Goal: Task Accomplishment & Management: Manage account settings

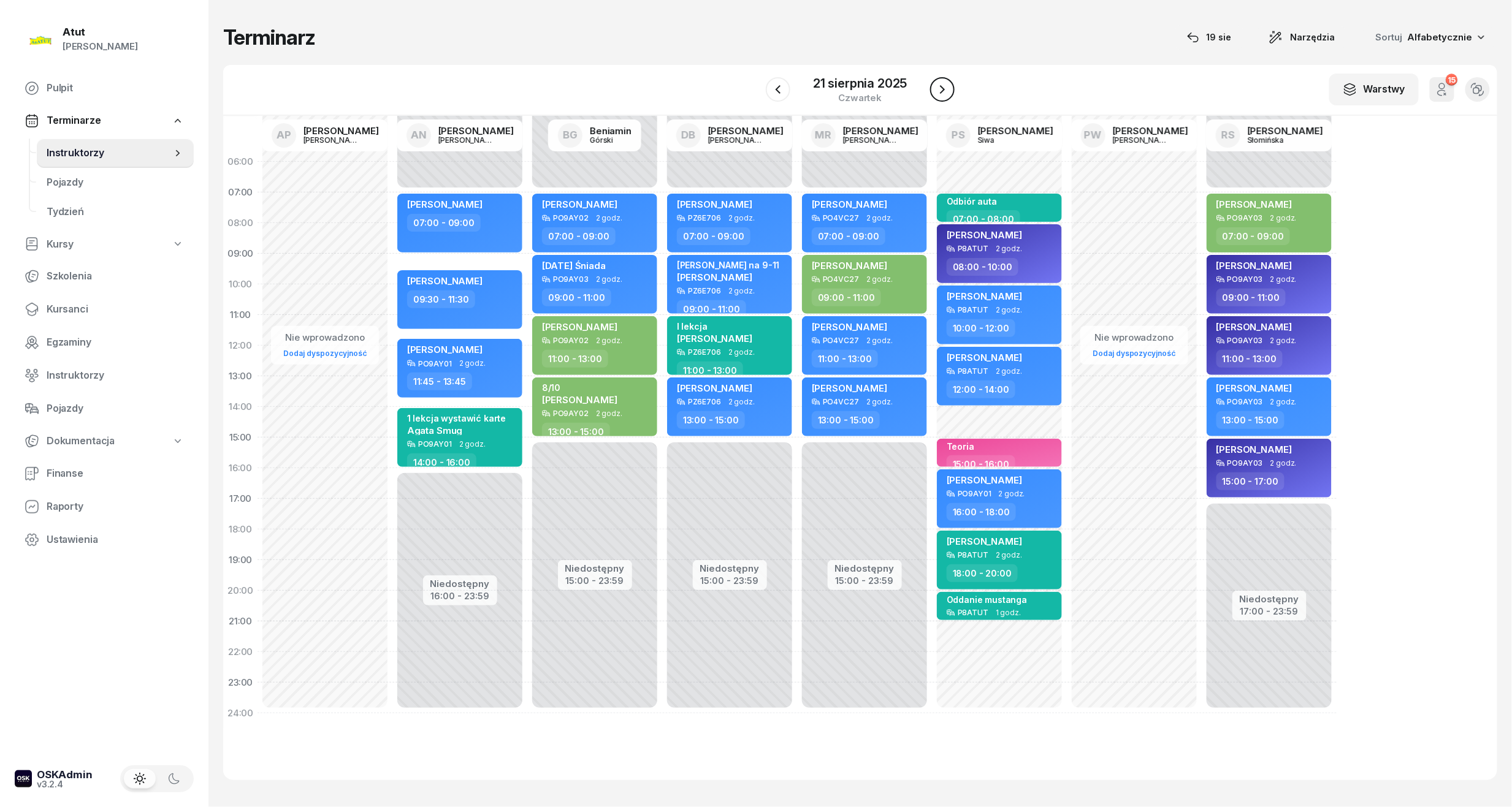
click at [936, 89] on icon "button" at bounding box center [942, 89] width 15 height 15
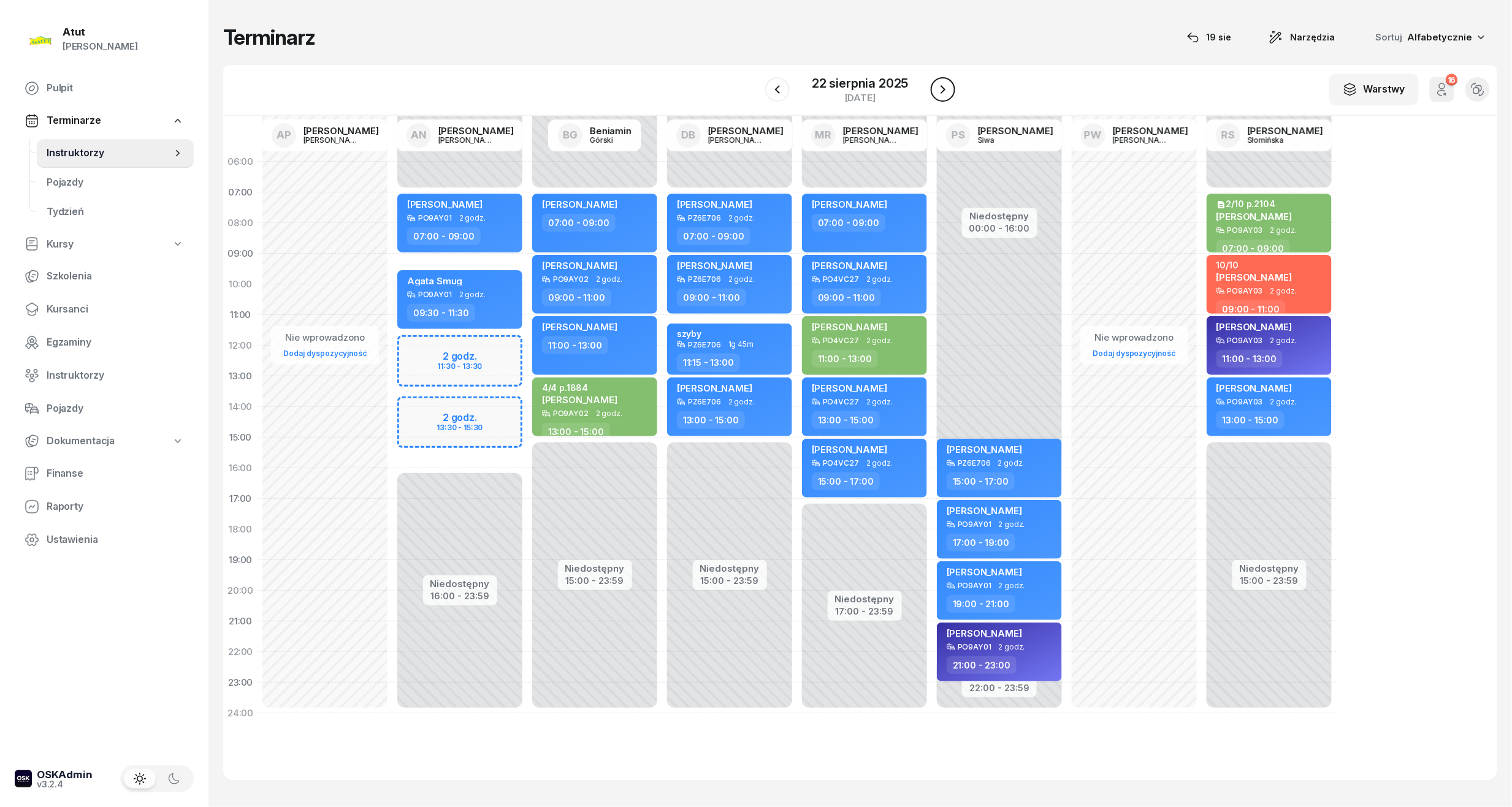
click at [936, 89] on icon "button" at bounding box center [943, 89] width 15 height 15
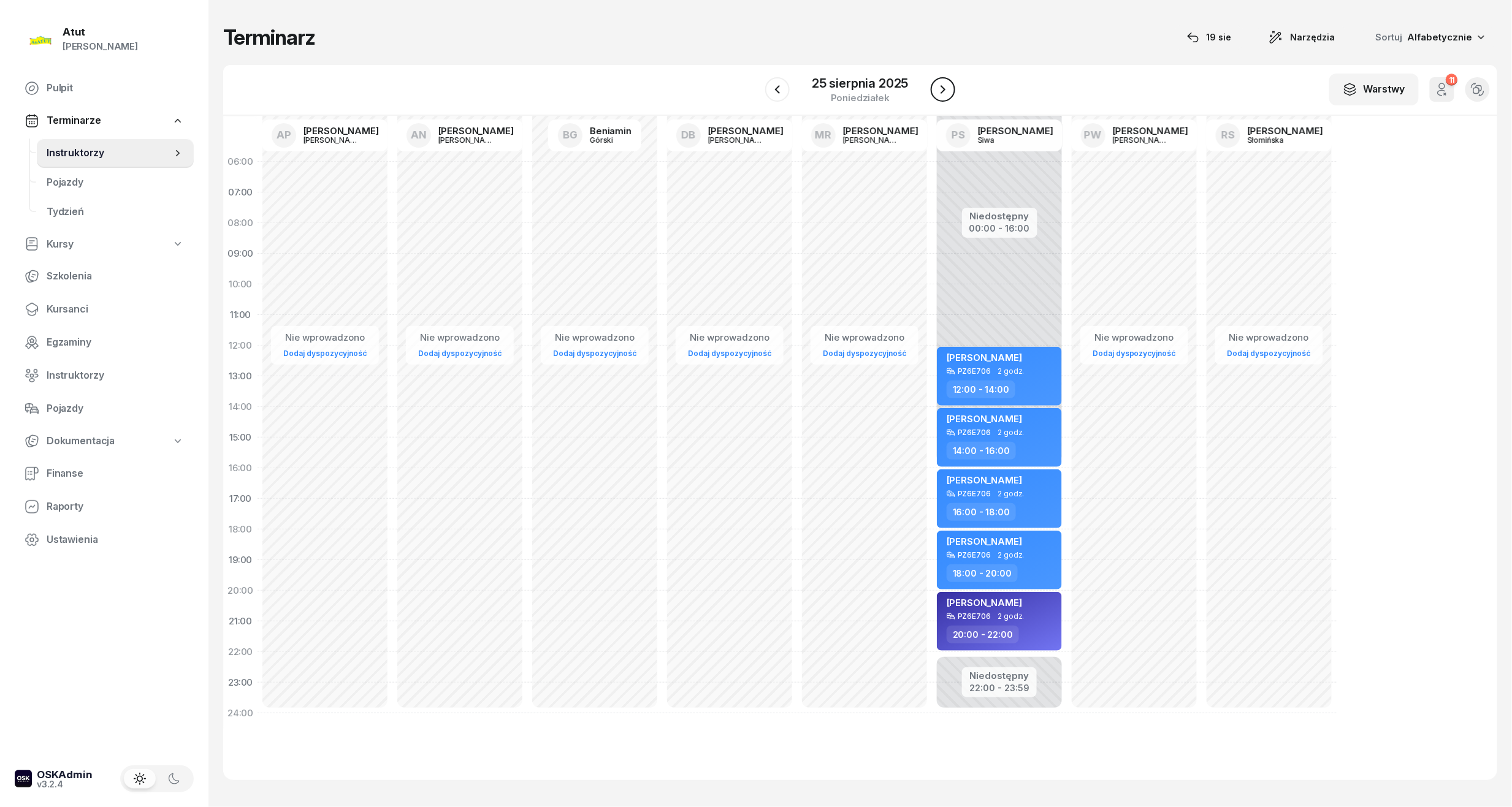
click at [936, 89] on icon "button" at bounding box center [943, 89] width 15 height 15
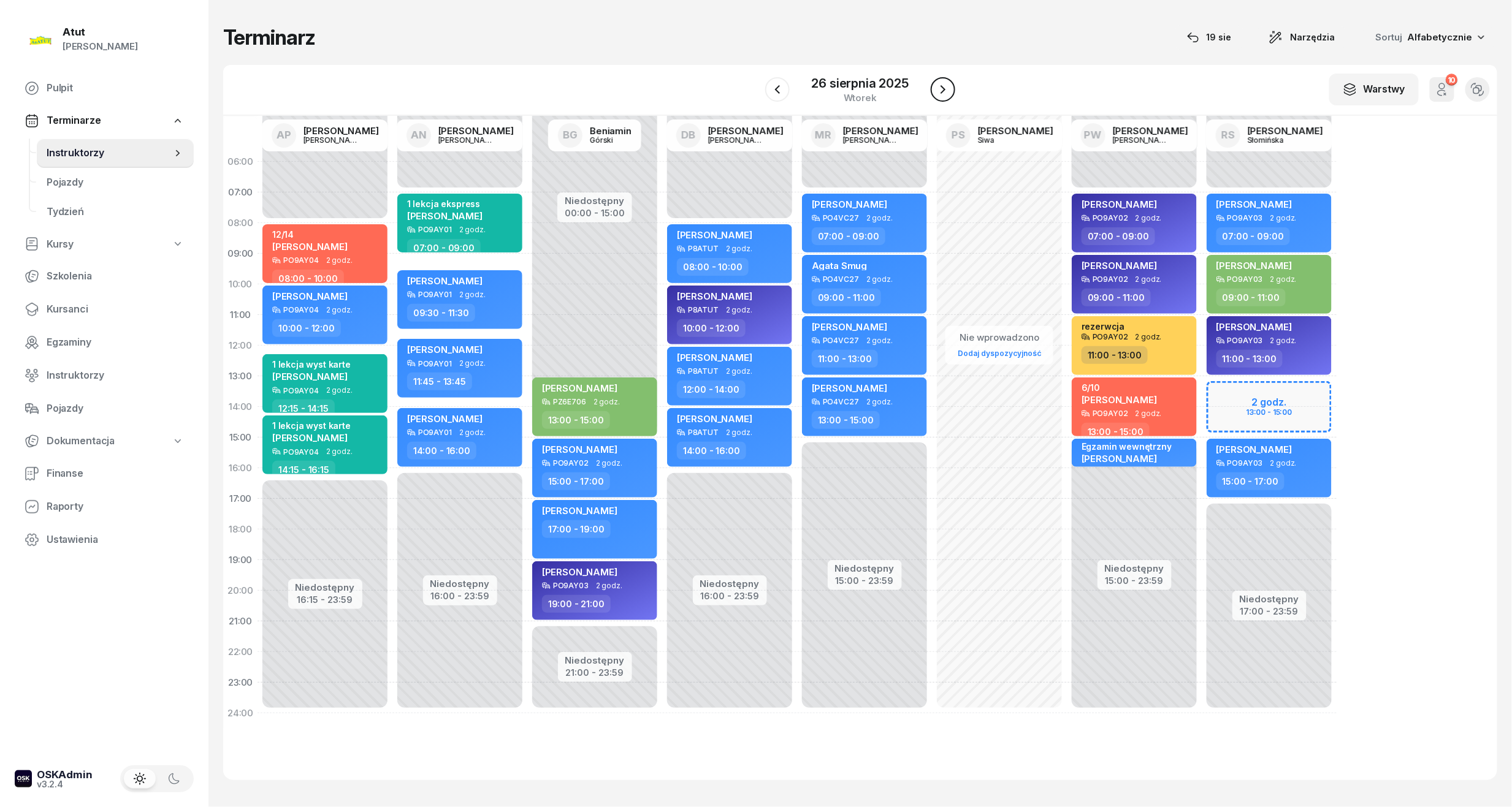
click at [936, 89] on icon "button" at bounding box center [943, 89] width 15 height 15
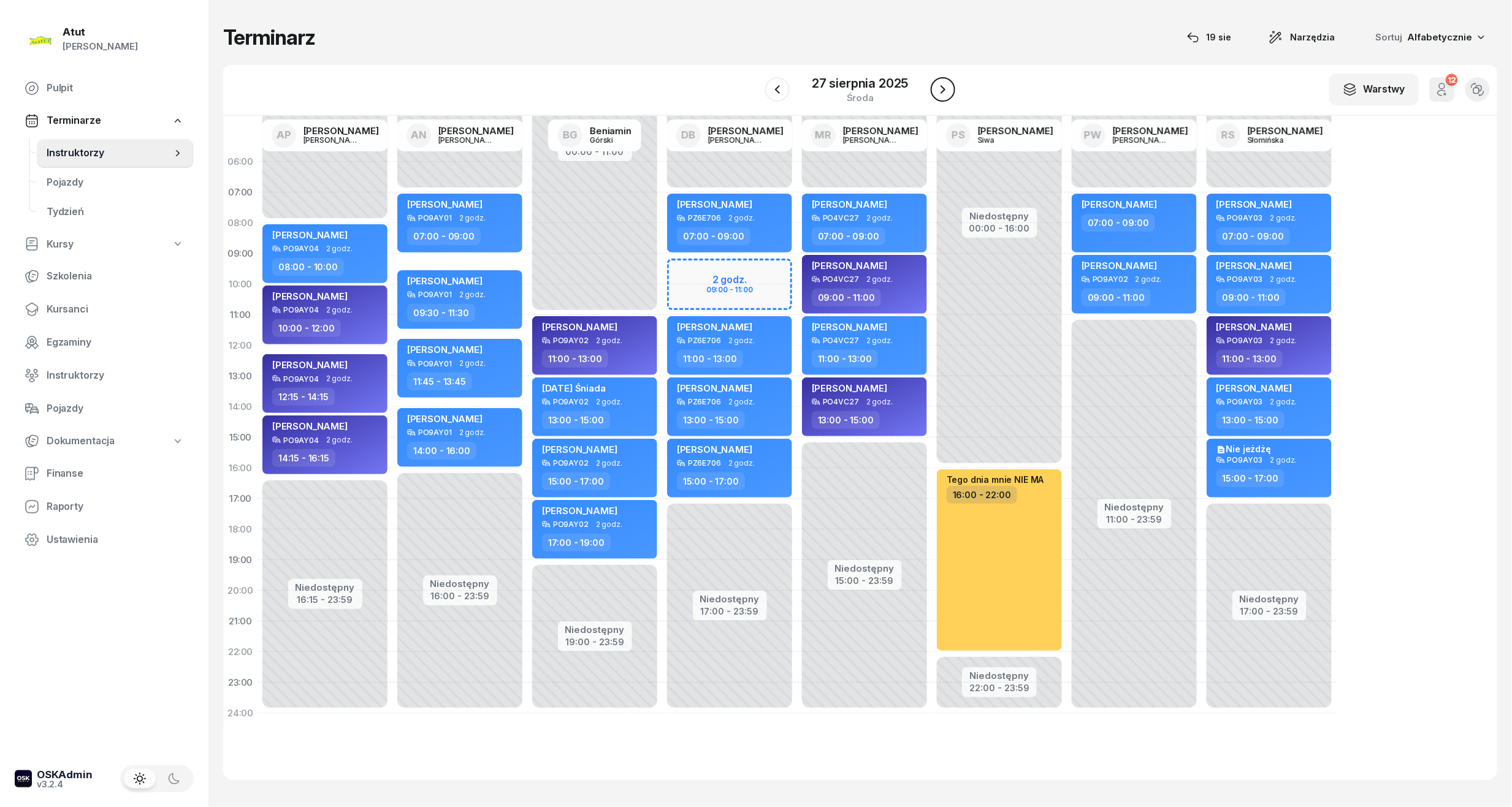
click at [936, 89] on icon "button" at bounding box center [943, 89] width 15 height 15
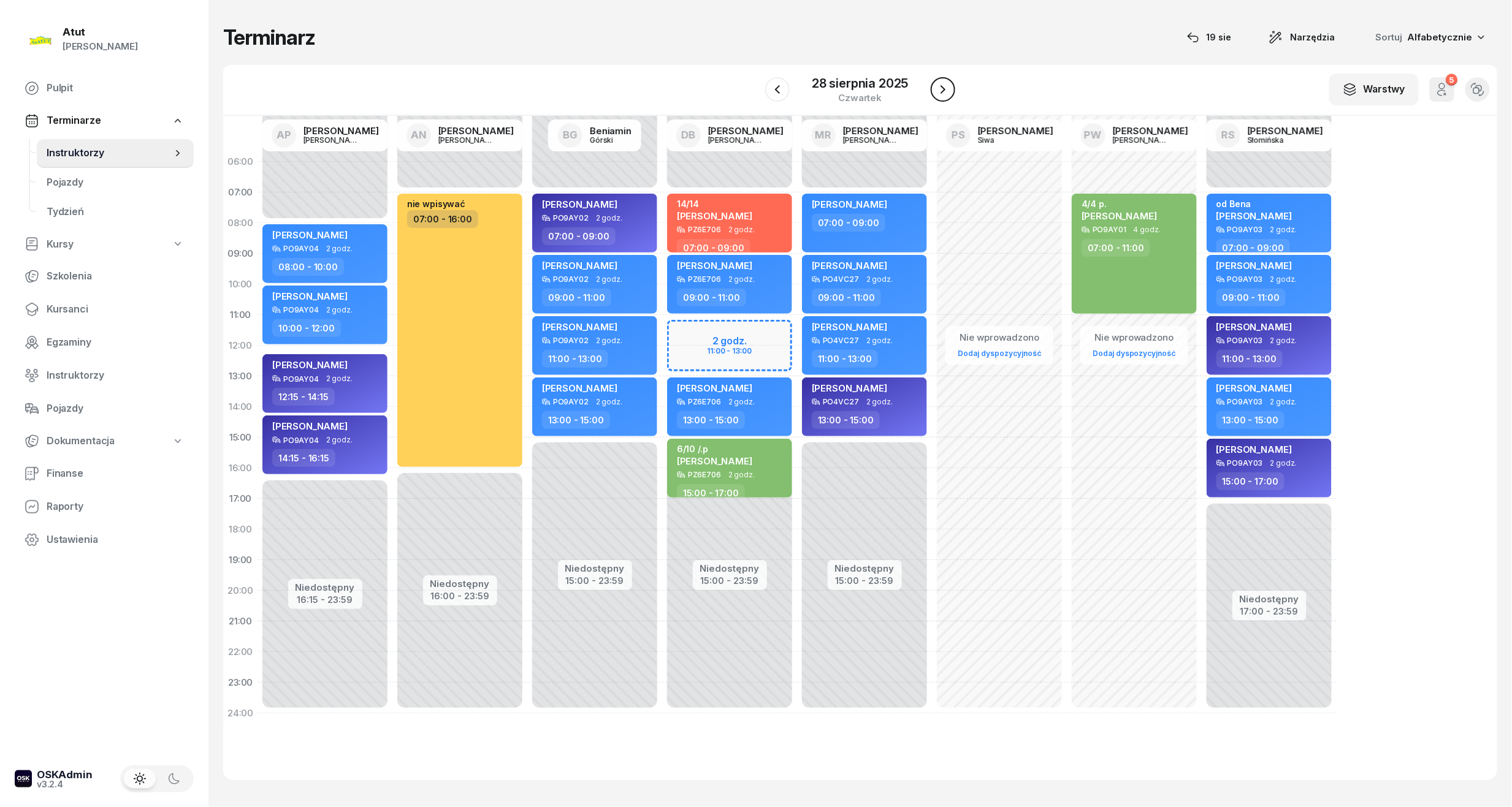
click at [936, 89] on icon "button" at bounding box center [943, 89] width 15 height 15
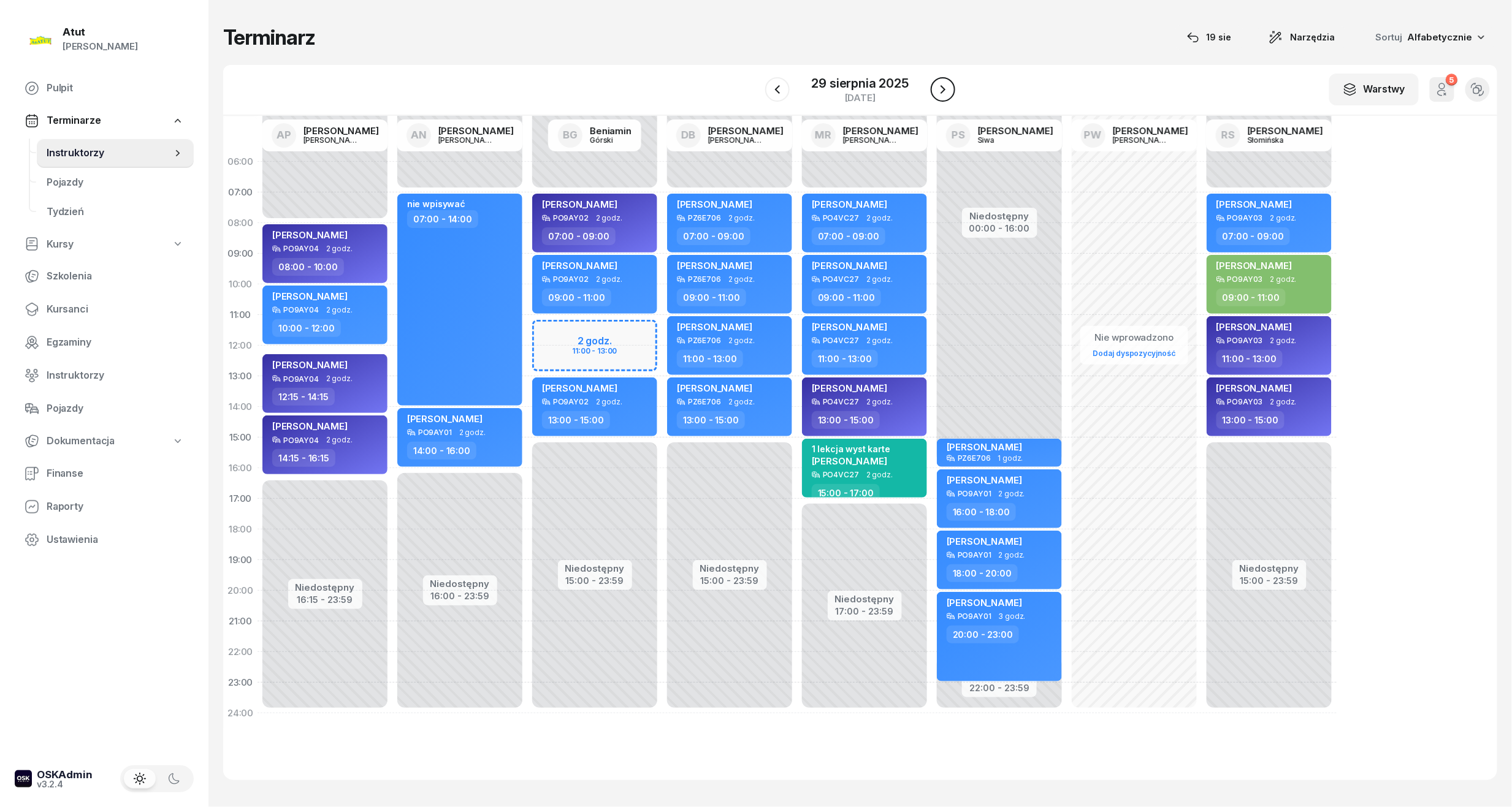
click at [936, 89] on icon "button" at bounding box center [943, 89] width 15 height 15
click at [936, 89] on icon "button" at bounding box center [942, 89] width 15 height 15
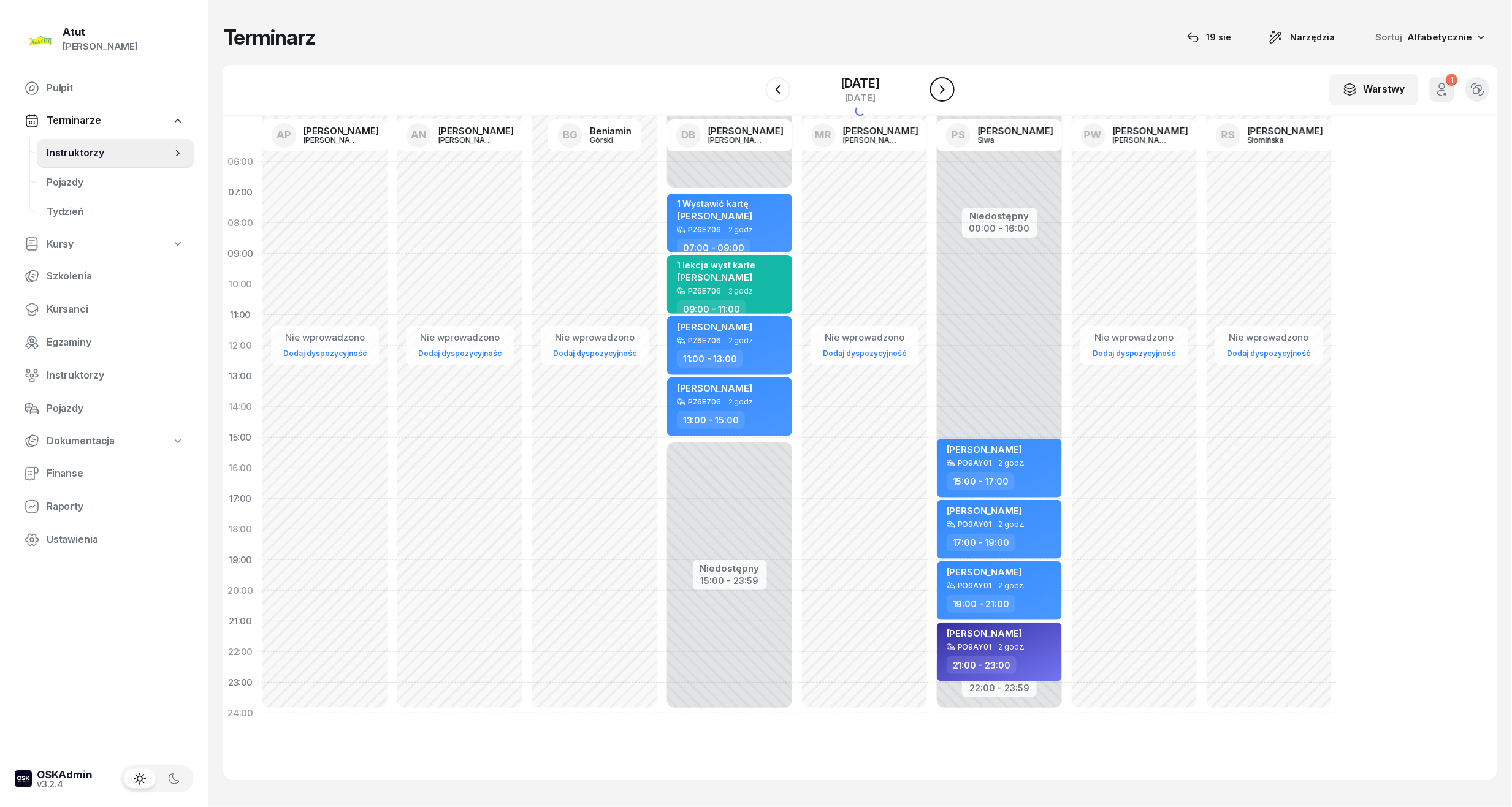
click at [936, 89] on icon "button" at bounding box center [942, 89] width 15 height 15
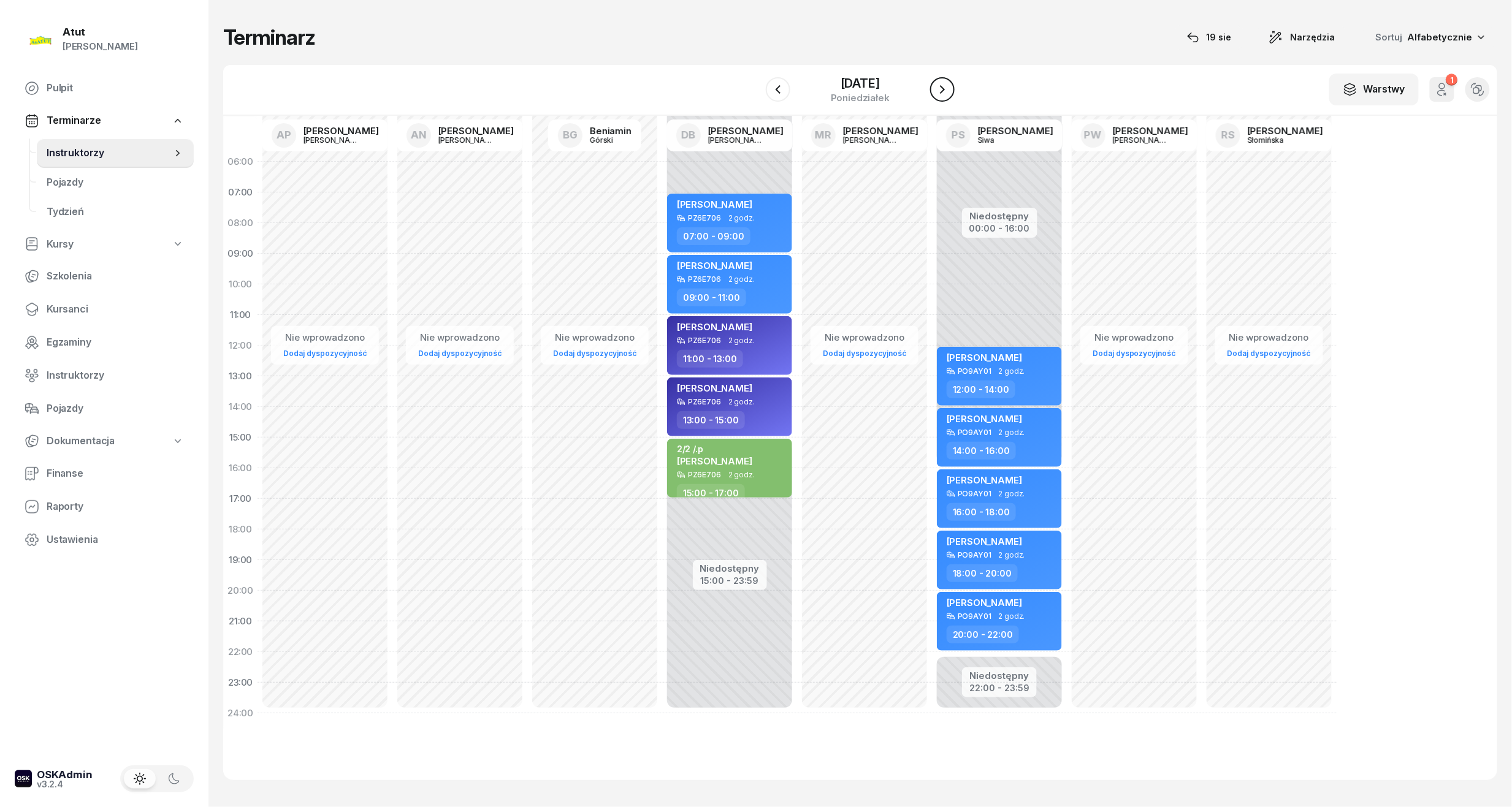
click at [936, 89] on icon "button" at bounding box center [942, 89] width 15 height 15
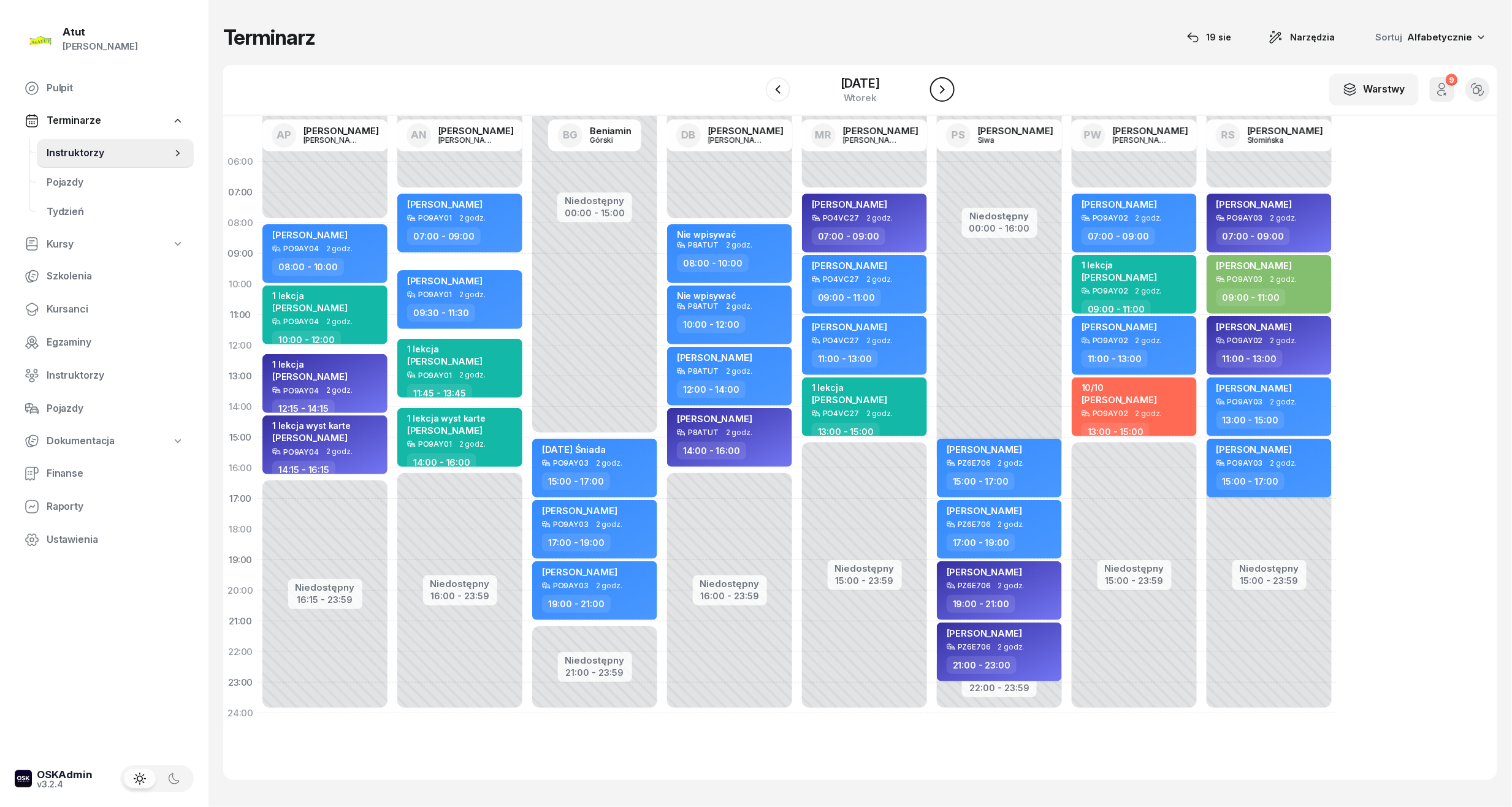
click at [936, 89] on icon "button" at bounding box center [942, 89] width 15 height 15
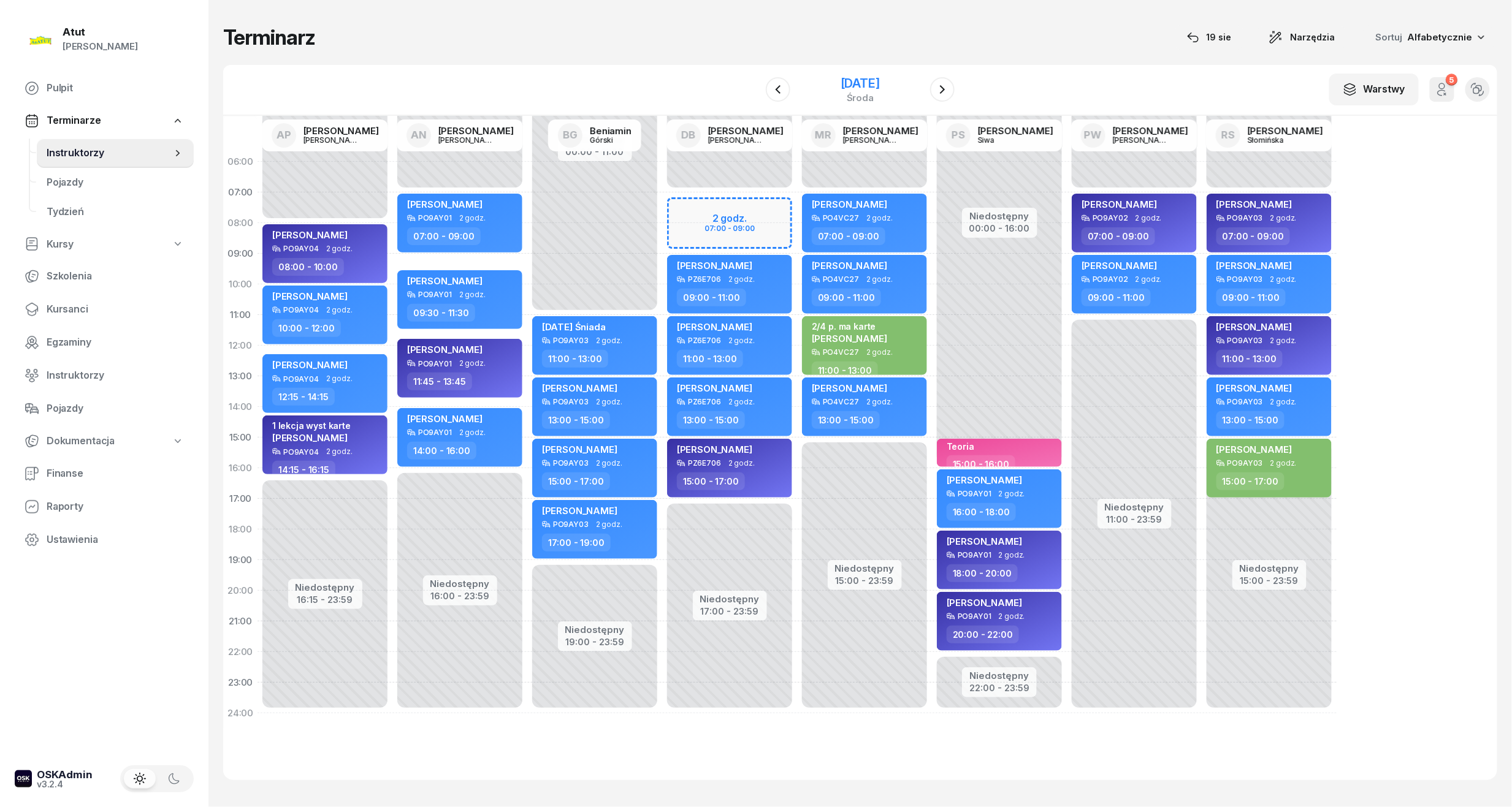
click at [880, 91] on div "3 września 2025 środa" at bounding box center [860, 89] width 39 height 25
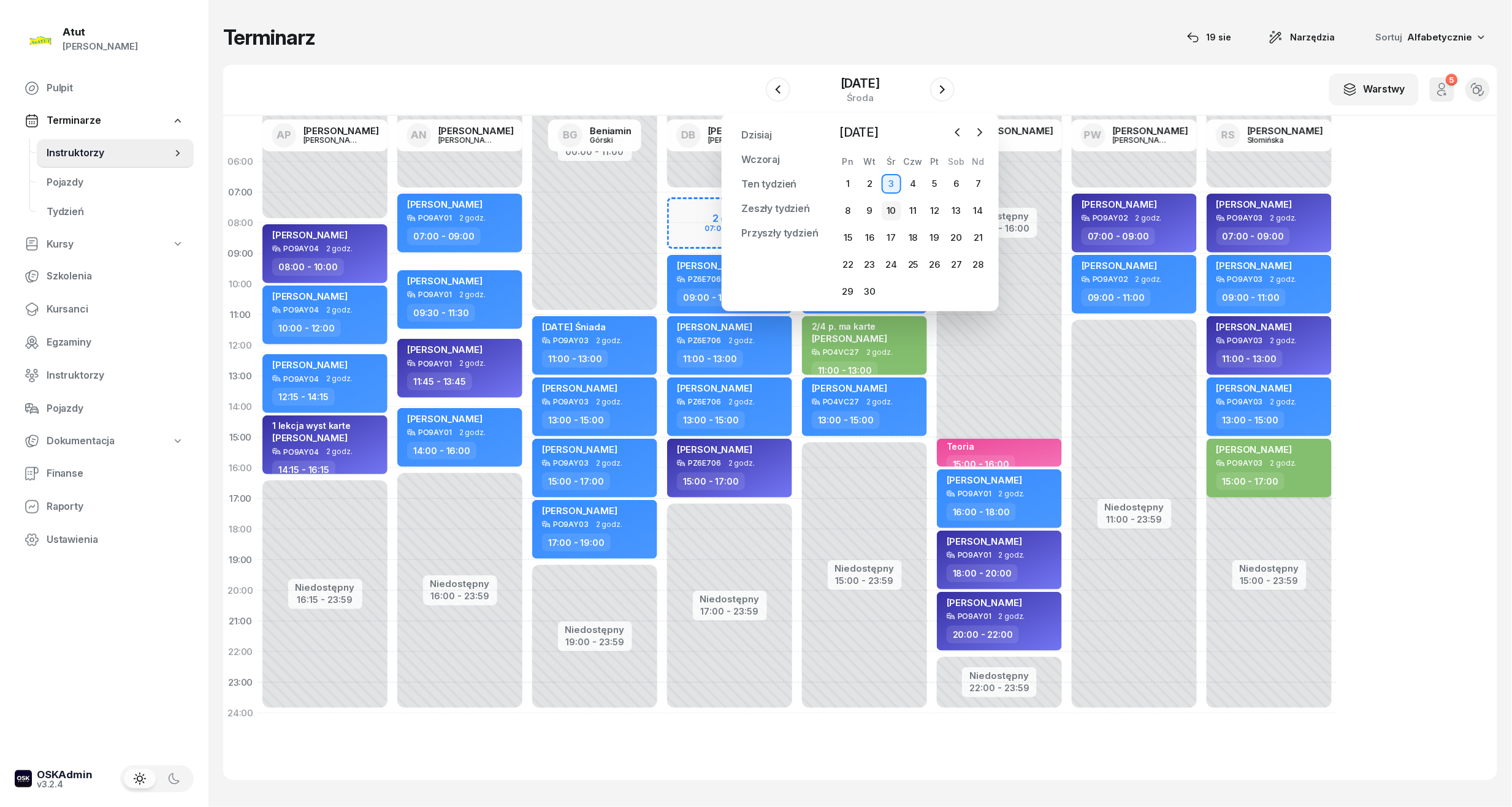
click at [894, 209] on div "10" at bounding box center [891, 211] width 19 height 19
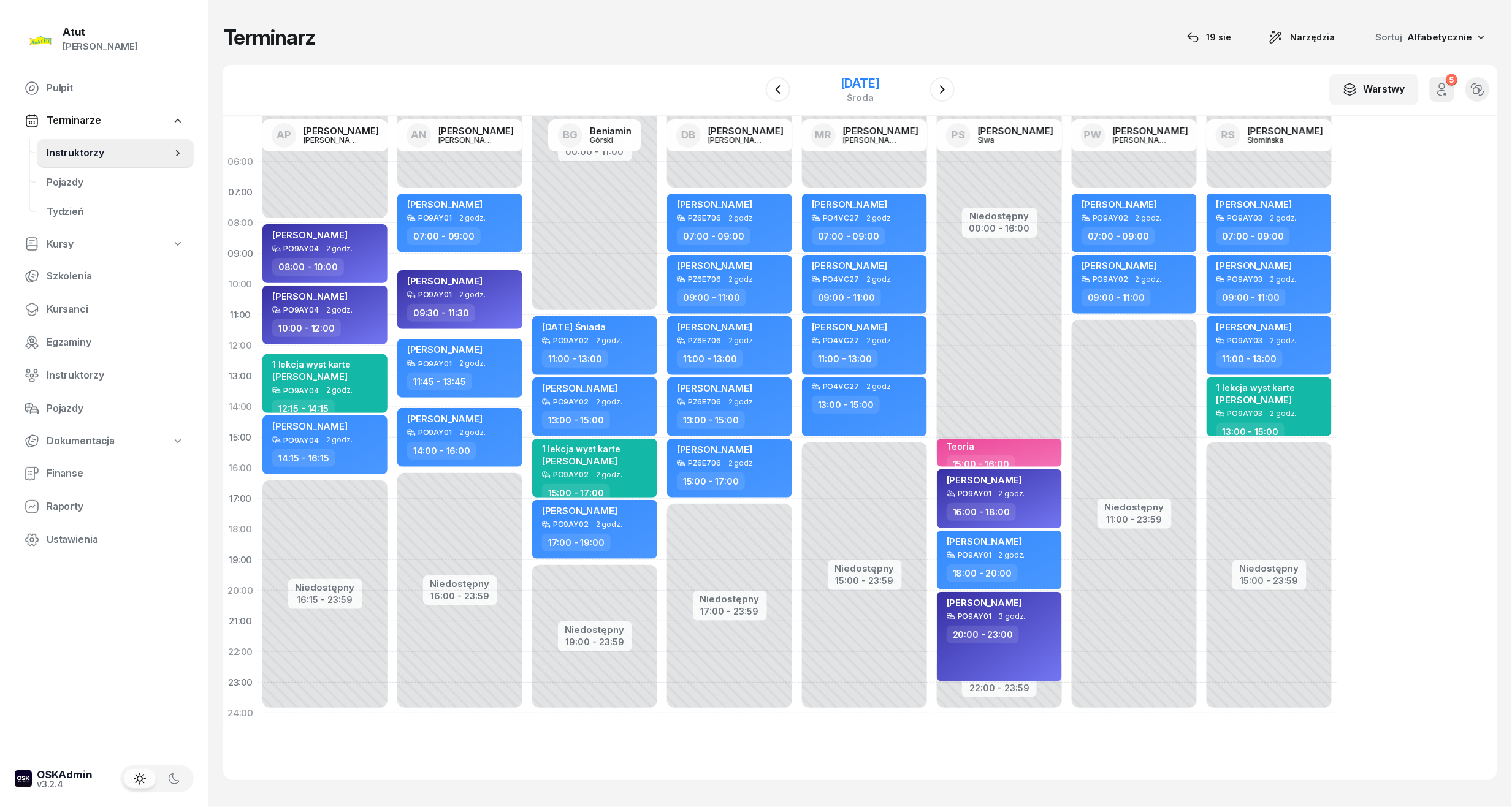
drag, startPoint x: 834, startPoint y: 74, endPoint x: 847, endPoint y: 87, distance: 18.4
click at [834, 74] on div "10 września 2025 środa" at bounding box center [859, 89] width 125 height 35
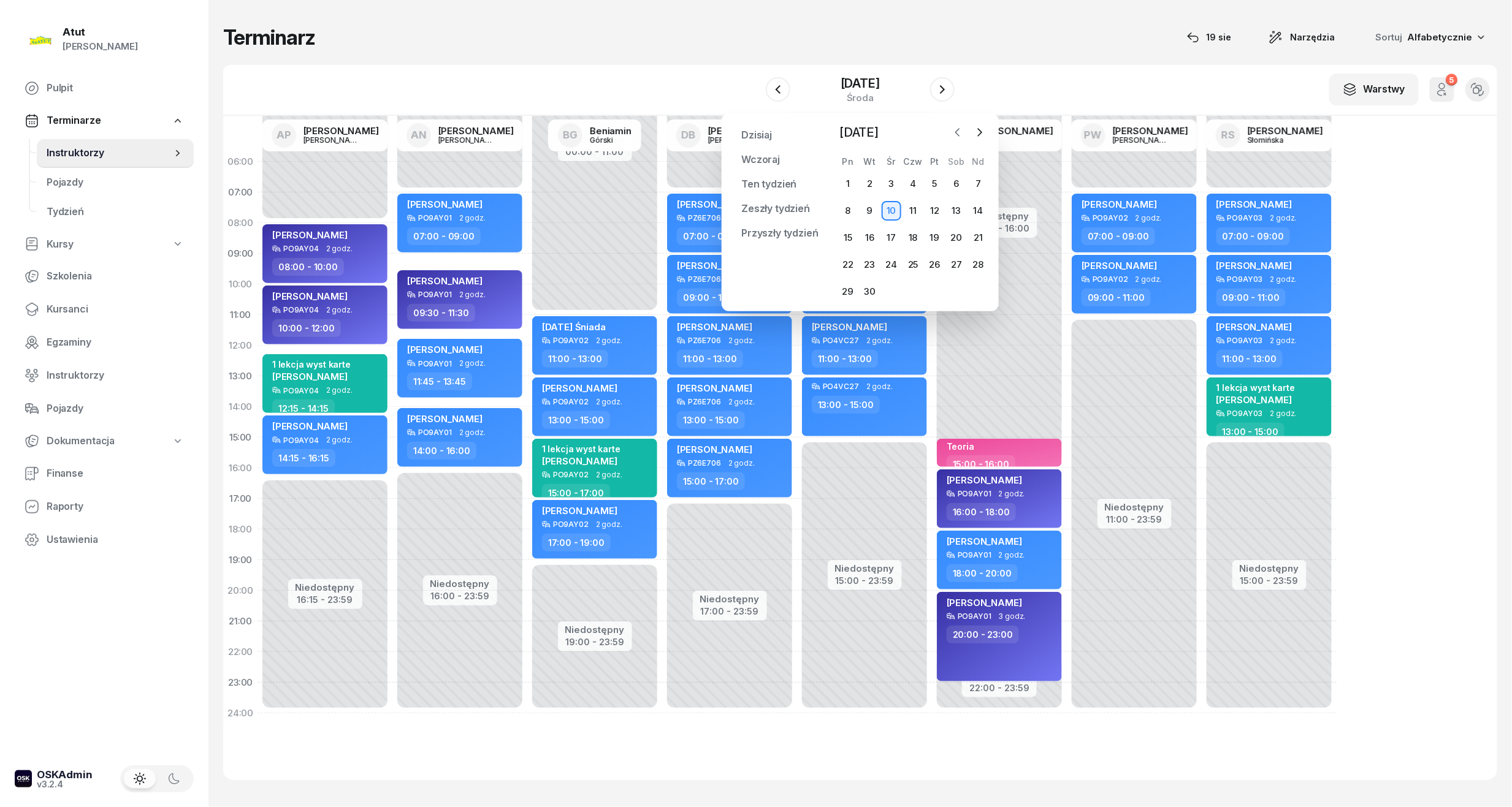
click at [961, 133] on icon "button" at bounding box center [957, 132] width 12 height 12
click at [866, 260] on div "19" at bounding box center [869, 264] width 19 height 19
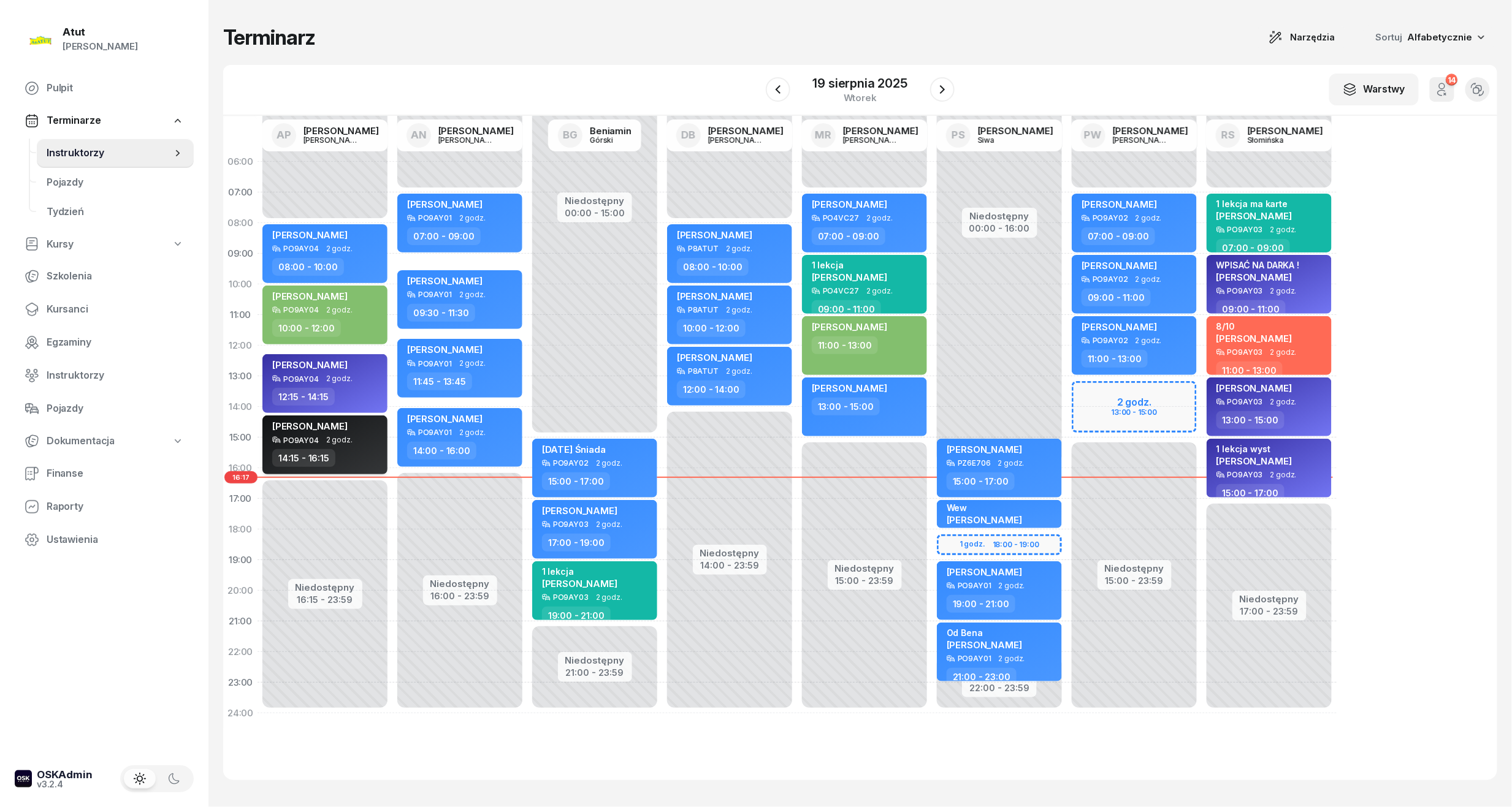
click at [320, 425] on span "Nshuti Mugisha" at bounding box center [310, 426] width 75 height 12
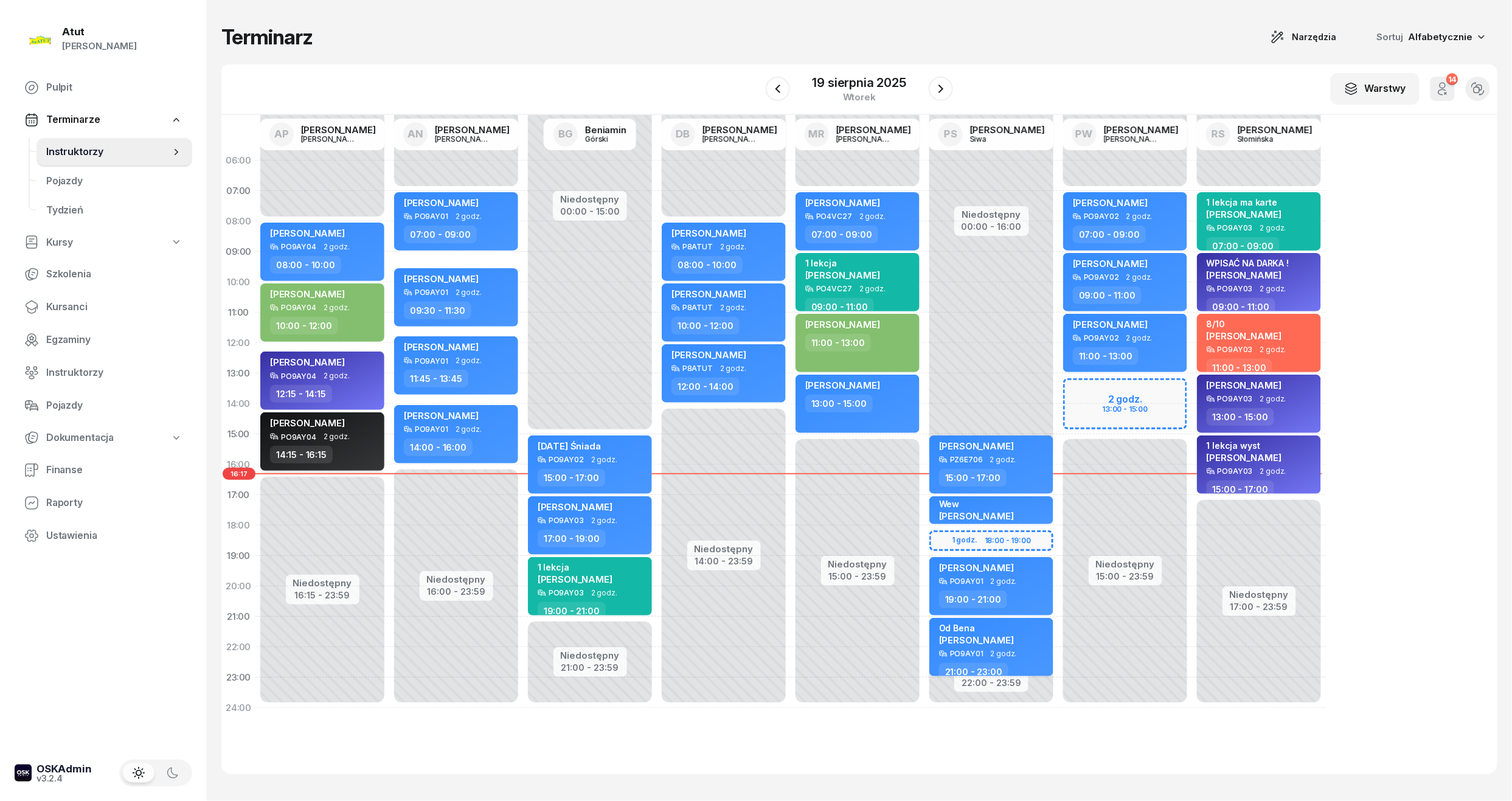
select select "14"
select select "15"
select select "16"
select select "15"
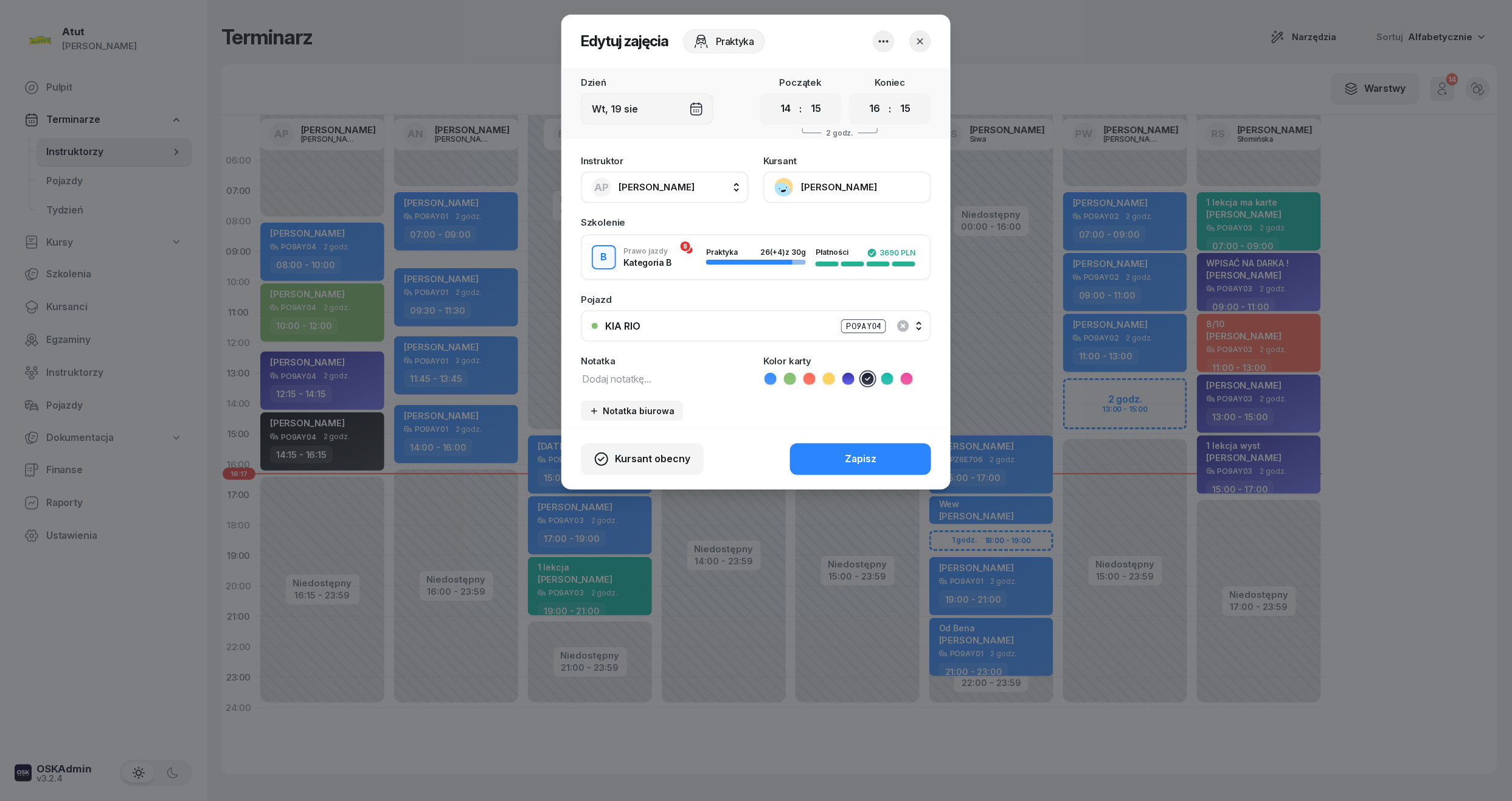
click at [864, 191] on button "Nshuti Mugisha" at bounding box center [847, 187] width 168 height 32
click at [847, 240] on link "Otwórz profil" at bounding box center [846, 228] width 161 height 30
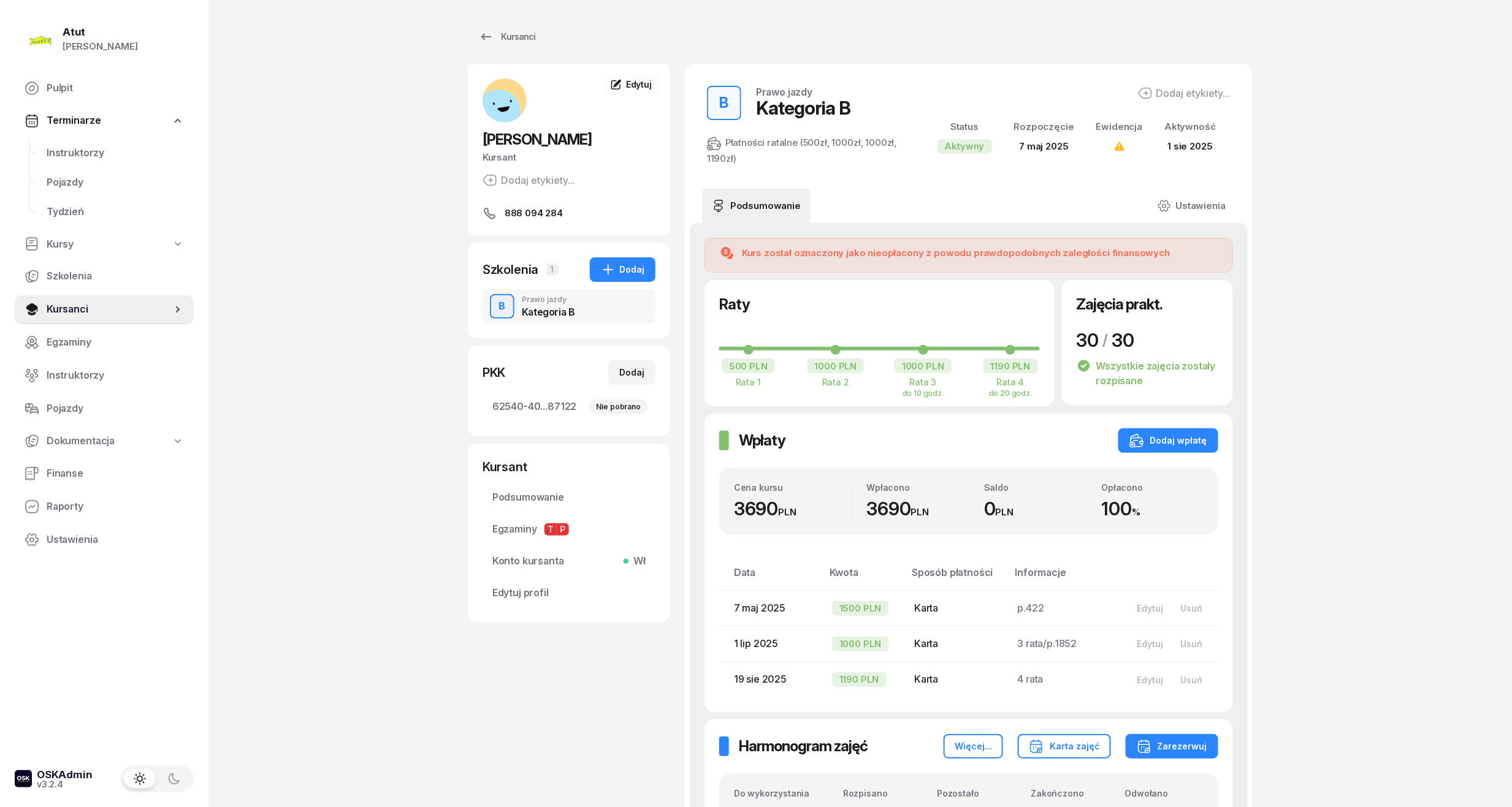
drag, startPoint x: 587, startPoint y: 143, endPoint x: 476, endPoint y: 142, distance: 111.0
click at [476, 142] on div "Nshuti Mugisha Kursant Dodaj etykiety... 888 094 284" at bounding box center [569, 149] width 202 height 142
copy span "Nshuti Mugisha"
click at [65, 145] on span "Instruktorzy" at bounding box center [115, 153] width 138 height 16
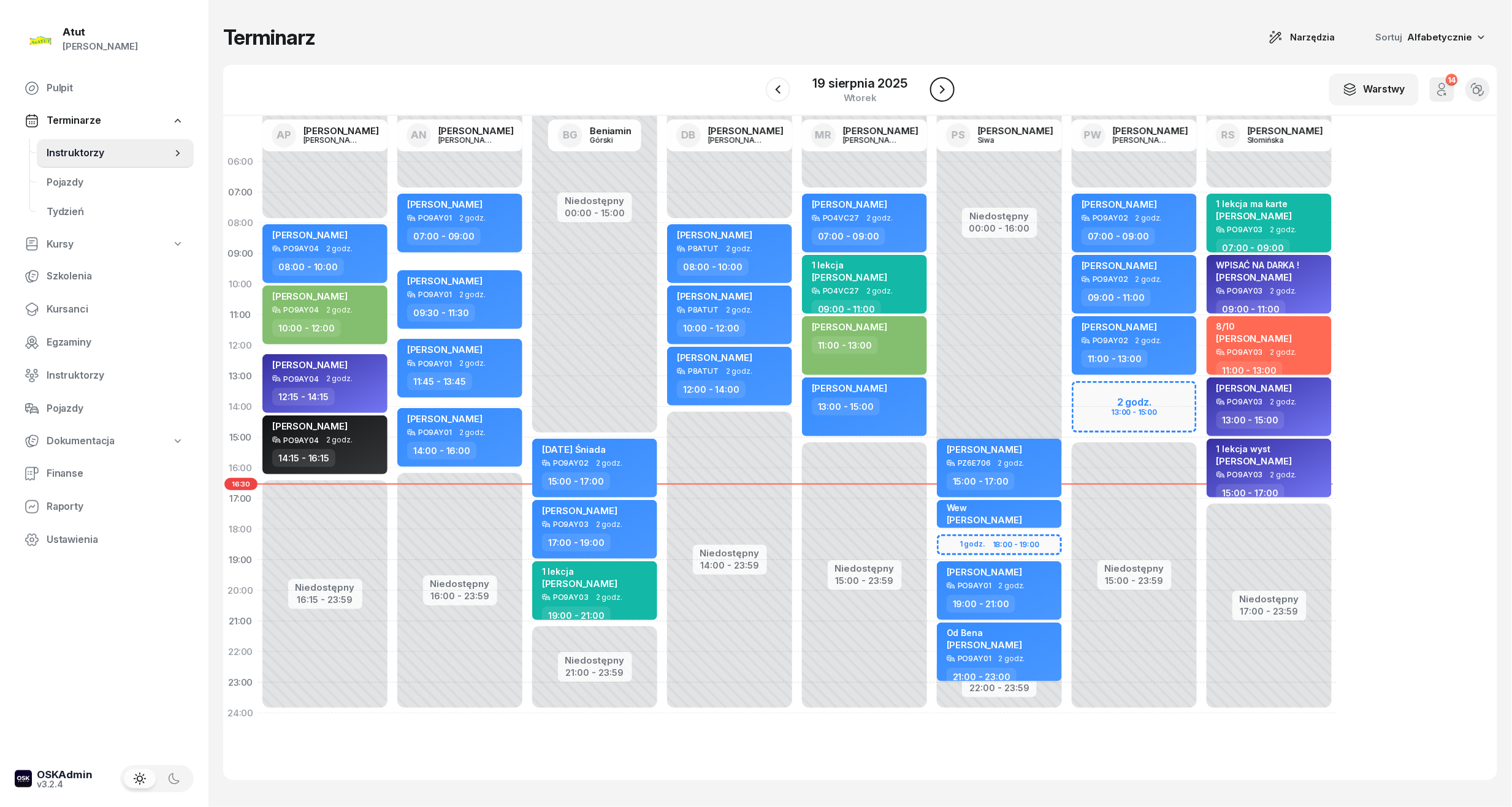
click at [940, 93] on icon "button" at bounding box center [942, 89] width 15 height 15
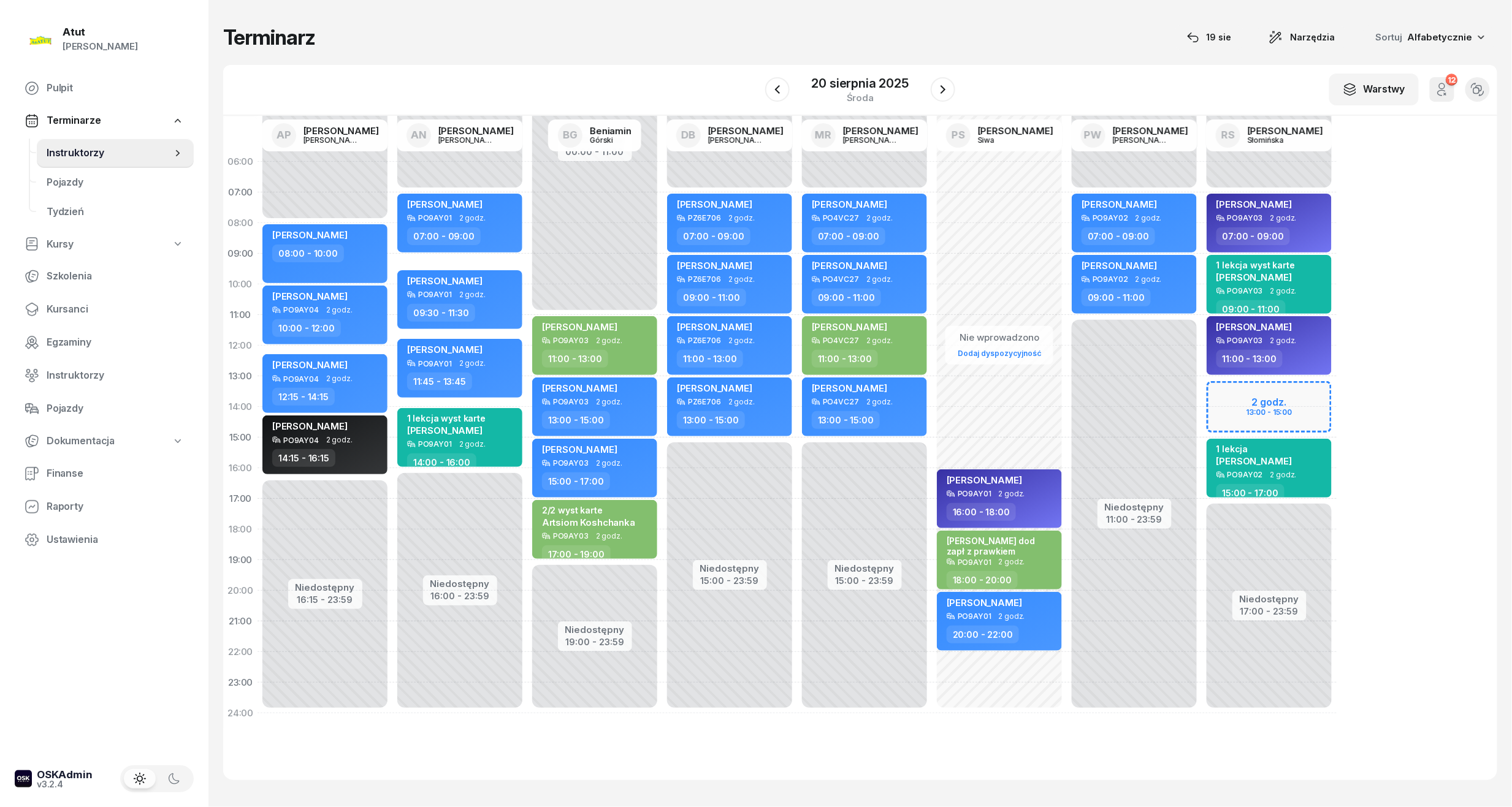
click at [392, 491] on div "Niedostępny 00:00 - 08:00 Niedostępny 16:15 - 23:59 Dymitr Ganczo 08:00 - 10:00…" at bounding box center [459, 437] width 135 height 582
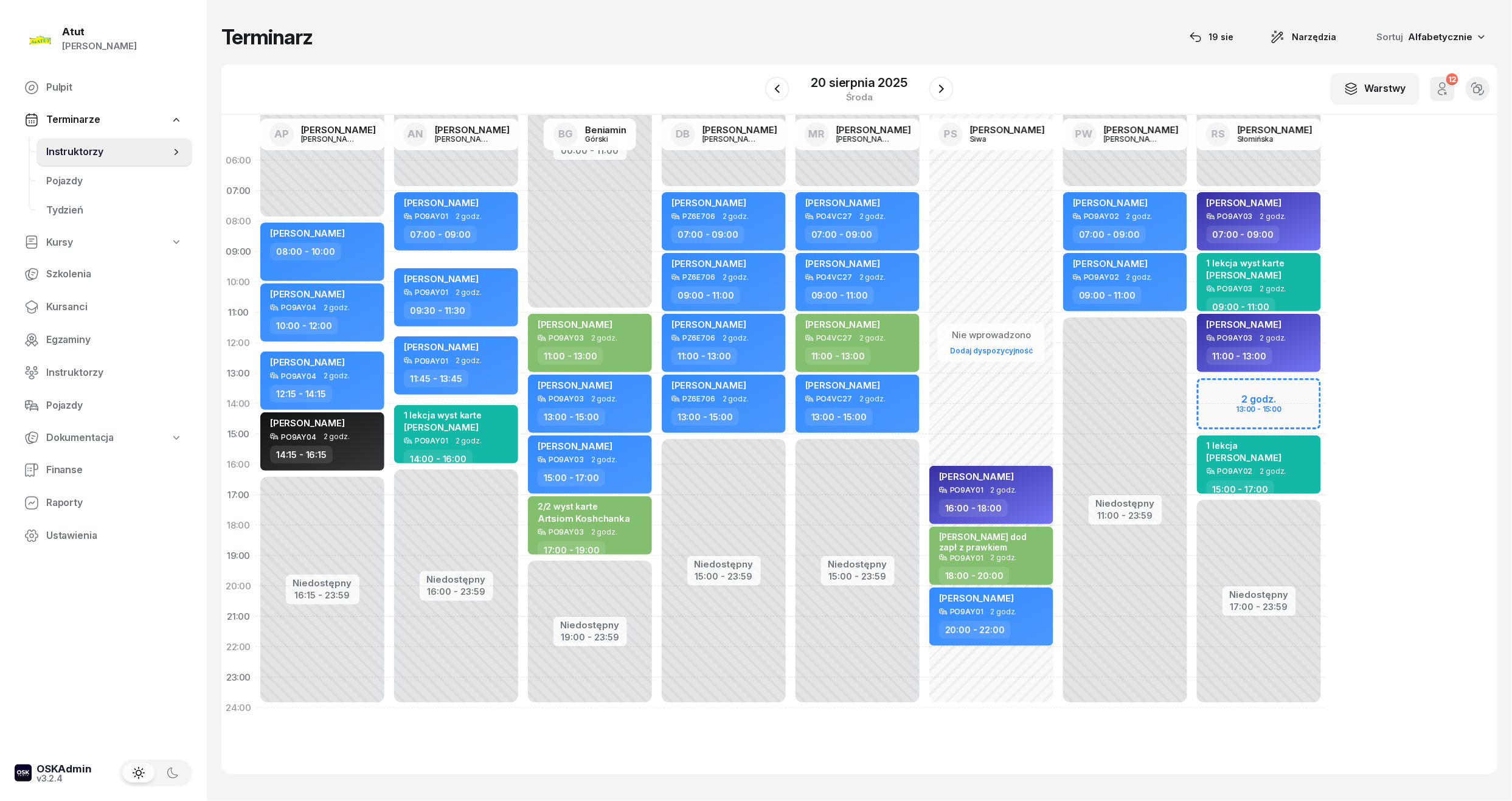
select select "16"
select select "15"
select select "18"
select select "15"
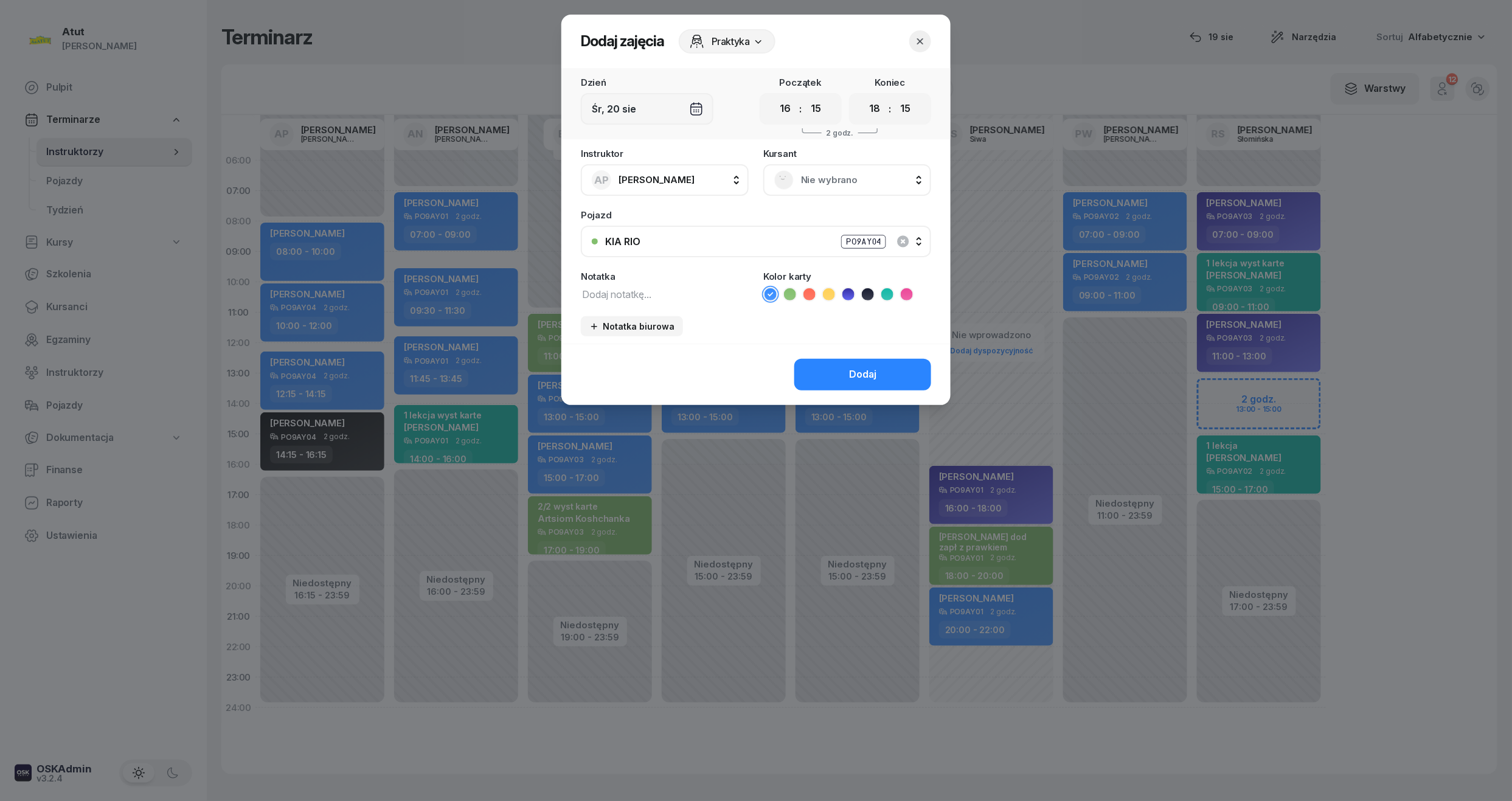
click at [803, 176] on span "Nie wybrano" at bounding box center [861, 180] width 119 height 15
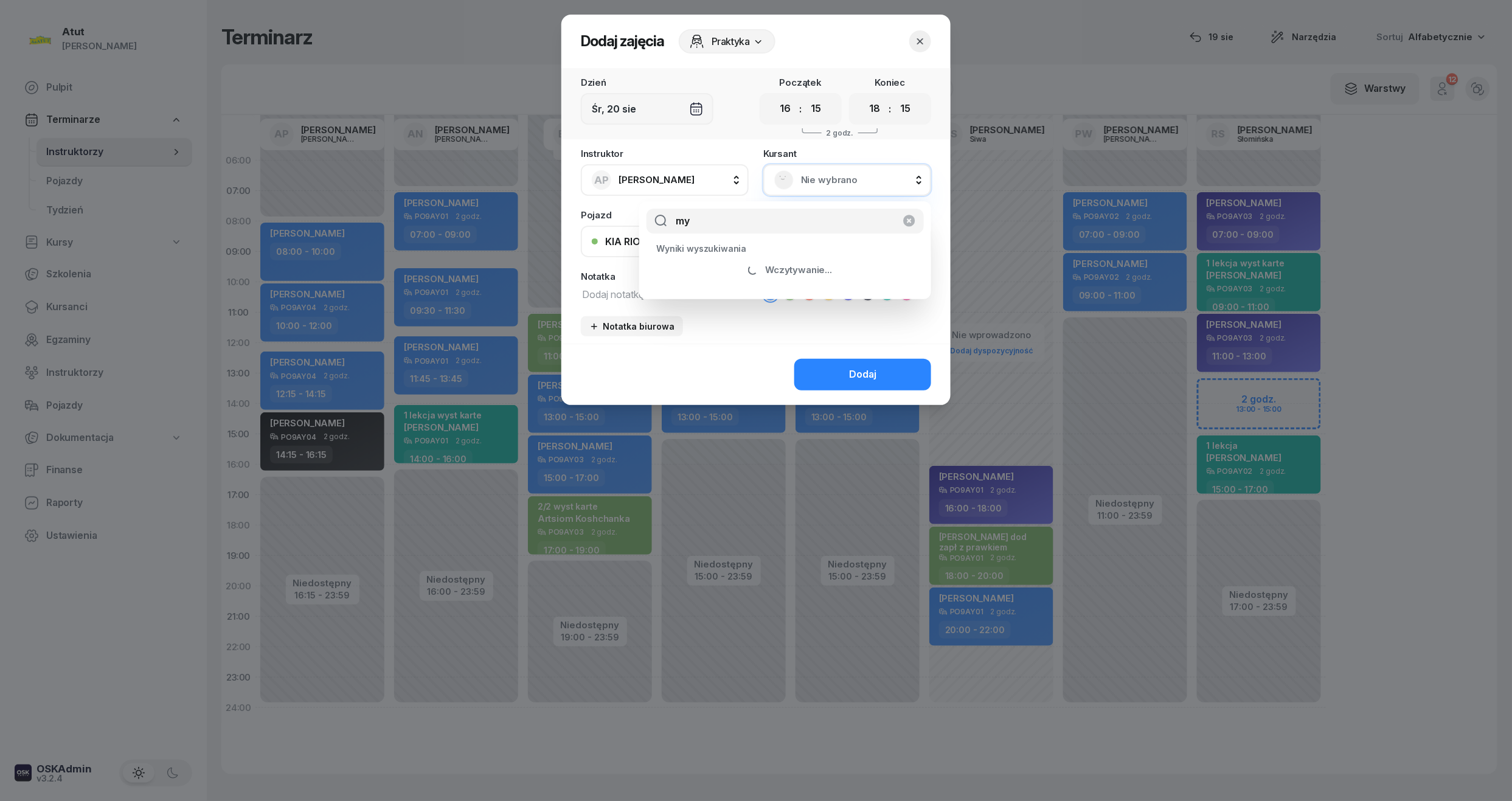
type input "m"
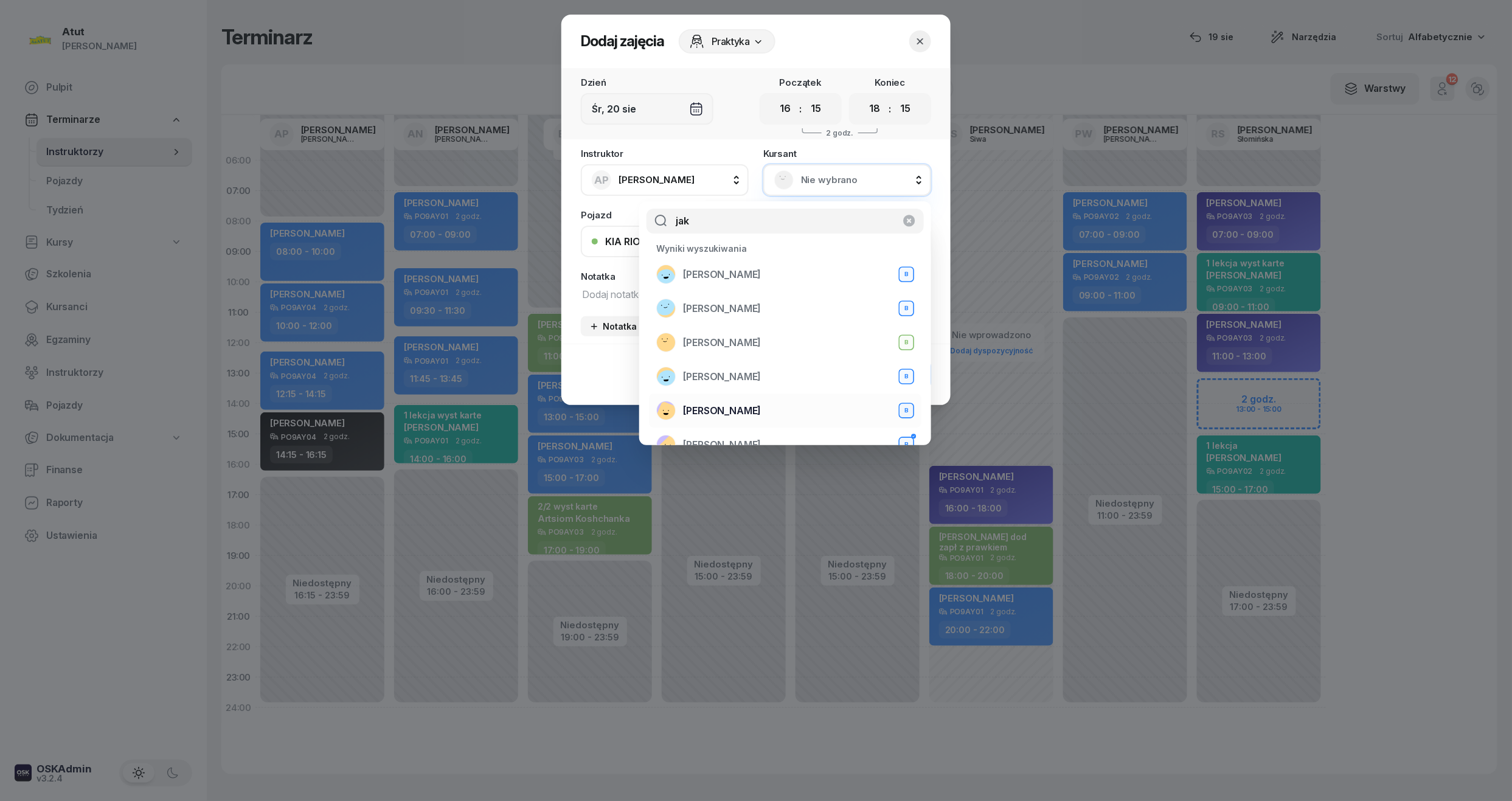
type input "jak"
click at [702, 404] on span "Mykhalilo Jakubov" at bounding box center [722, 411] width 78 height 15
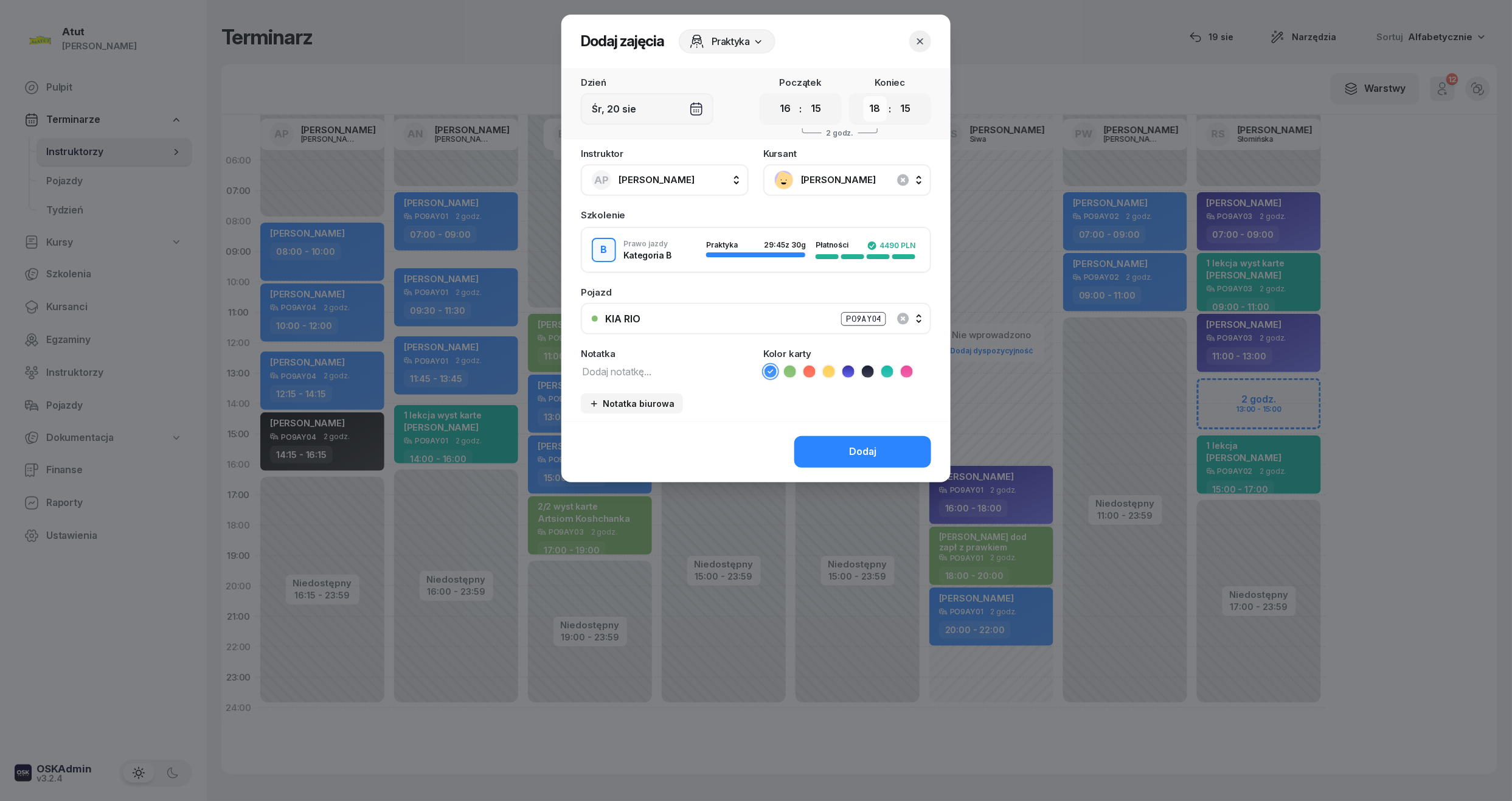
click at [869, 110] on select "00 01 02 03 04 05 06 07 08 09 10 11 12 13 14 15 16 17 18 19 20 21 22 23" at bounding box center [875, 109] width 23 height 25
select select "17"
click at [864, 96] on select "00 01 02 03 04 05 06 07 08 09 10 11 12 13 14 15 16 17 18 19 20 21 22 23" at bounding box center [875, 109] width 23 height 25
click at [670, 370] on textarea at bounding box center [665, 371] width 168 height 15
type textarea "egzamin"
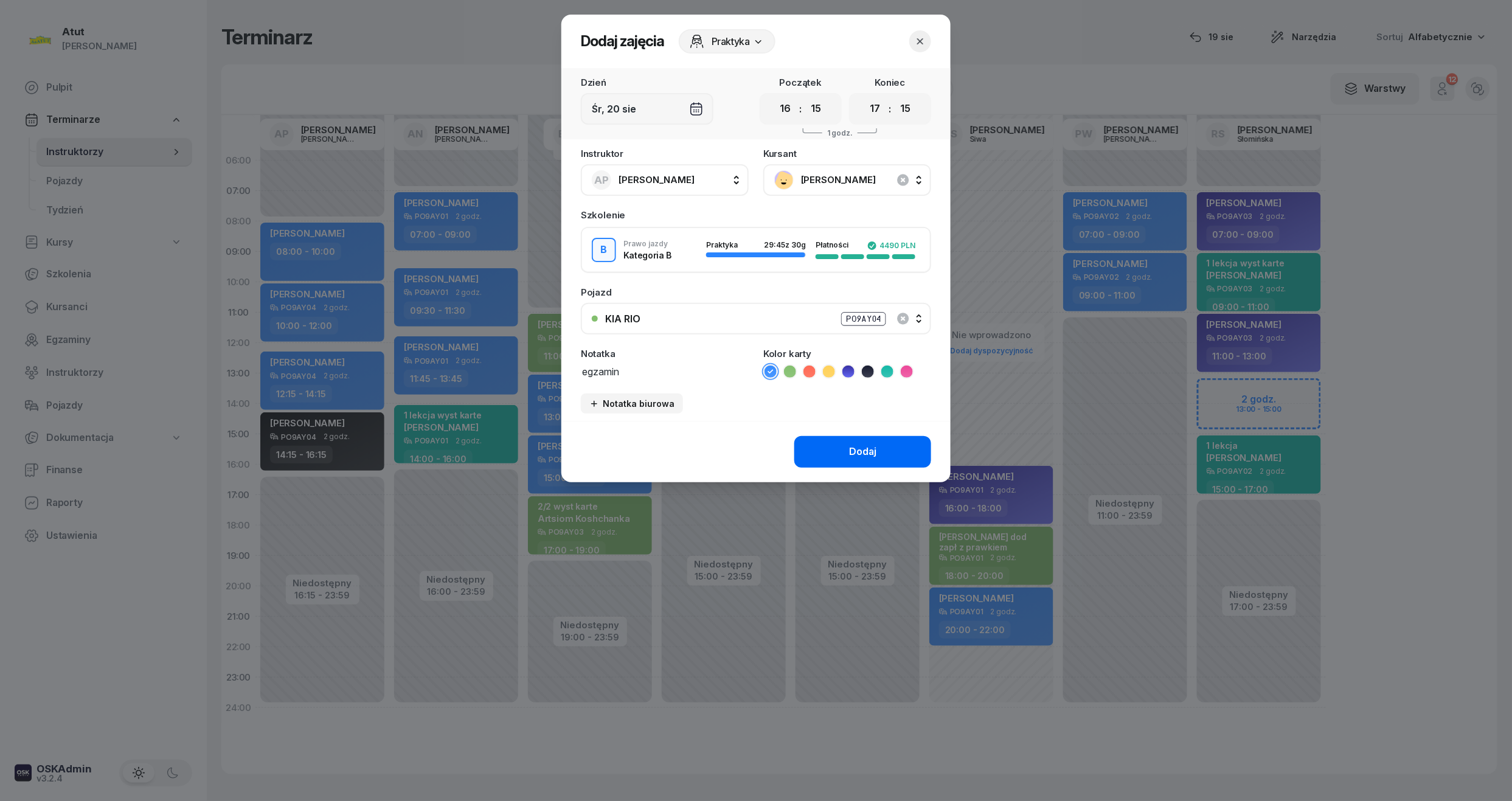
click at [857, 460] on button "Dodaj" at bounding box center [862, 451] width 137 height 32
click at [851, 375] on icon at bounding box center [849, 372] width 12 height 12
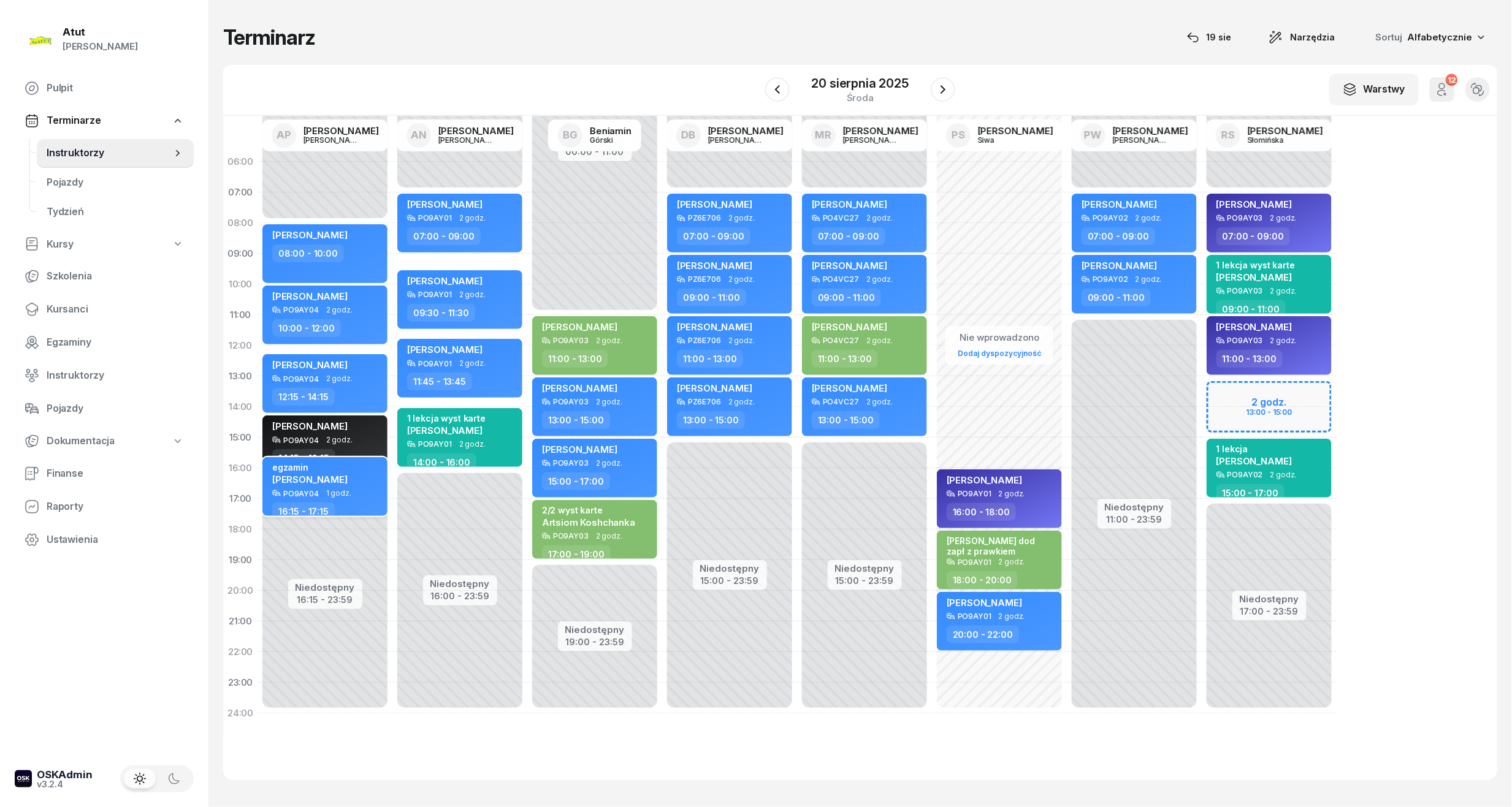
click at [331, 484] on div "egzamin Mykhalilo Jakubov" at bounding box center [310, 475] width 75 height 27
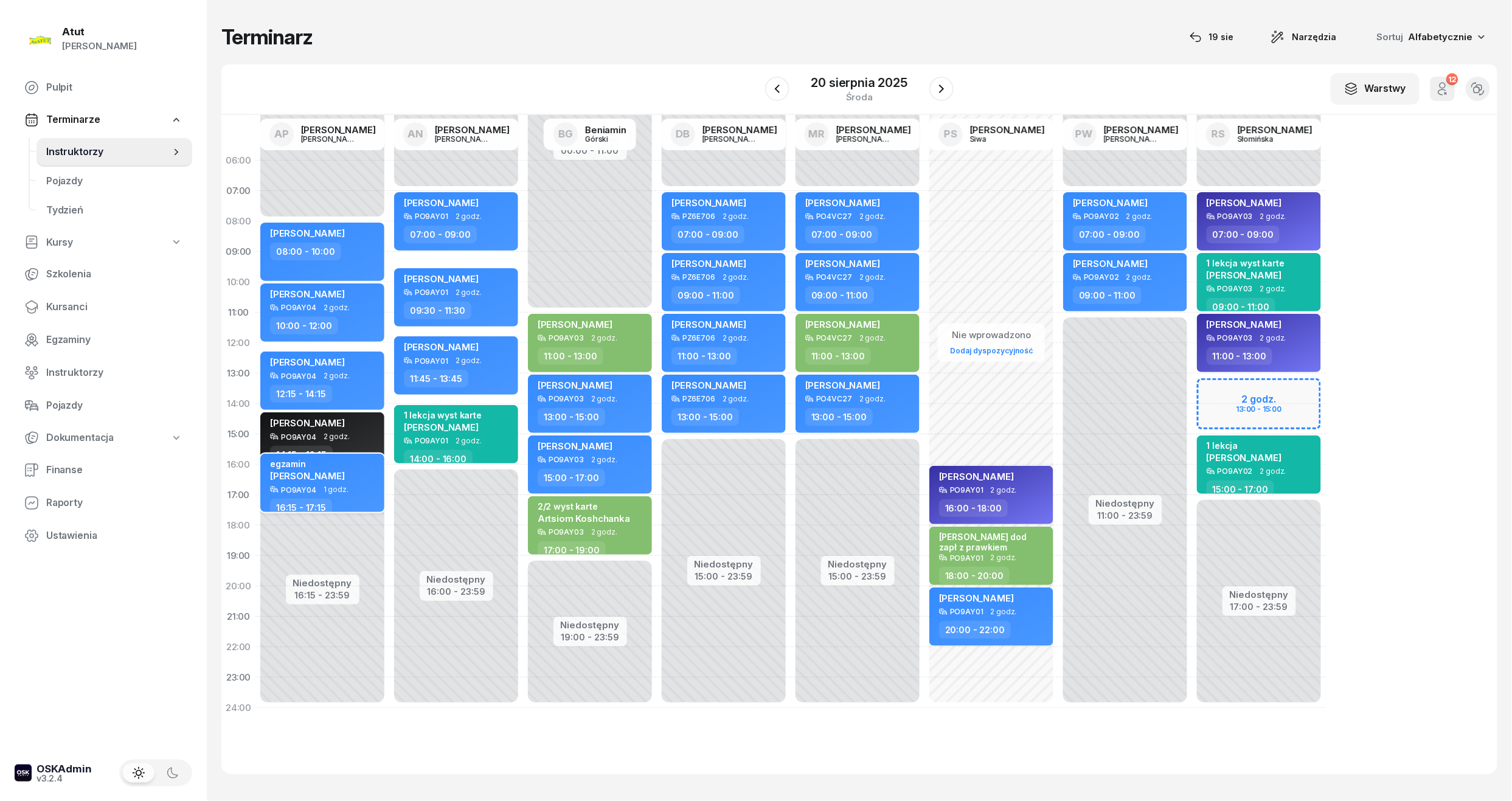
select select "16"
select select "15"
select select "17"
select select "15"
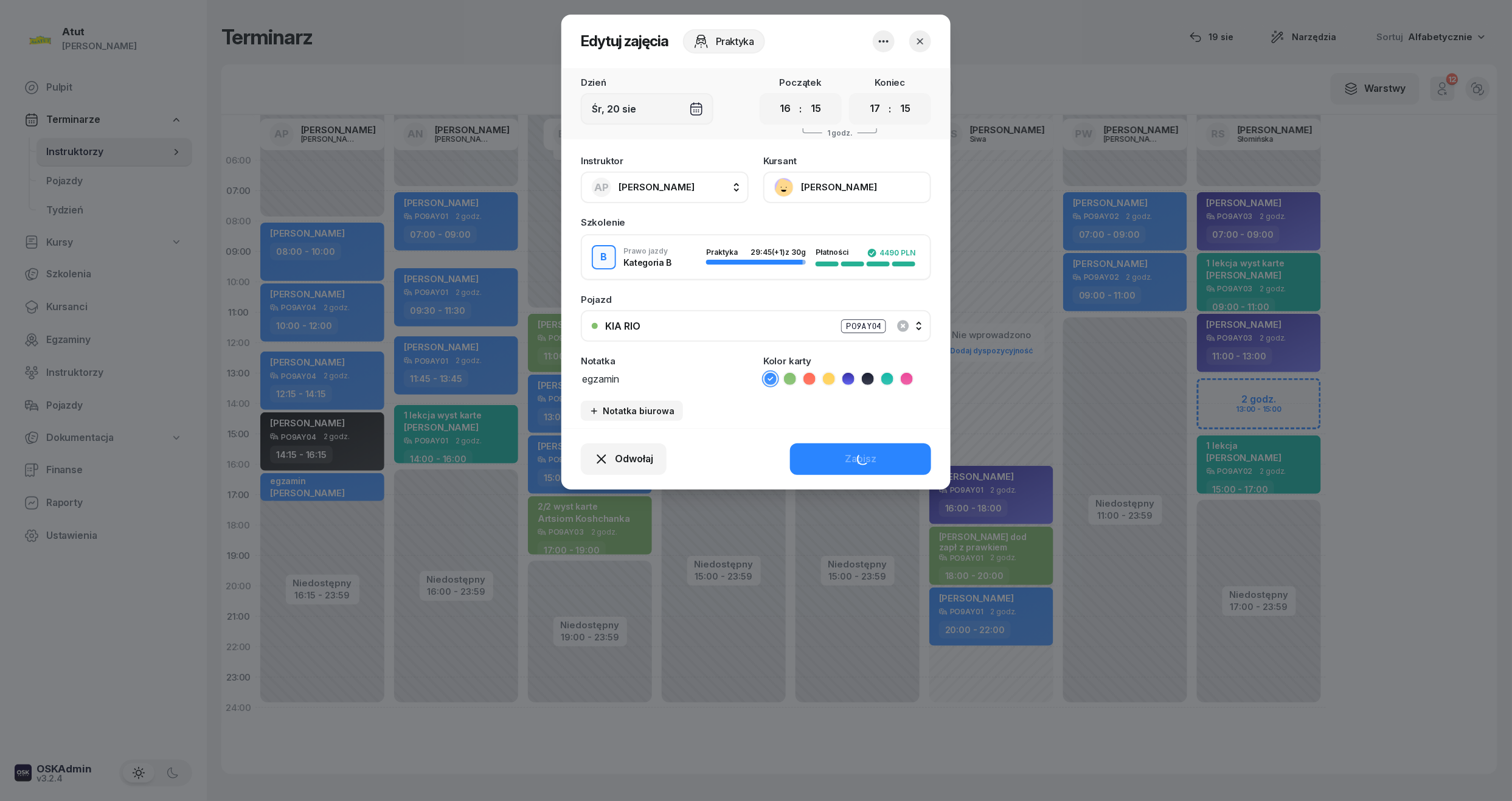
click at [852, 305] on div "Pojazd KIA RIO PO9AY04 Nie wybrano Kia Rio PO4VC27 KIA RIO PO9AY01 KIA RIO PO9A…" at bounding box center [756, 318] width 350 height 47
click at [847, 380] on icon at bounding box center [849, 379] width 12 height 12
click at [862, 455] on div "Zapisz" at bounding box center [861, 459] width 32 height 15
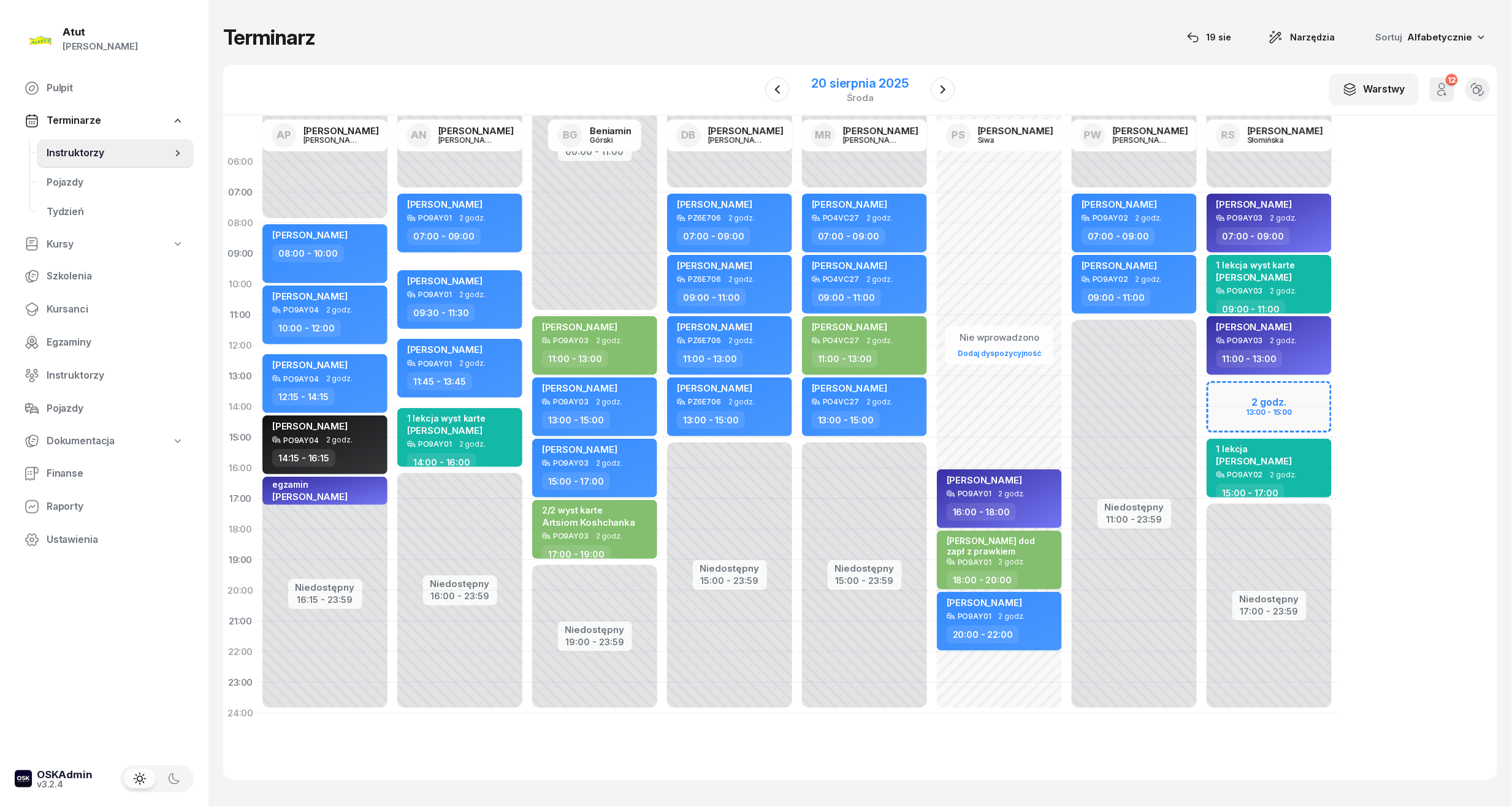
click at [901, 77] on div "20 sierpnia 2025" at bounding box center [860, 83] width 97 height 12
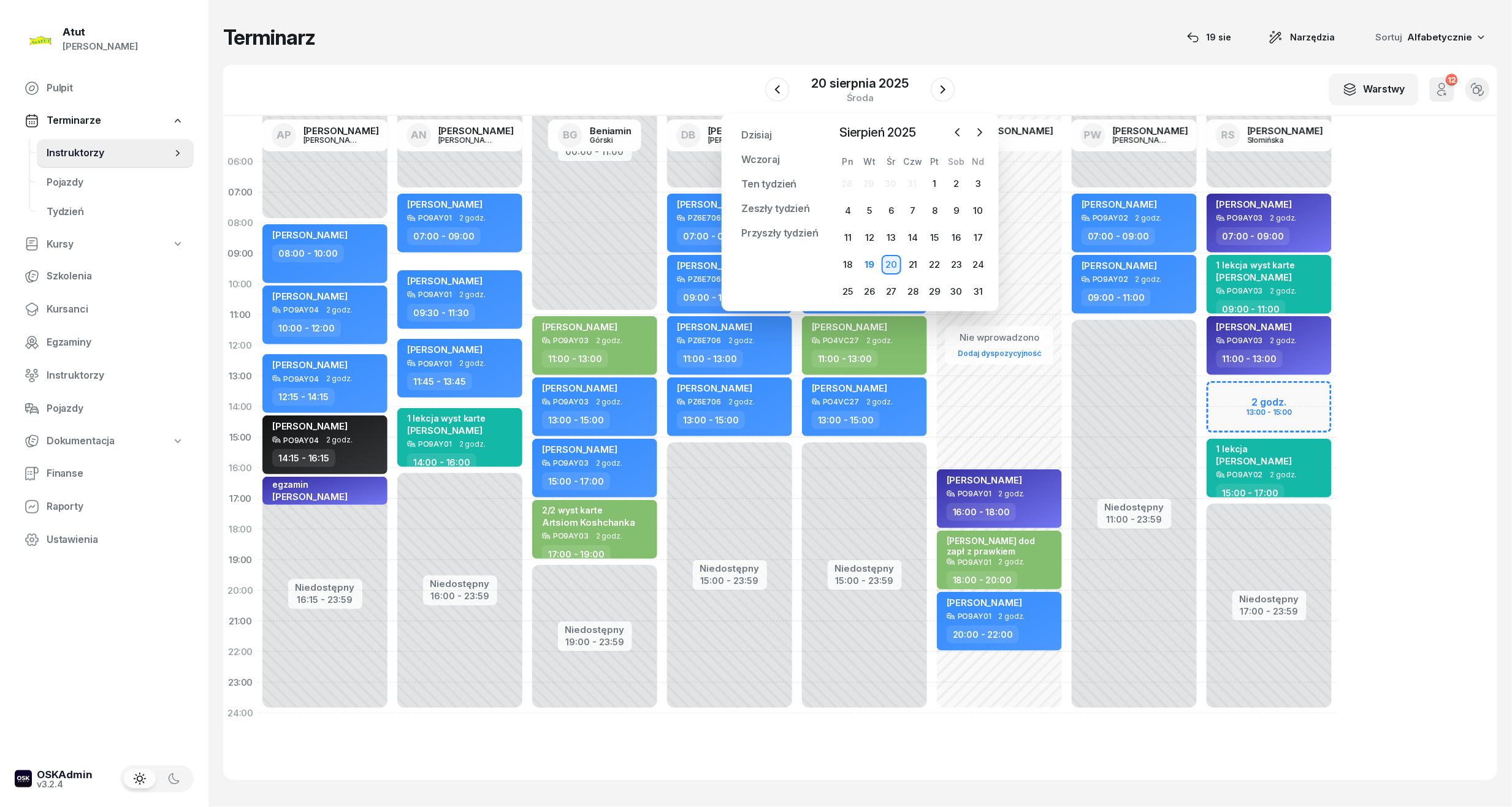
click at [989, 125] on div "Dzisiaj Wczoraj Ten tydzień Zeszły tydzień Przyszły tydzień Przypnij Sierpień 2…" at bounding box center [860, 212] width 277 height 198
click at [982, 133] on icon "button" at bounding box center [980, 132] width 12 height 12
click at [868, 240] on div "16" at bounding box center [869, 237] width 19 height 19
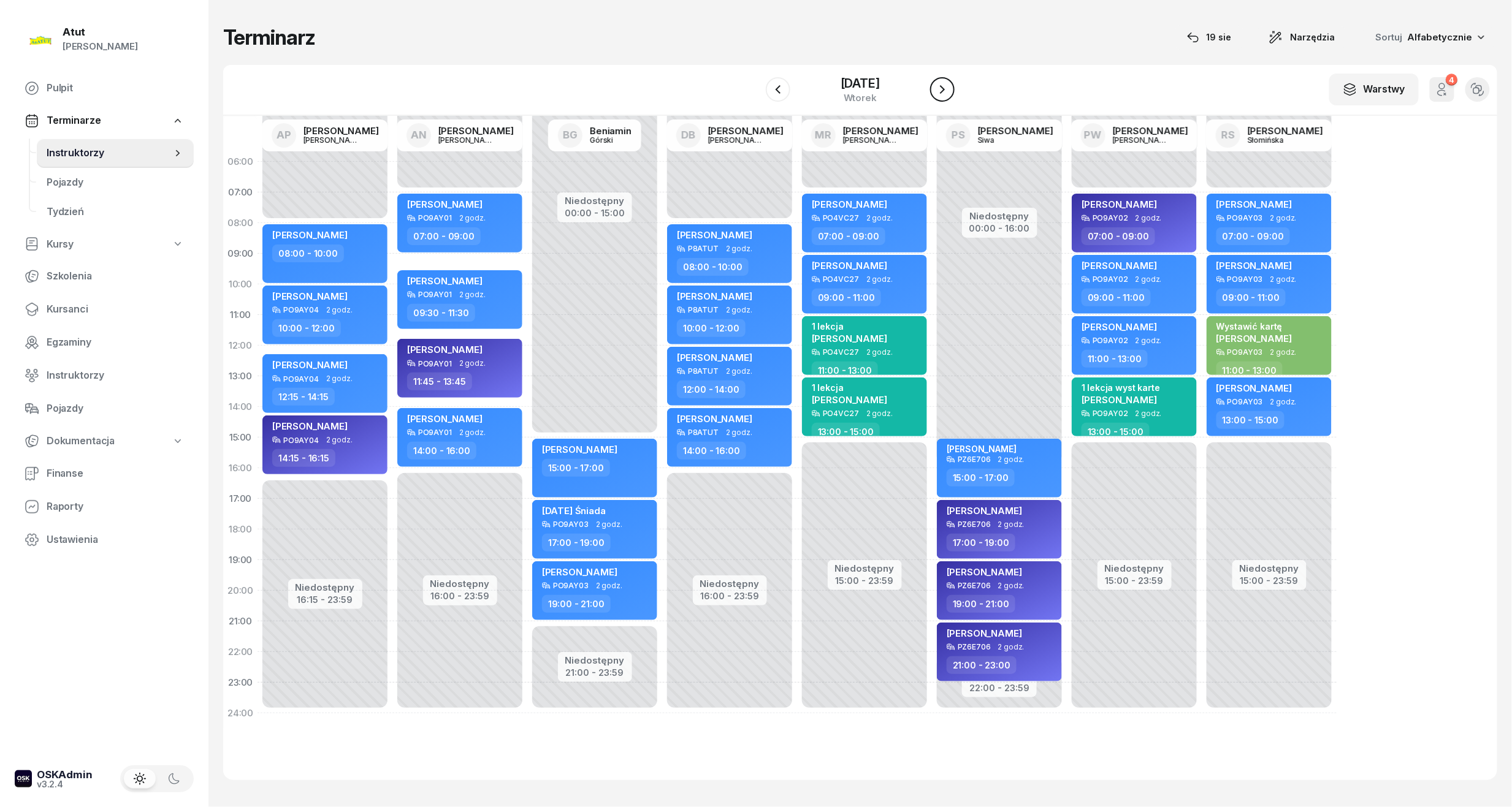
click at [953, 94] on button "button" at bounding box center [943, 89] width 25 height 25
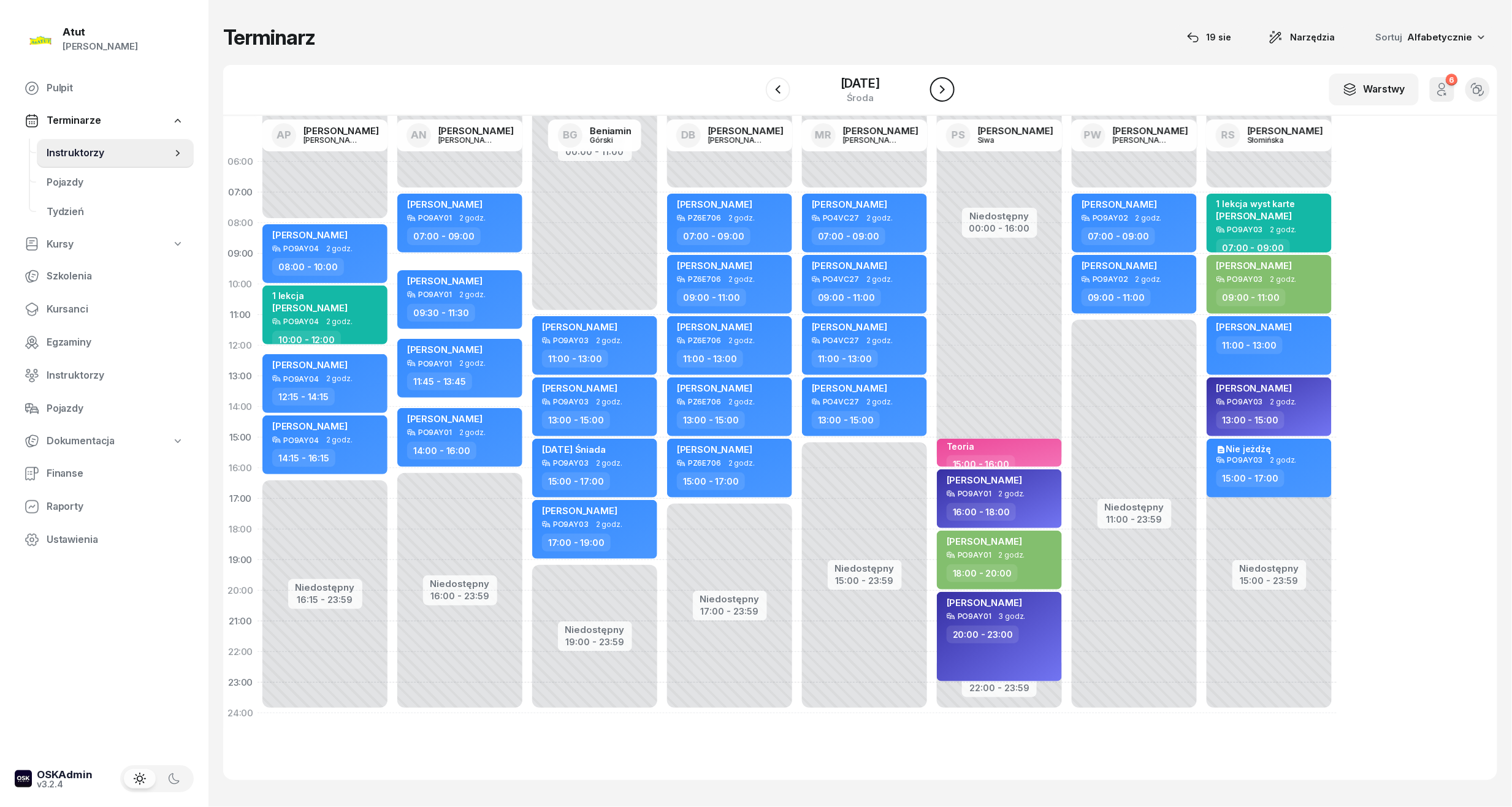
click at [953, 94] on button "button" at bounding box center [943, 89] width 25 height 25
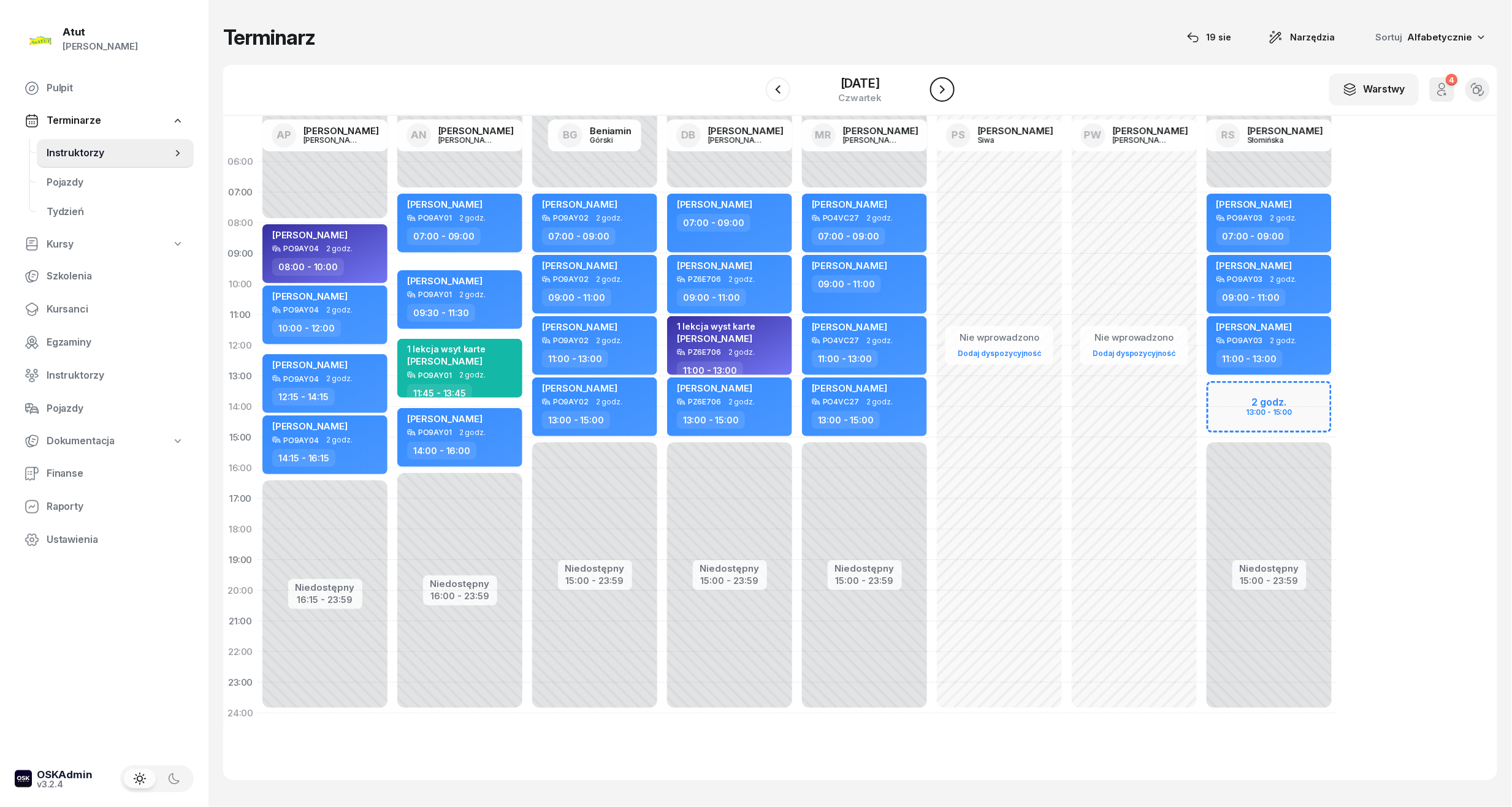
click at [953, 94] on button "button" at bounding box center [943, 89] width 25 height 25
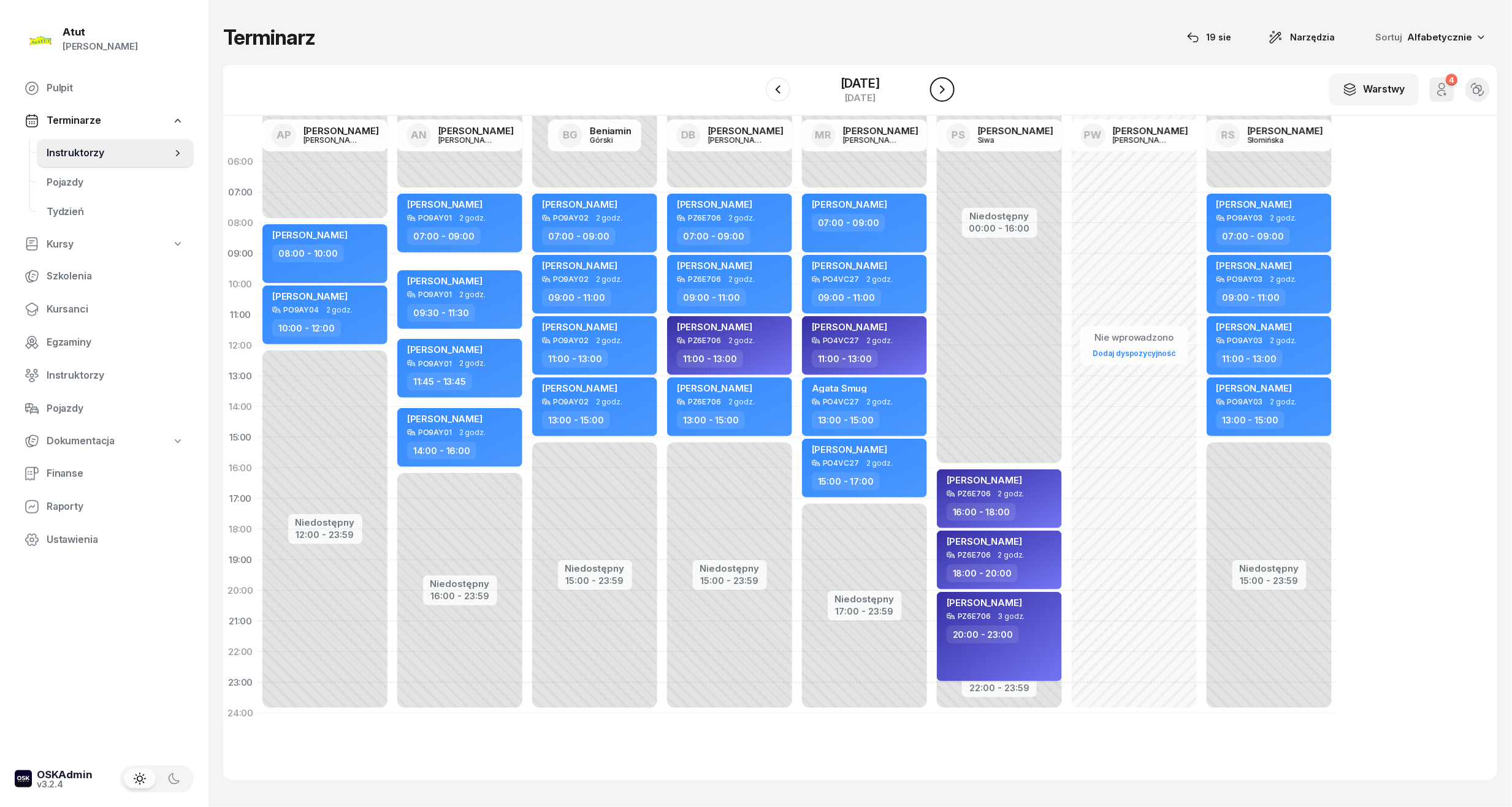
click at [940, 91] on icon "button" at bounding box center [942, 89] width 15 height 15
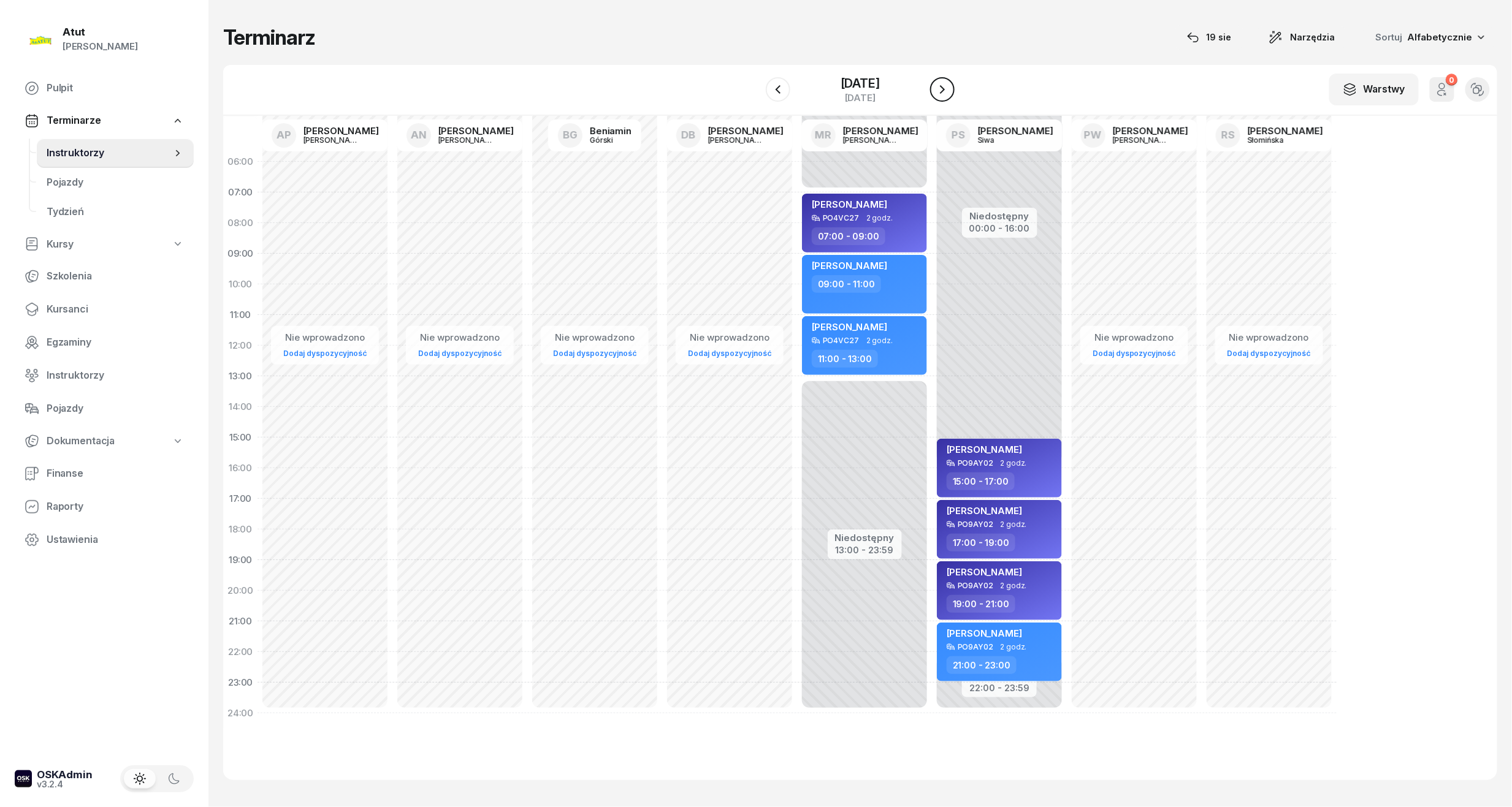
click at [940, 91] on icon "button" at bounding box center [942, 89] width 15 height 15
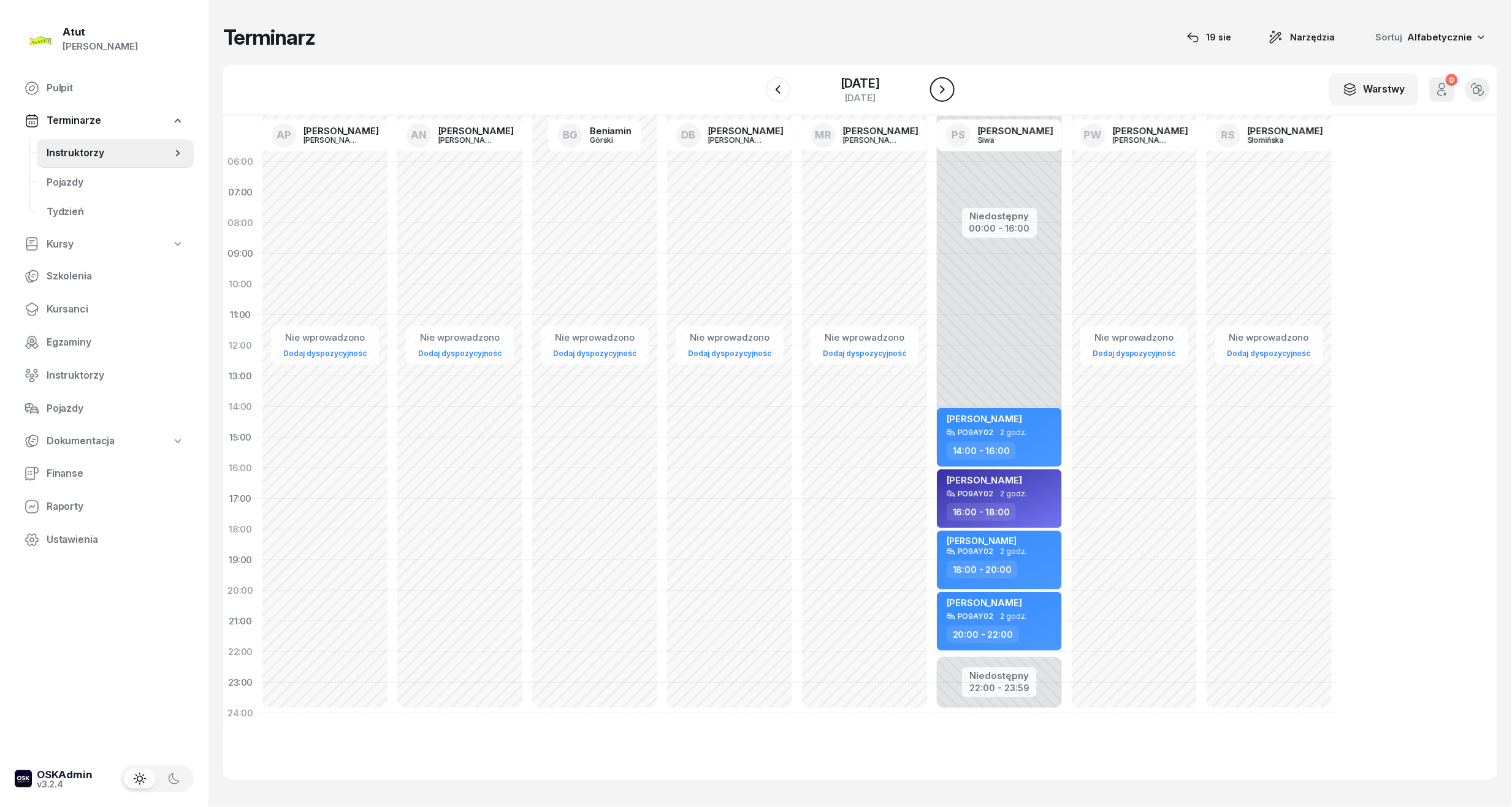
click at [940, 91] on icon "button" at bounding box center [942, 89] width 15 height 15
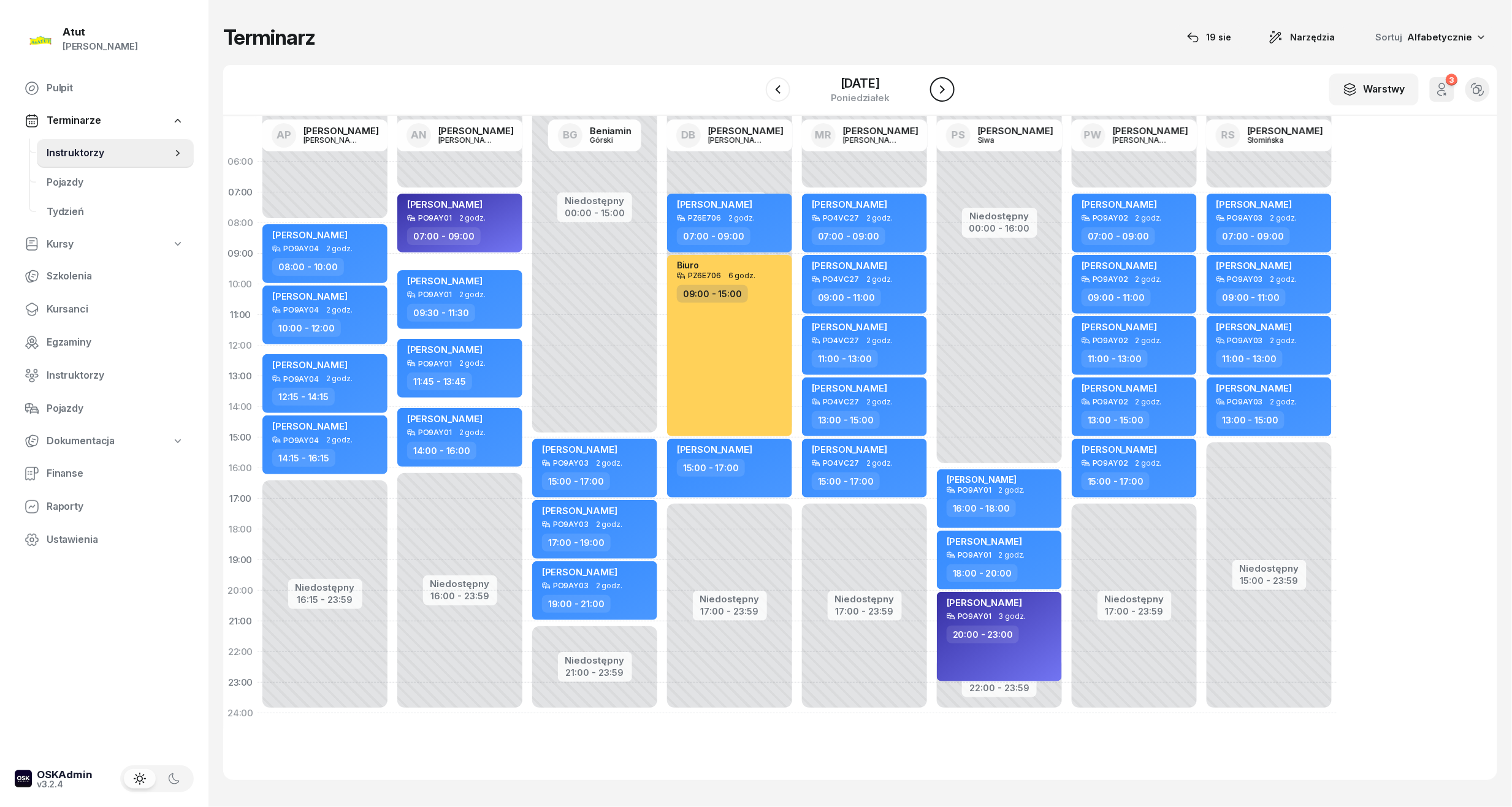
click at [940, 91] on icon "button" at bounding box center [942, 89] width 15 height 15
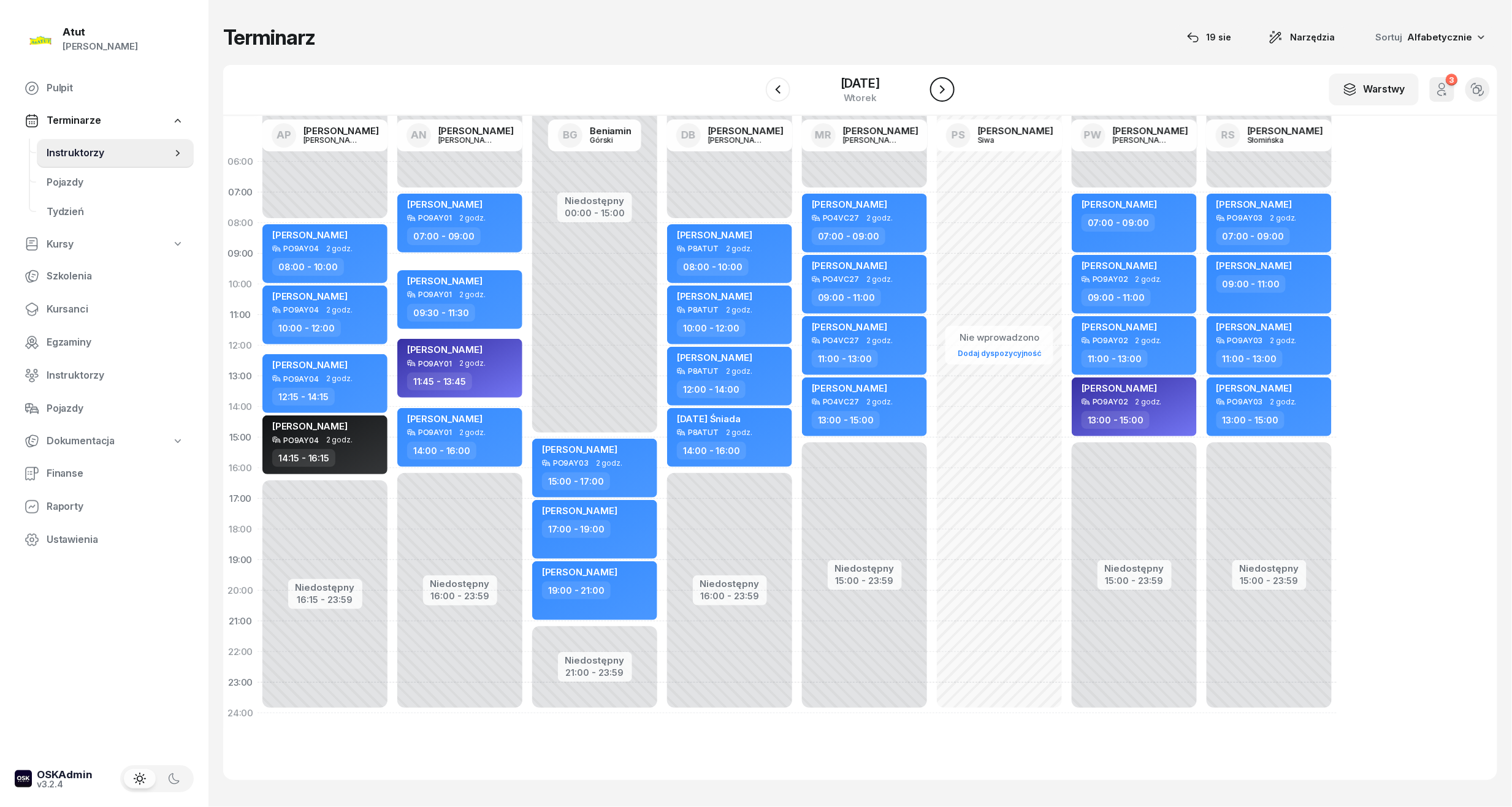
click at [940, 91] on icon "button" at bounding box center [942, 89] width 15 height 15
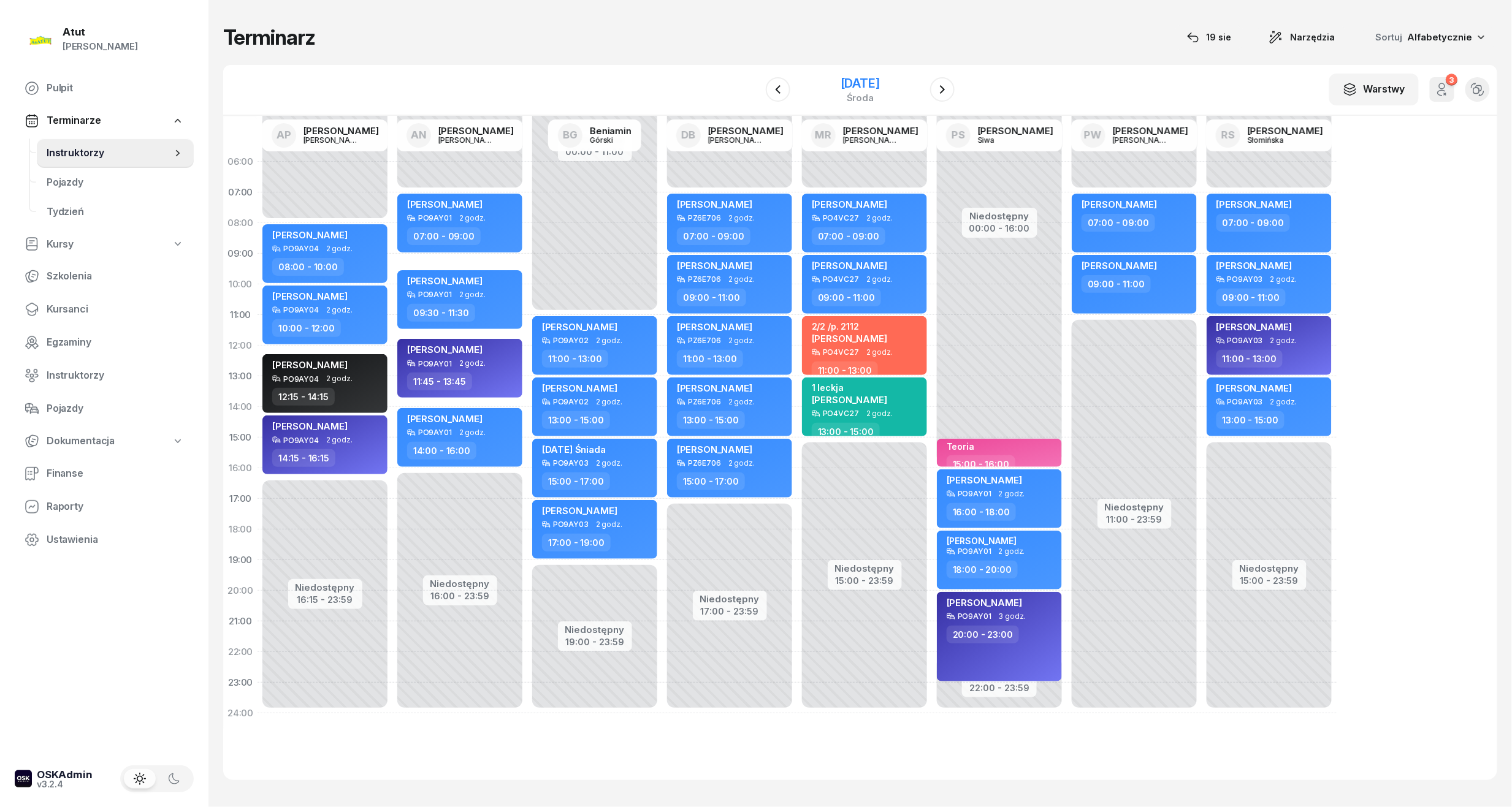
click at [876, 82] on div "24 września 2025" at bounding box center [860, 83] width 39 height 12
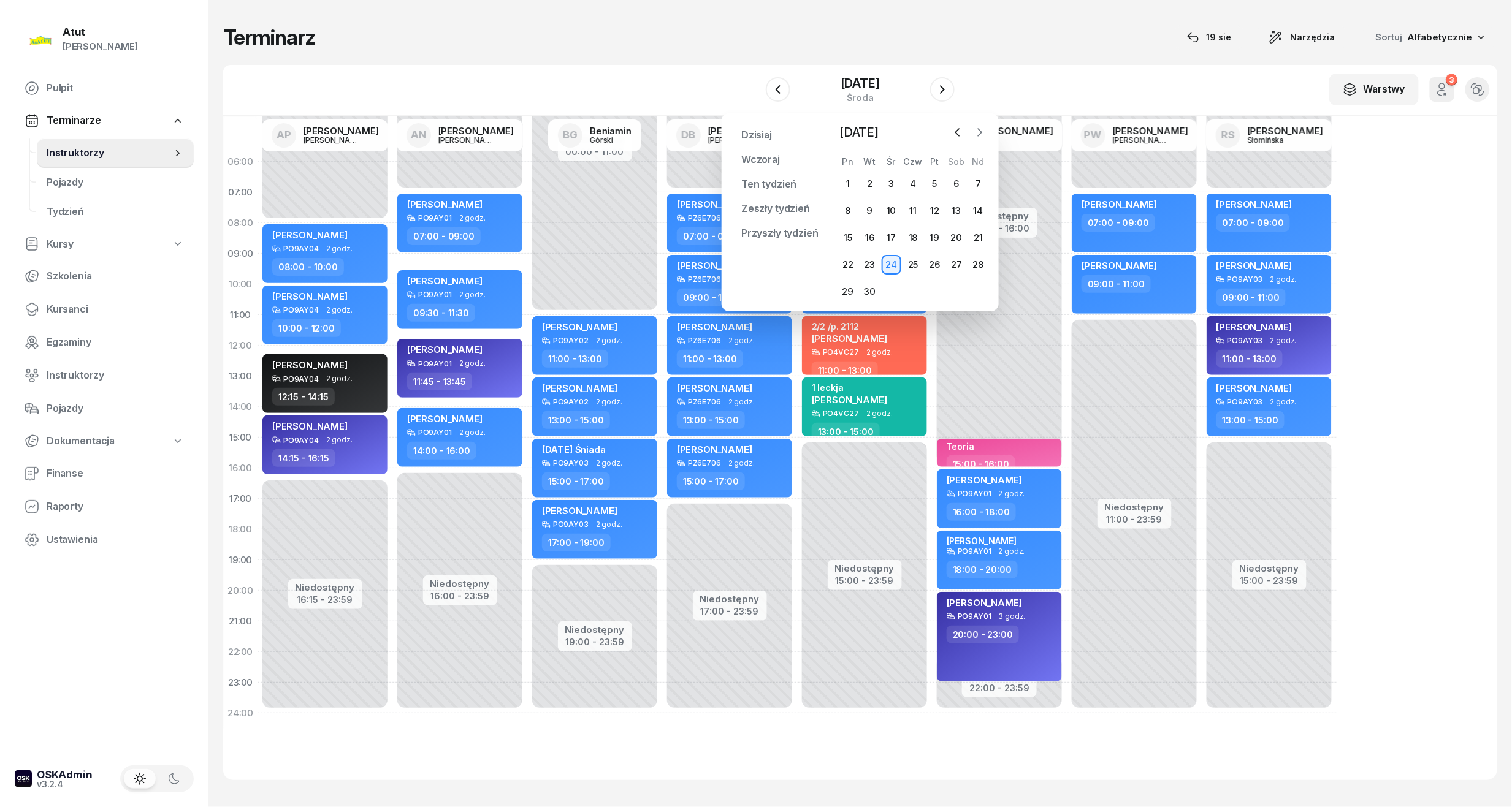
click at [979, 133] on icon "button" at bounding box center [980, 132] width 12 height 12
click at [891, 187] on div "1" at bounding box center [891, 183] width 19 height 19
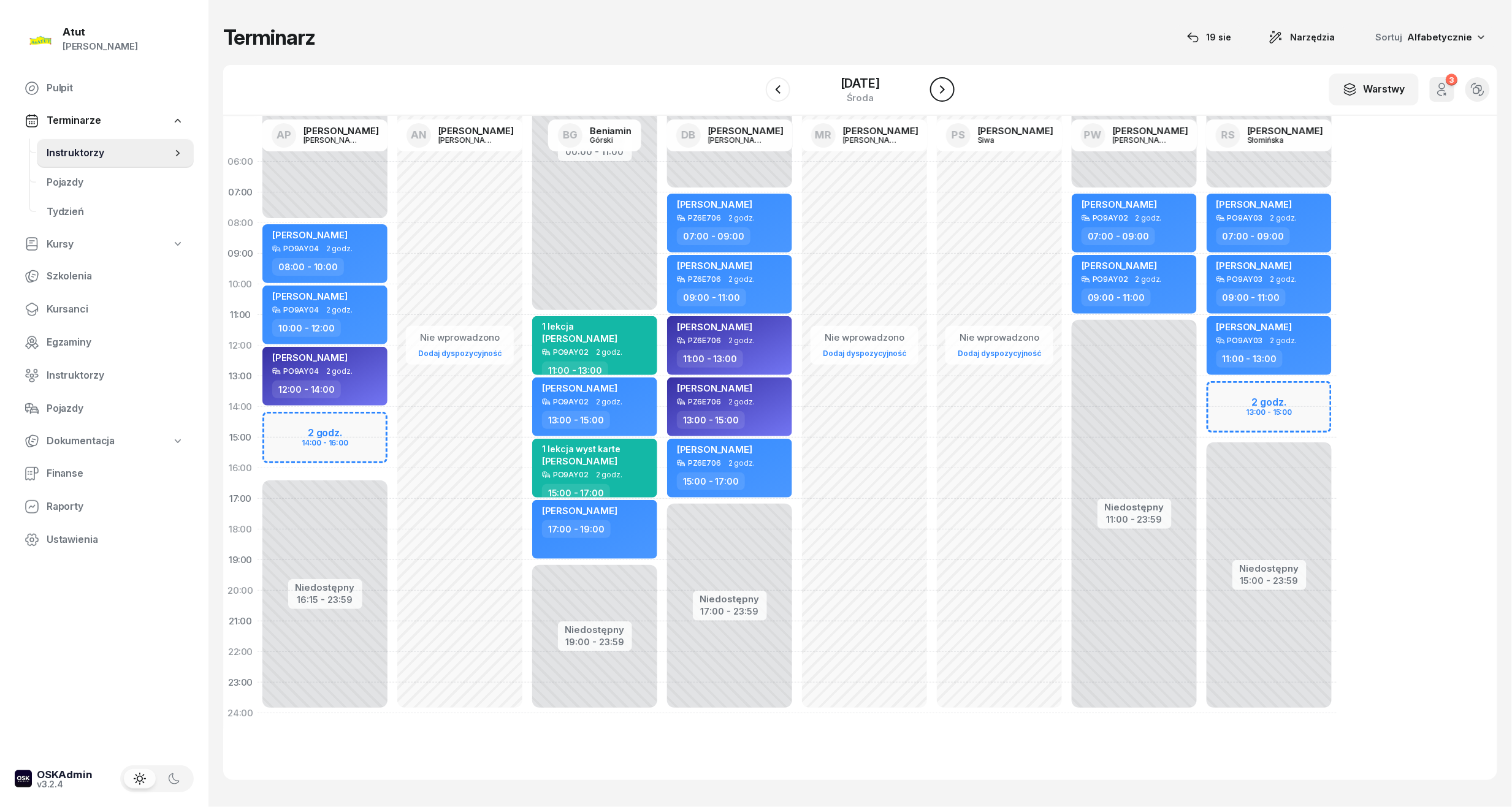
click at [947, 87] on icon "button" at bounding box center [942, 89] width 15 height 15
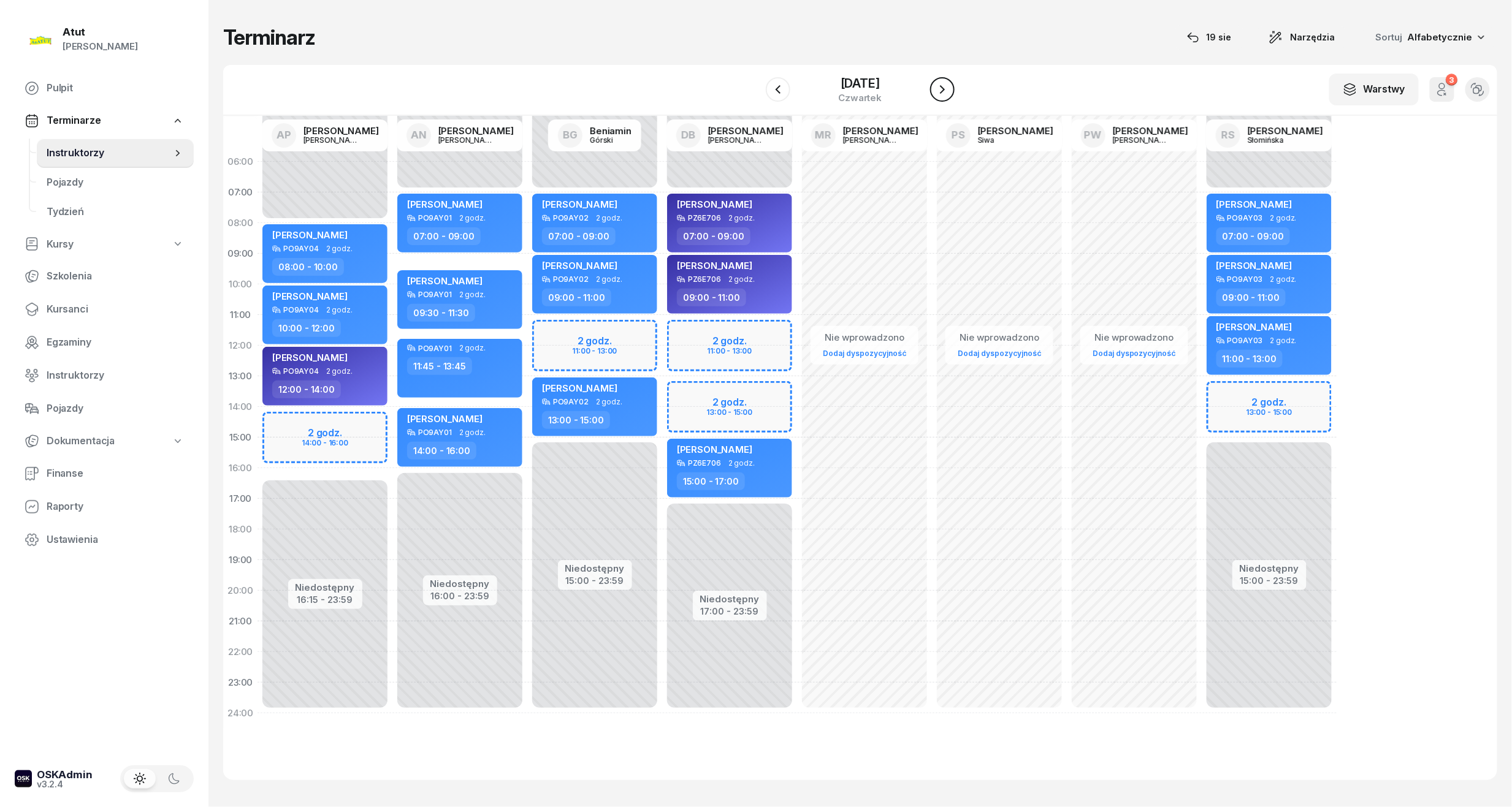
click at [947, 87] on icon "button" at bounding box center [942, 89] width 15 height 15
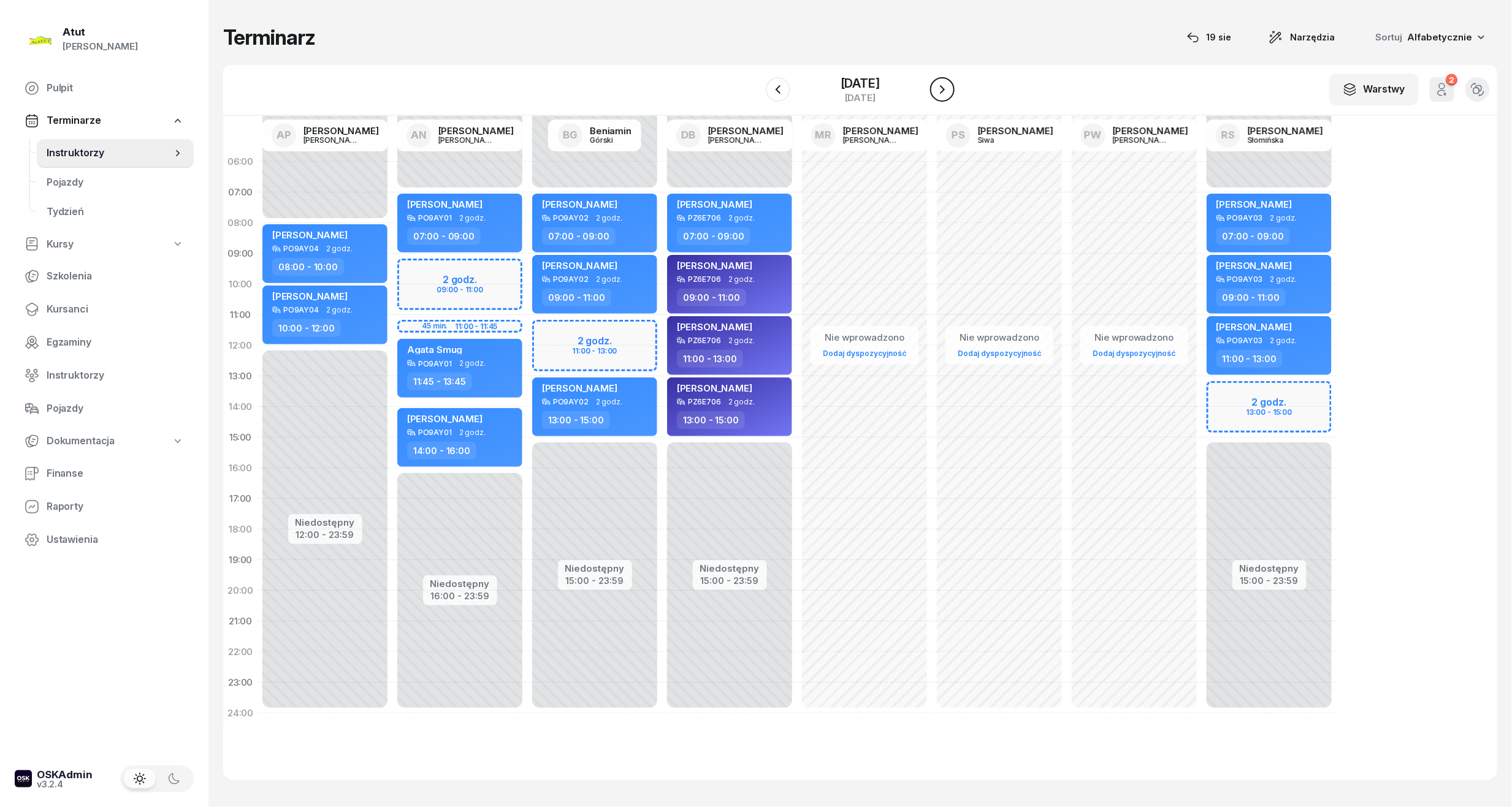
click at [947, 87] on icon "button" at bounding box center [942, 89] width 15 height 15
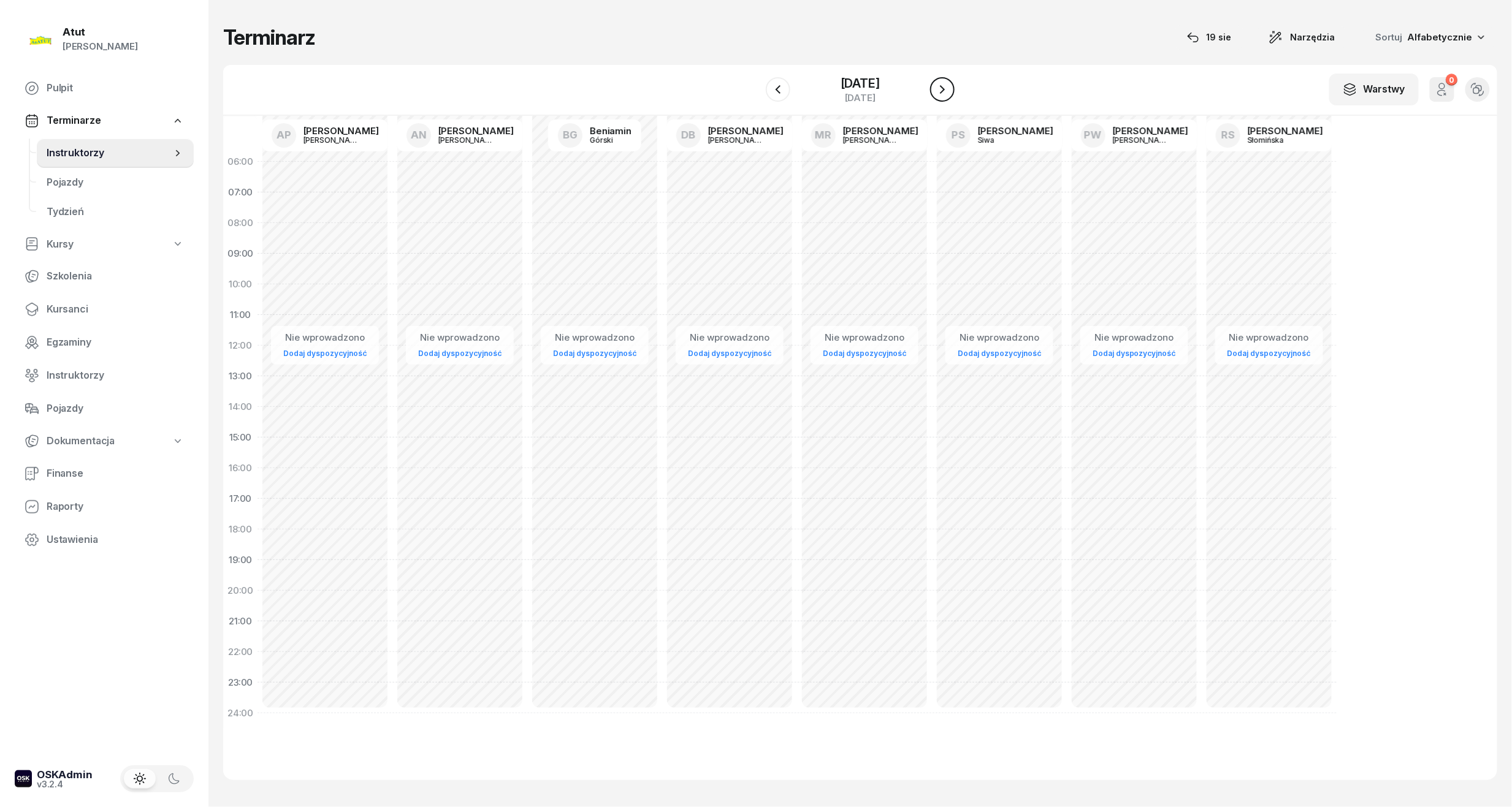
click at [947, 87] on icon "button" at bounding box center [942, 89] width 15 height 15
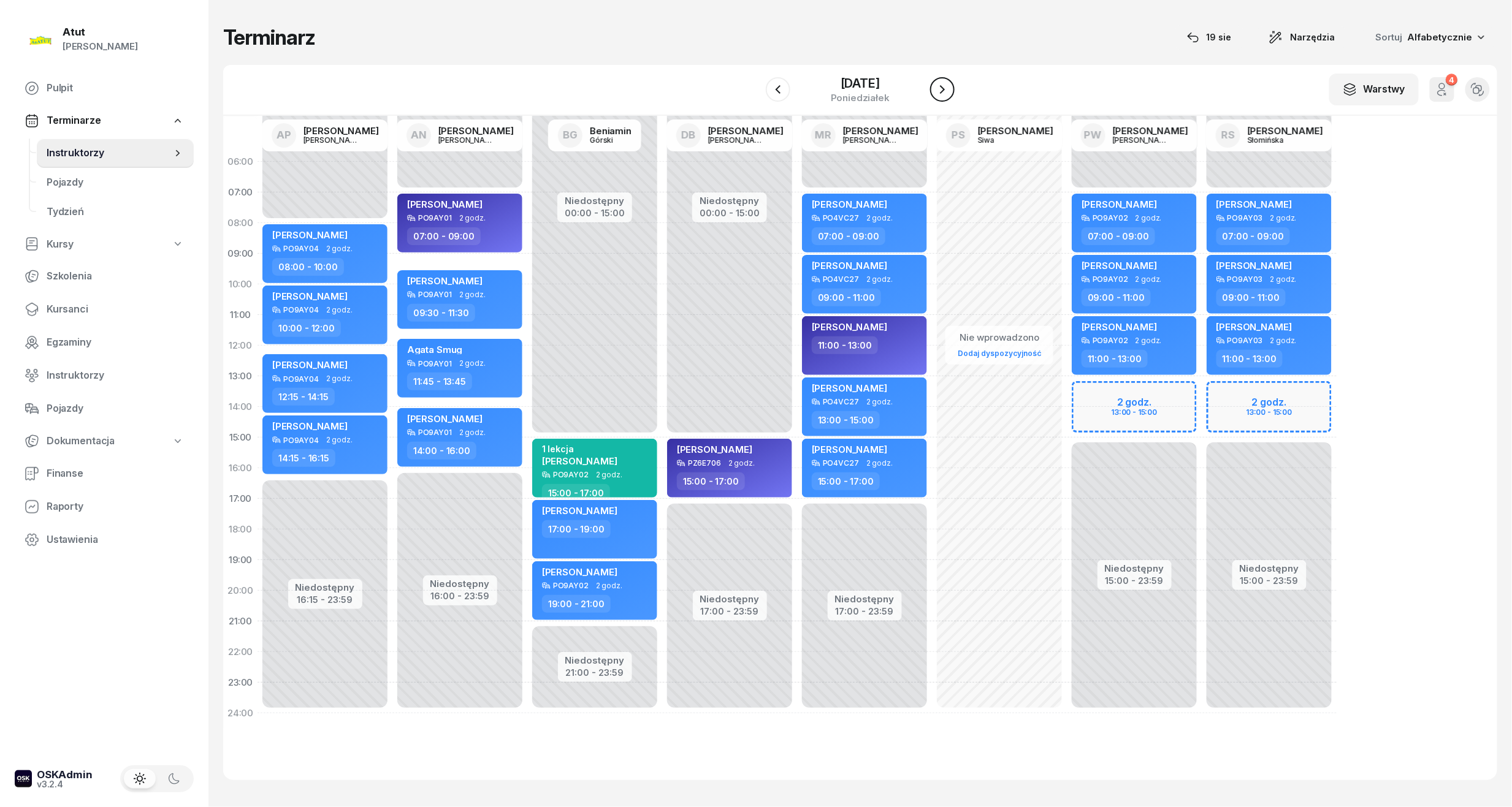
click at [949, 93] on icon "button" at bounding box center [942, 89] width 15 height 15
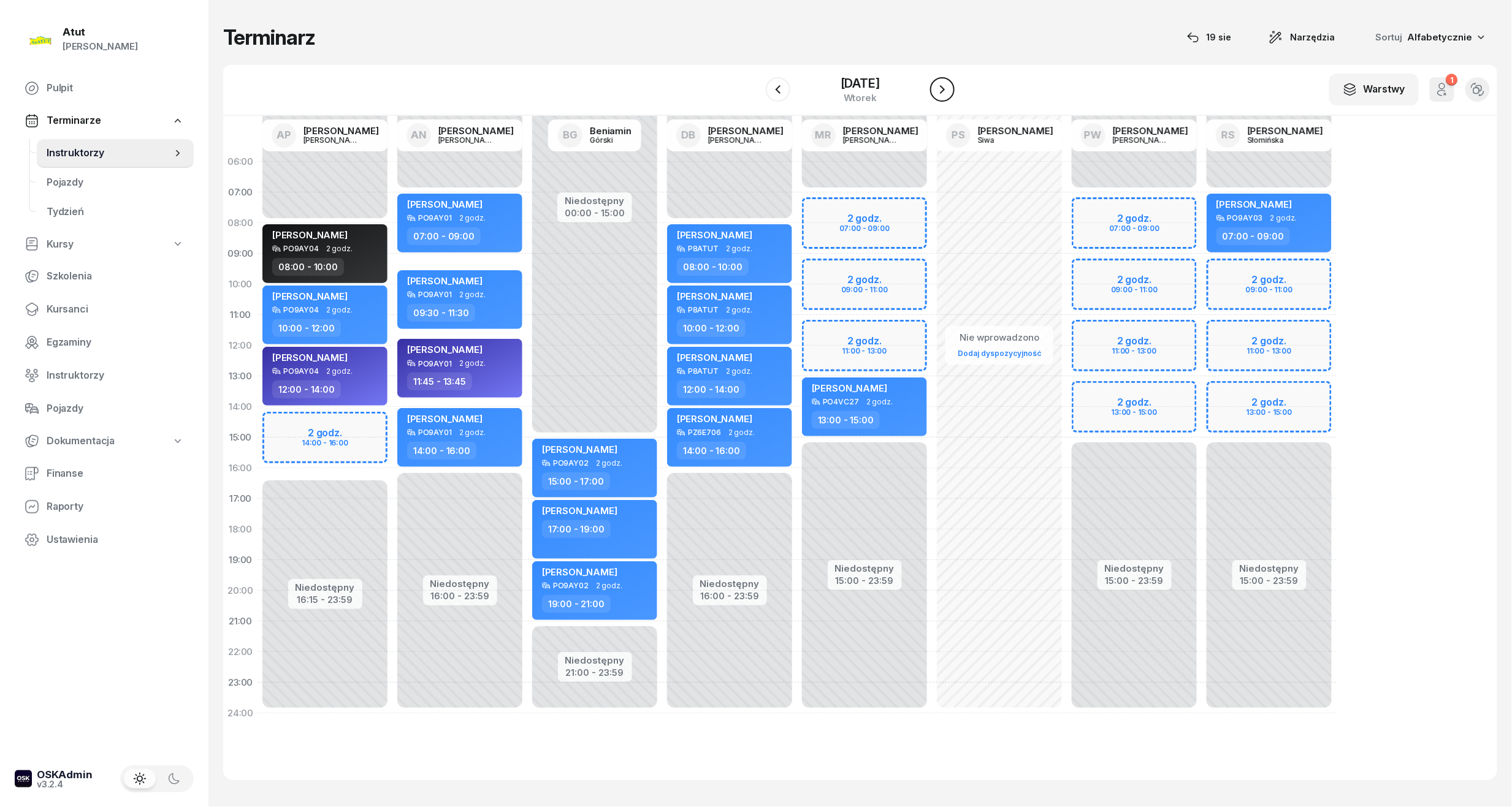
click at [950, 96] on icon "button" at bounding box center [942, 89] width 15 height 15
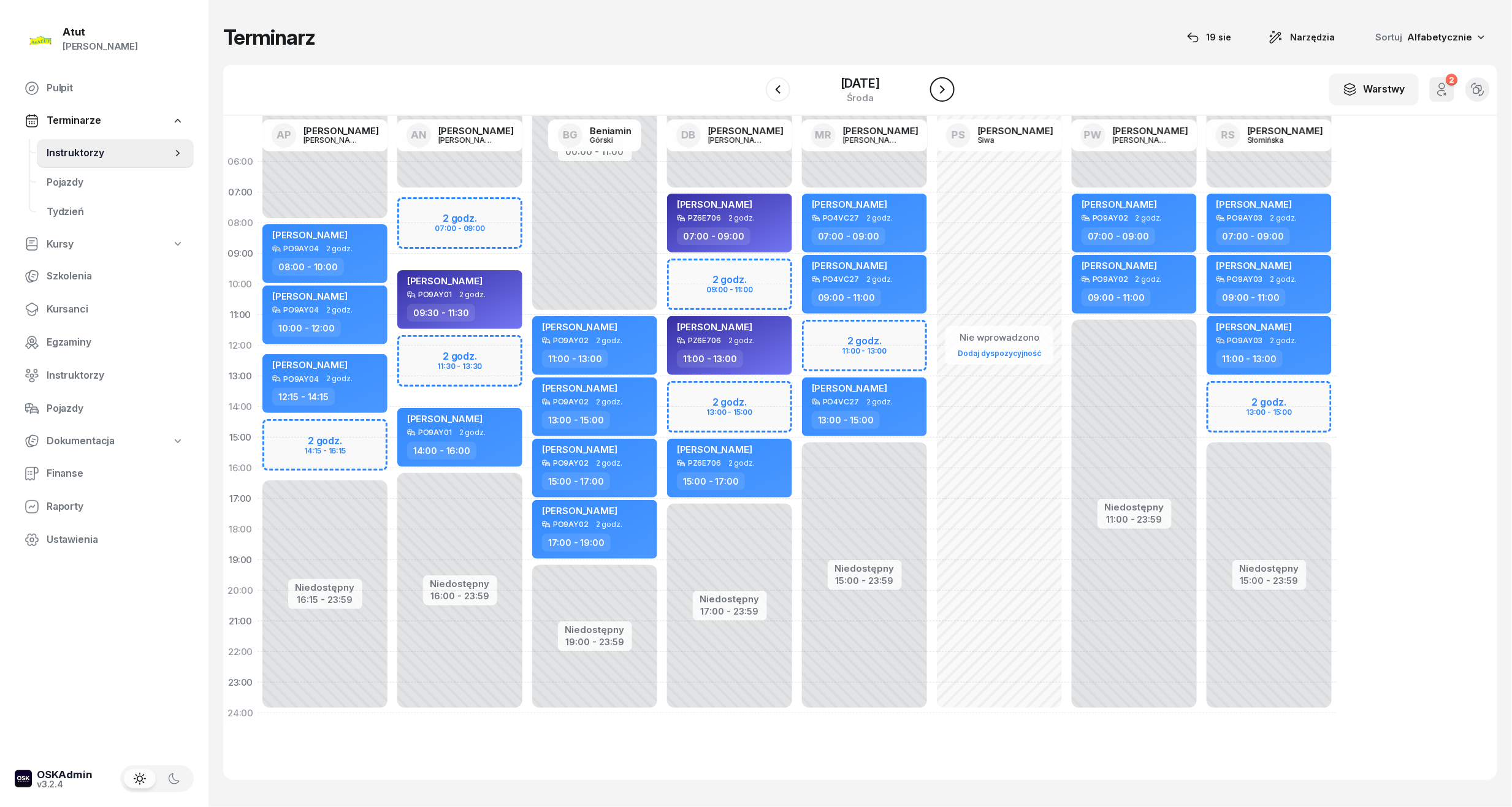
click at [950, 96] on icon "button" at bounding box center [942, 89] width 15 height 15
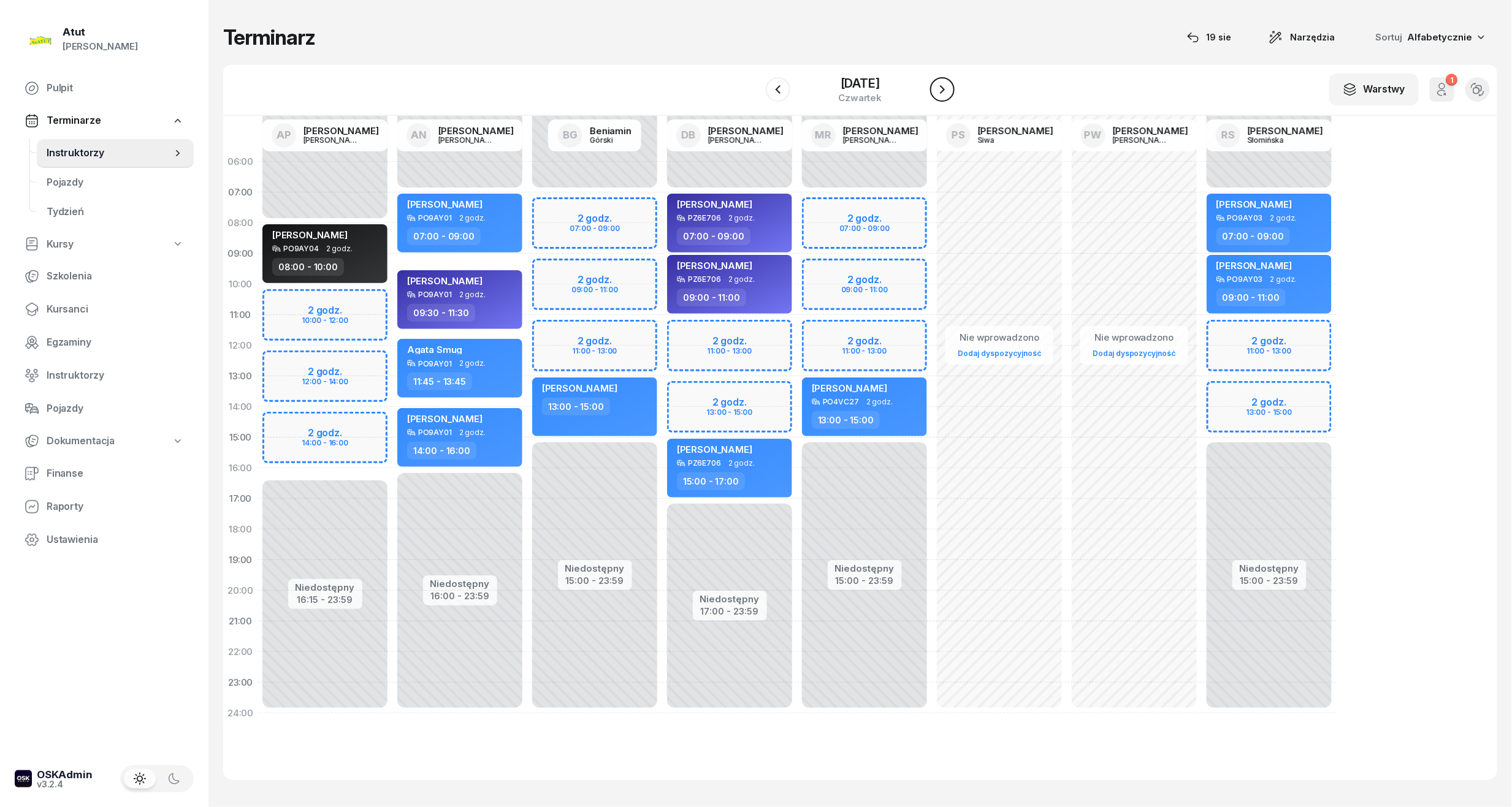
click at [950, 96] on icon "button" at bounding box center [942, 89] width 15 height 15
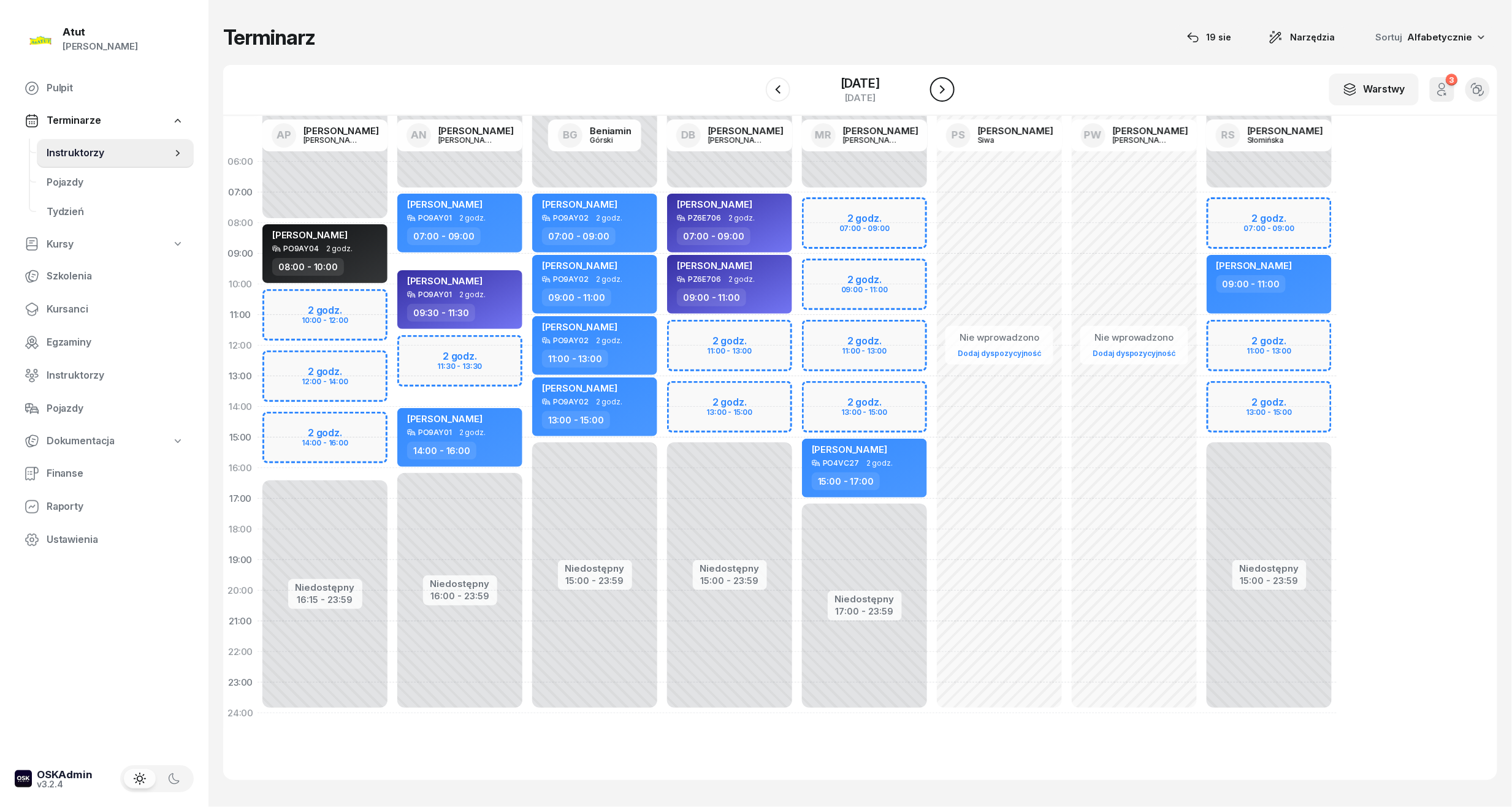
click at [950, 96] on icon "button" at bounding box center [942, 89] width 15 height 15
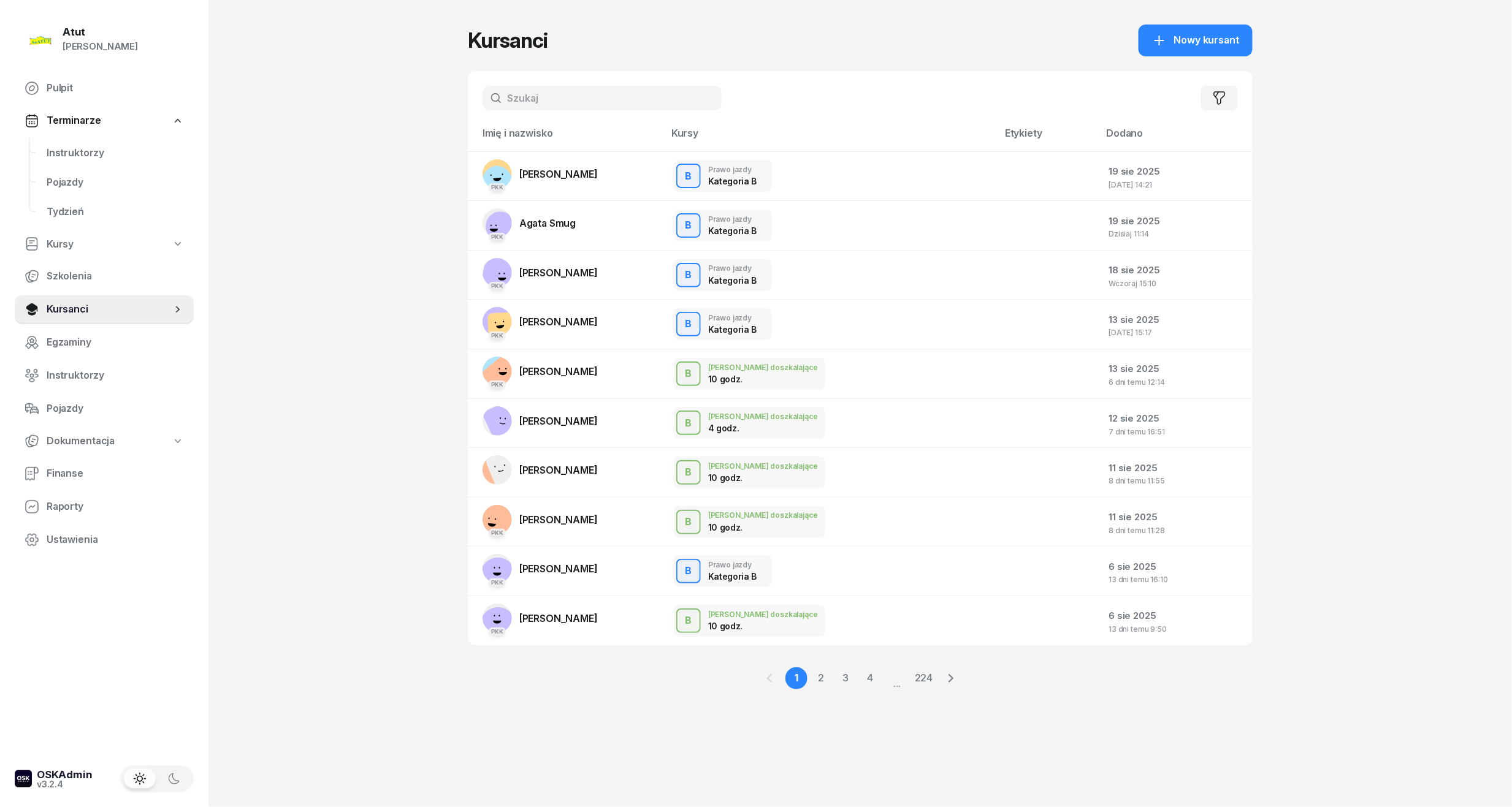
click at [565, 99] on input "text" at bounding box center [601, 98] width 239 height 25
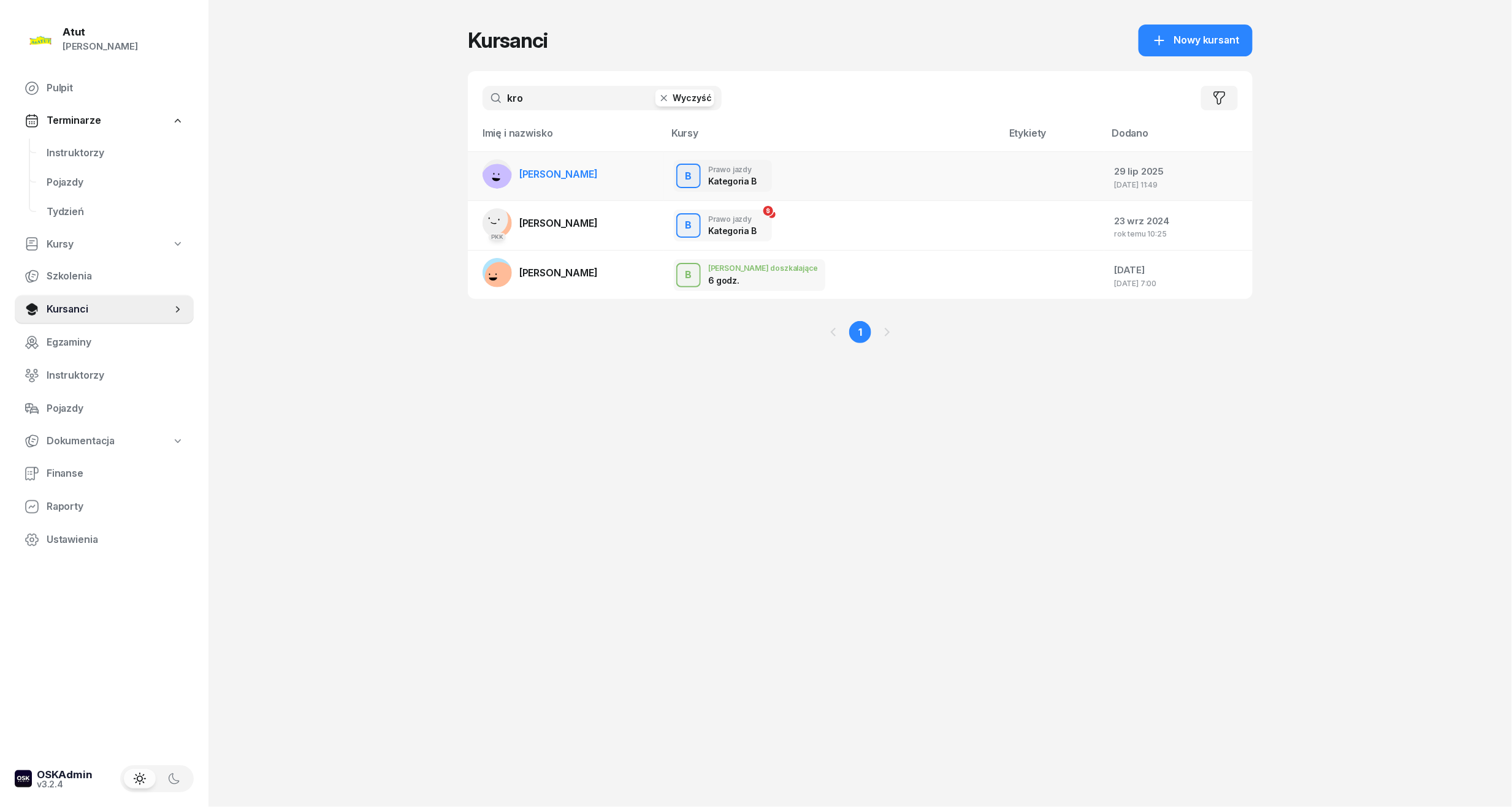
type input "kro"
click at [572, 170] on span "[PERSON_NAME]" at bounding box center [558, 174] width 79 height 12
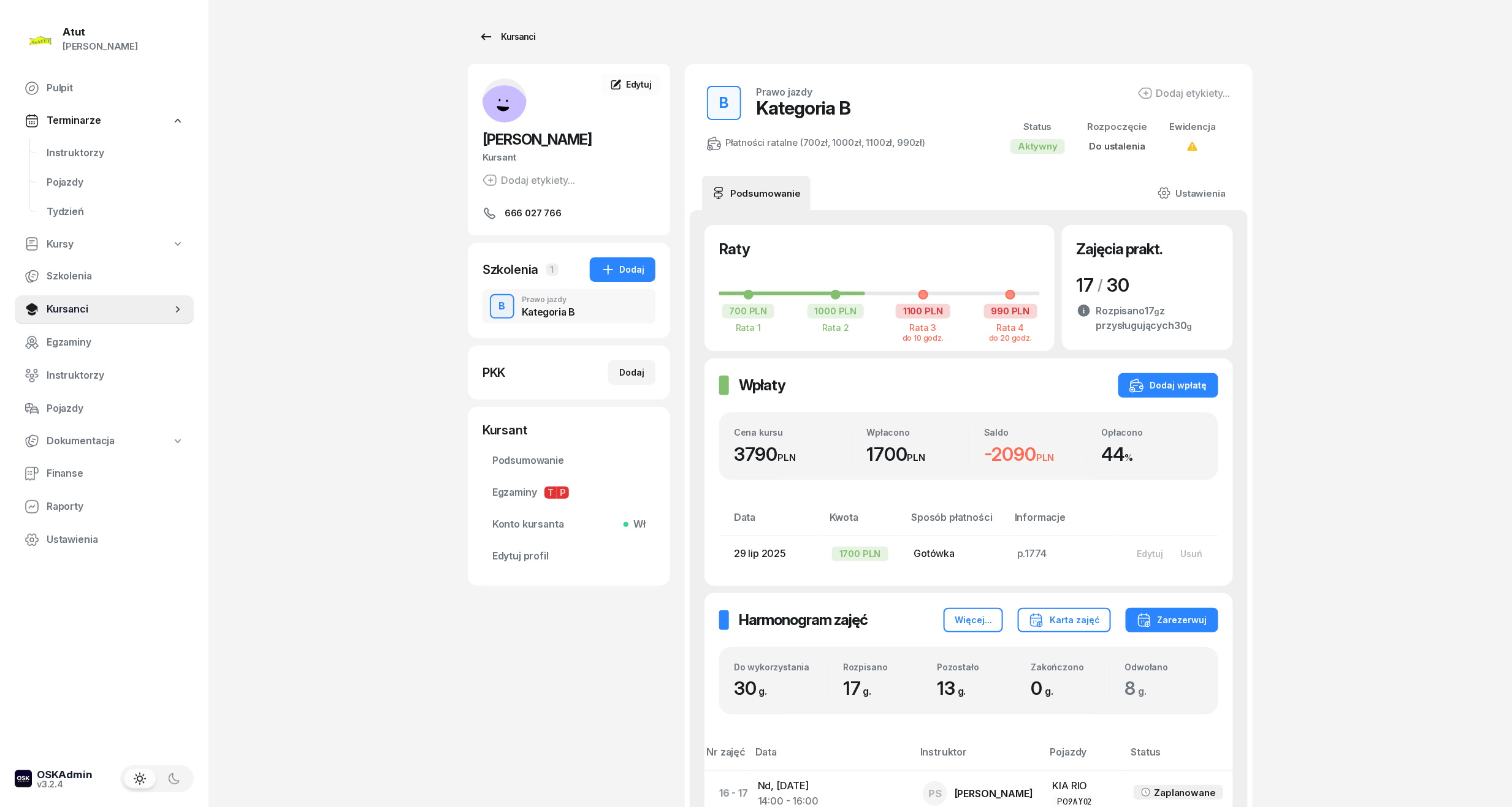
click at [492, 40] on icon at bounding box center [486, 37] width 15 height 15
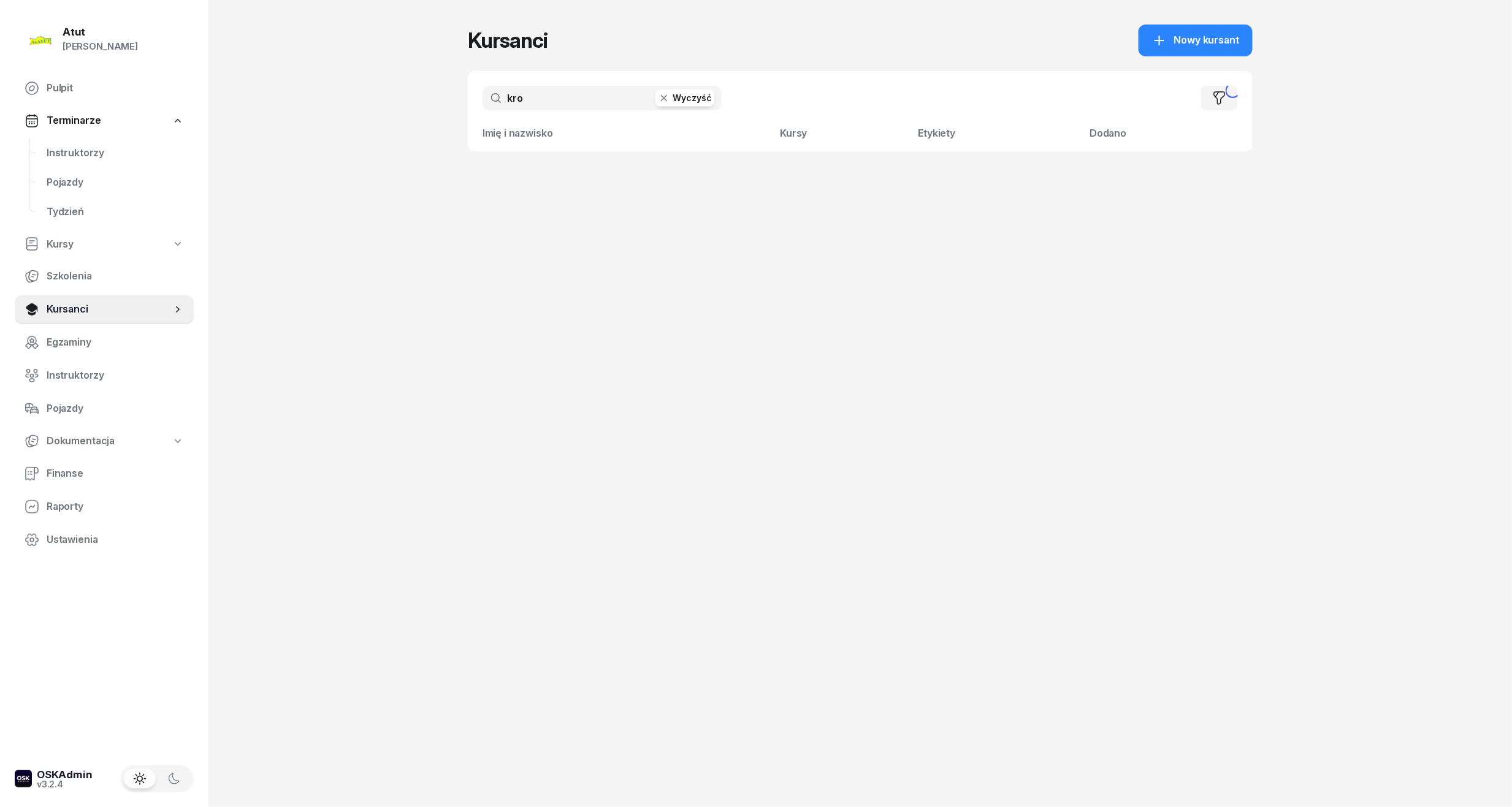
click at [699, 98] on button "Wyczyść" at bounding box center [685, 98] width 59 height 17
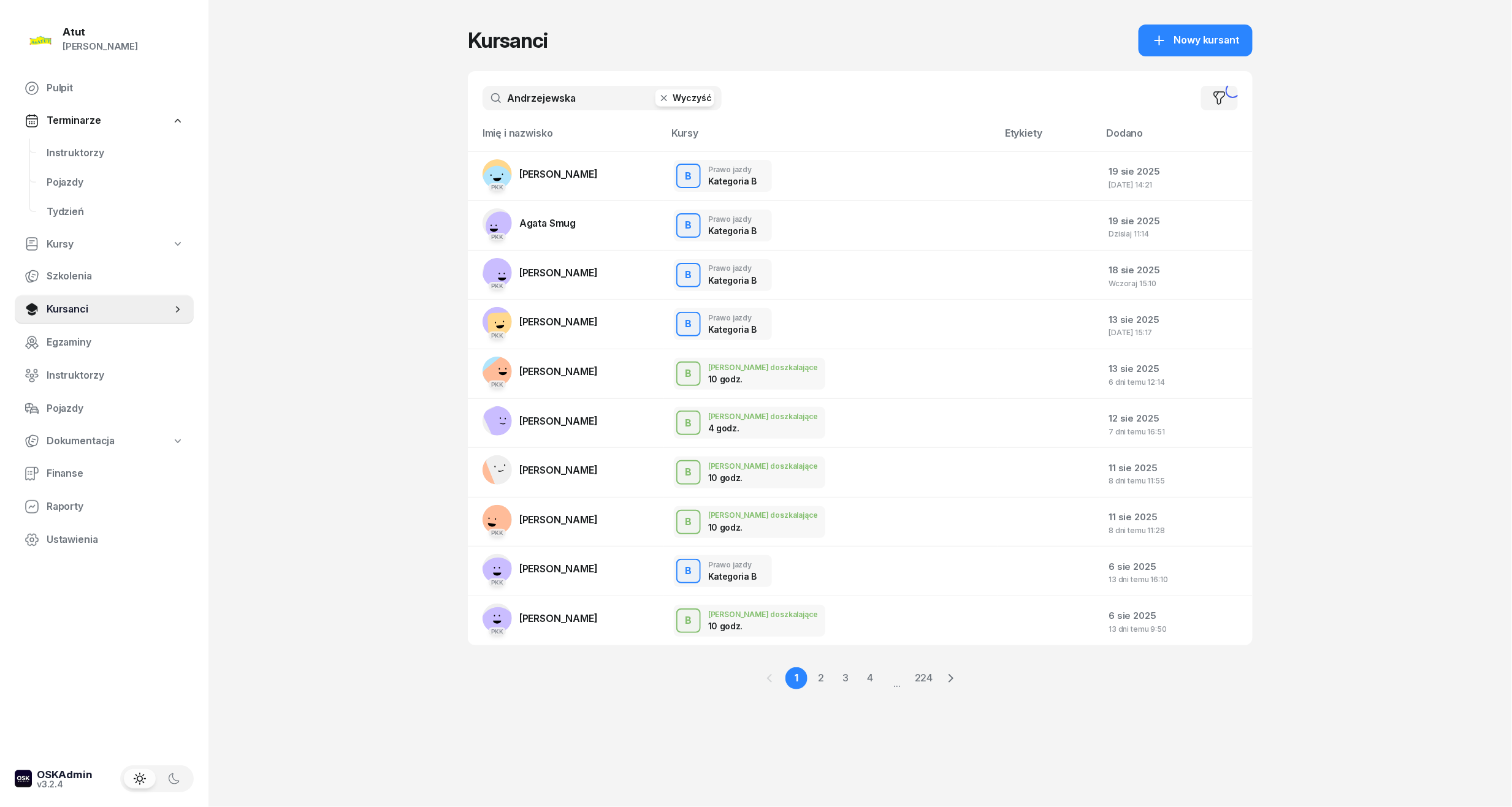
type input "Andrzejewska"
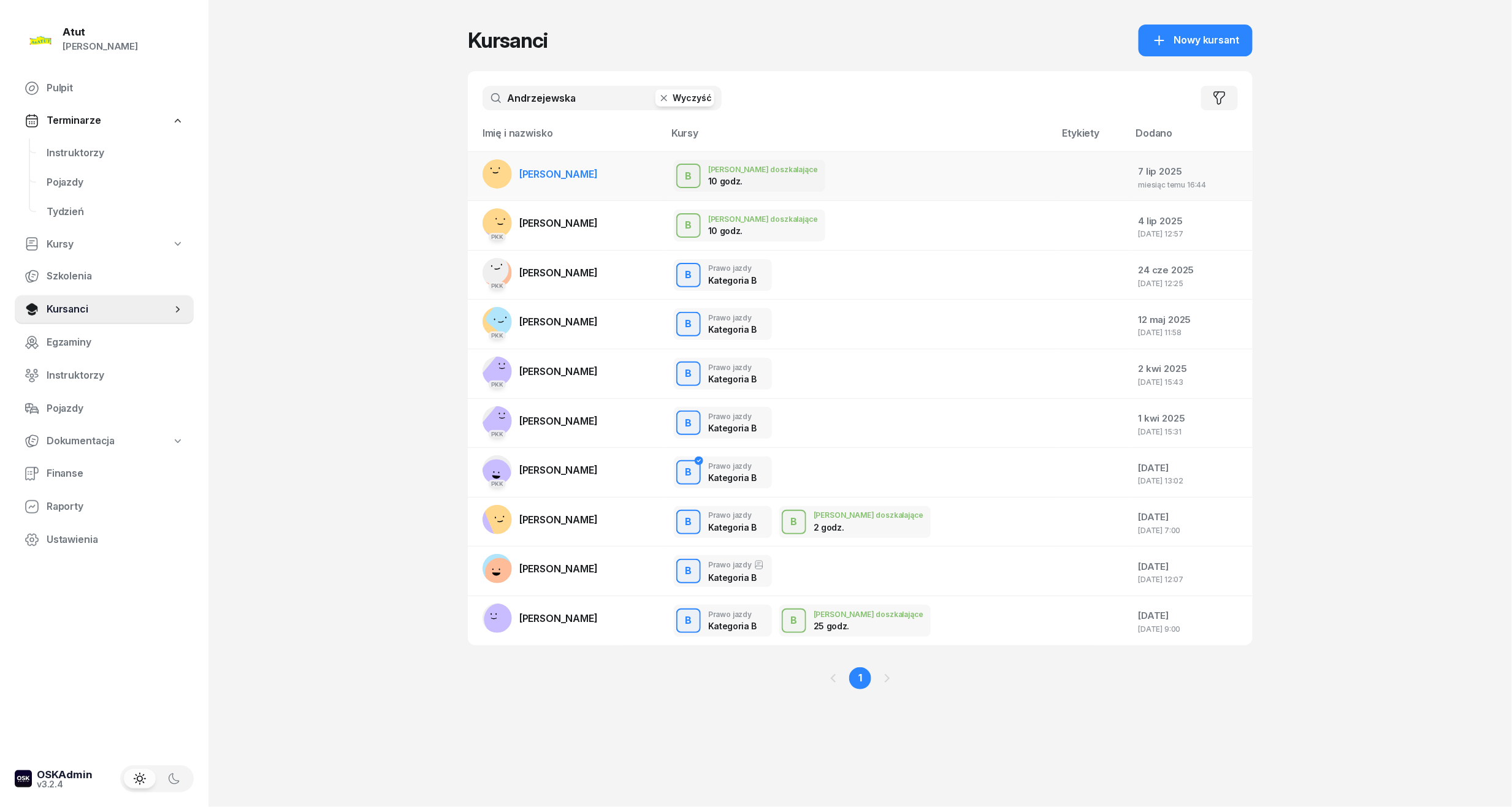
click at [598, 168] on span "[PERSON_NAME]" at bounding box center [558, 174] width 79 height 12
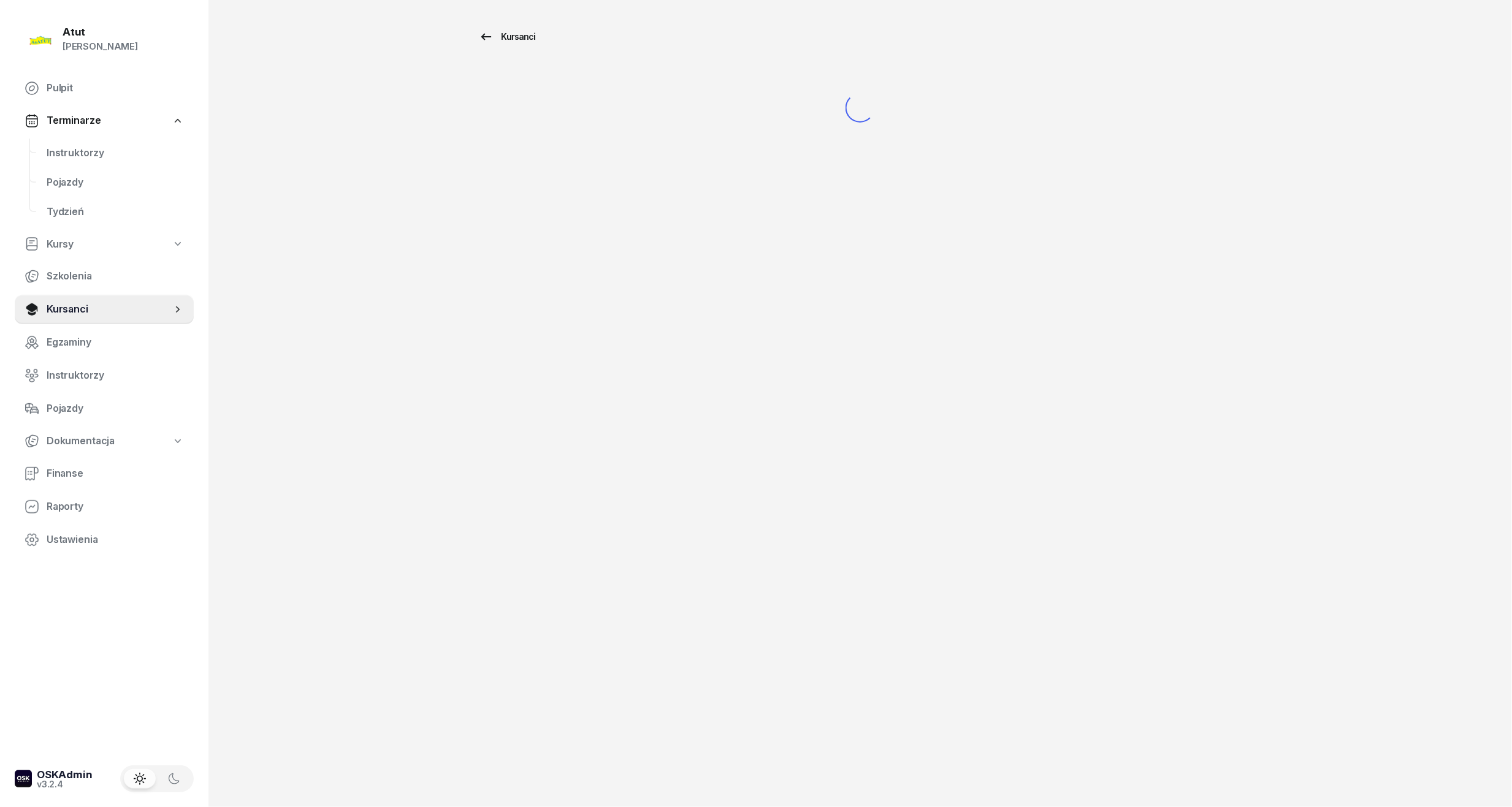
click at [518, 37] on div "Kursanci" at bounding box center [507, 37] width 57 height 15
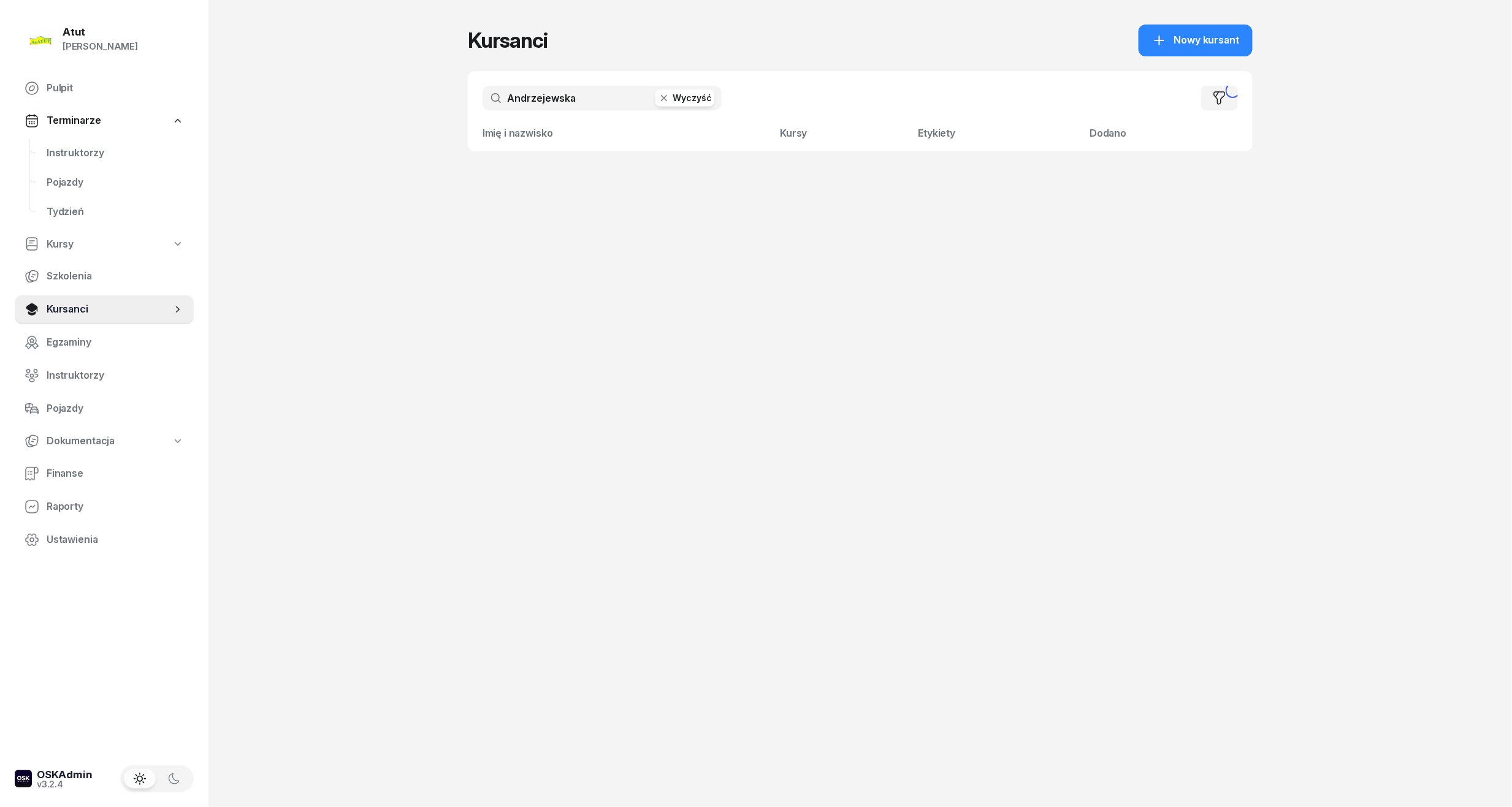
click at [584, 100] on input "Andrzejewska" at bounding box center [601, 98] width 239 height 25
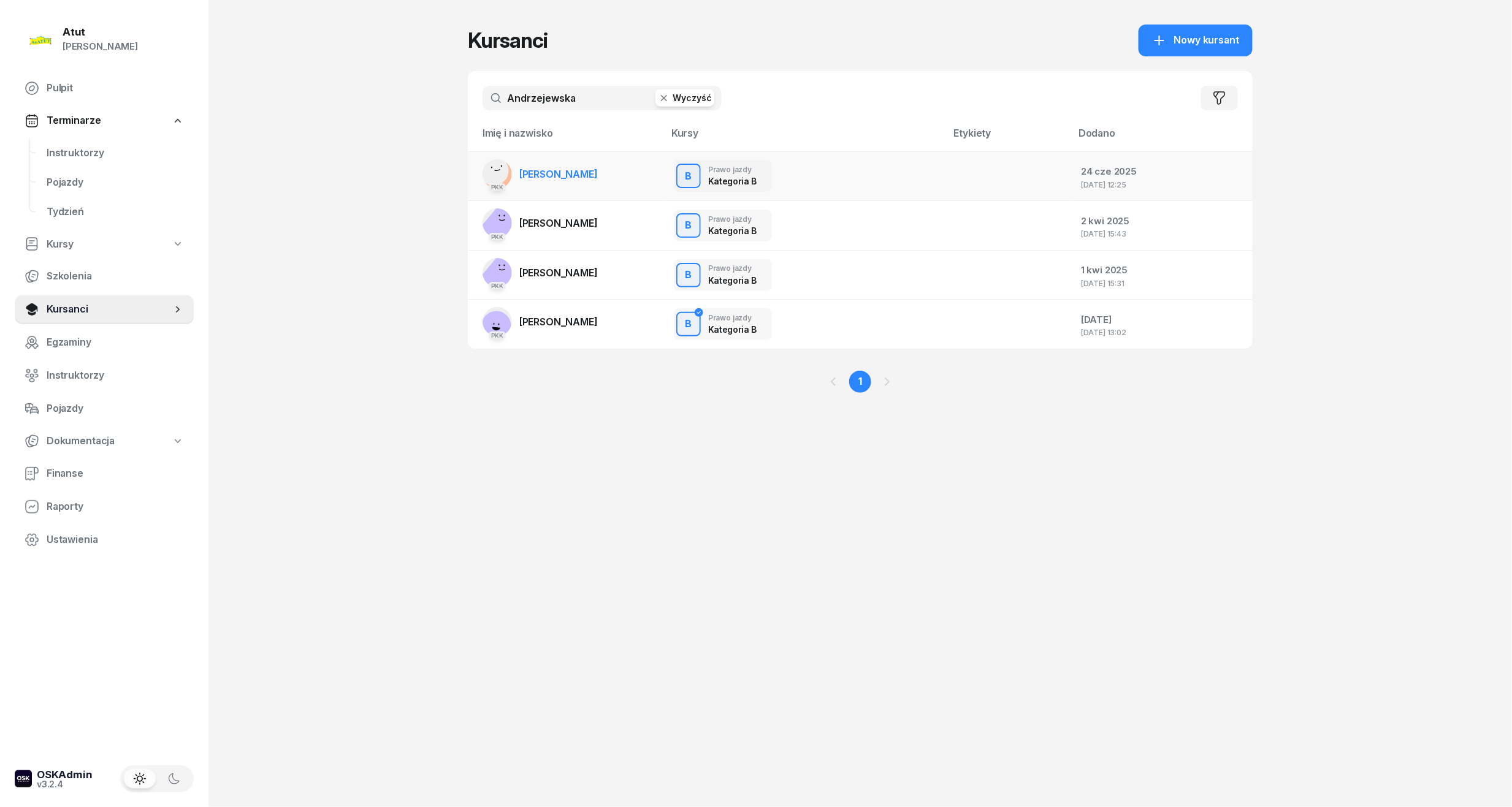
click at [584, 170] on span "[PERSON_NAME]" at bounding box center [558, 174] width 79 height 12
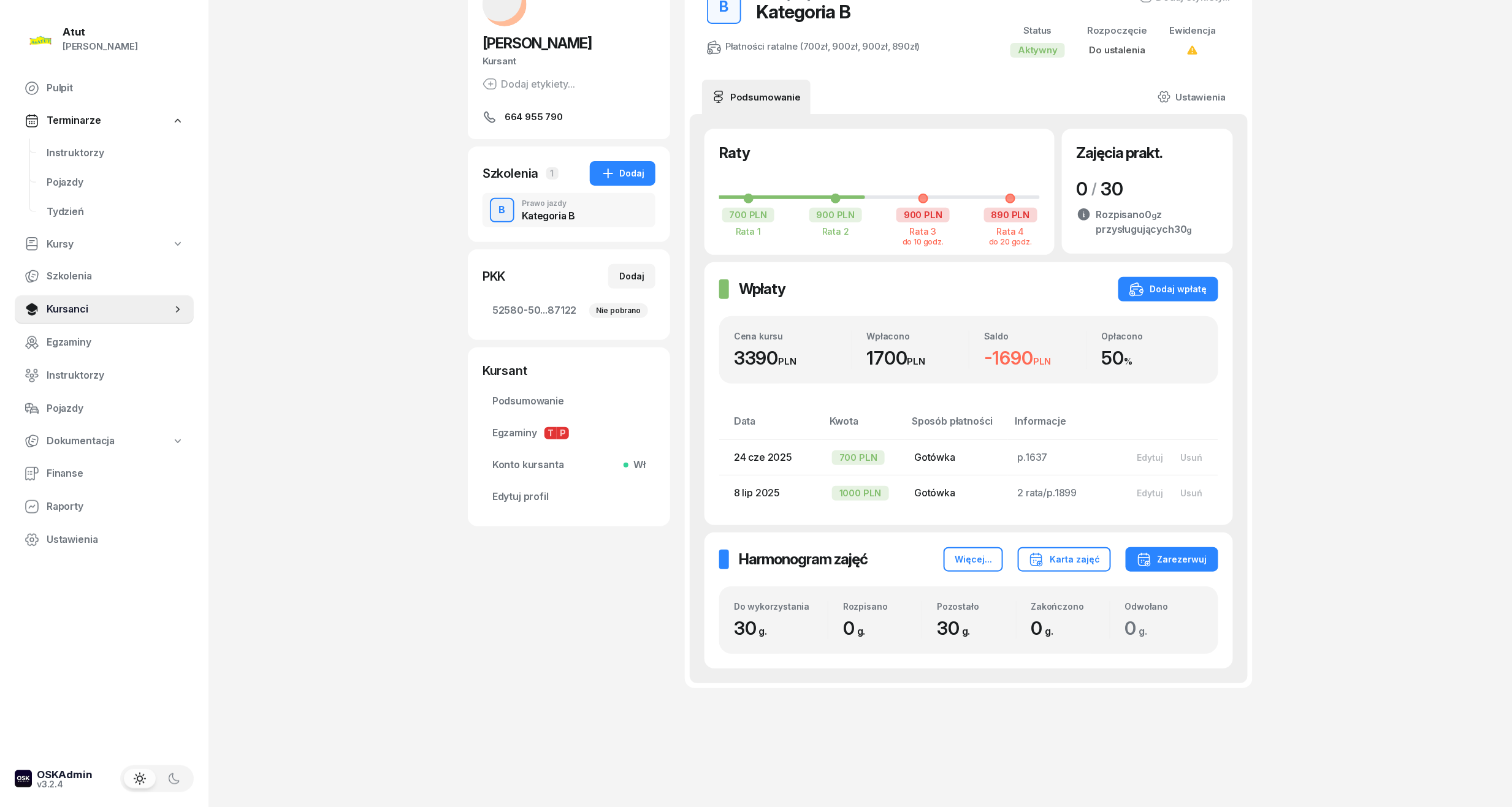
scroll to position [97, 0]
drag, startPoint x: 1038, startPoint y: 357, endPoint x: 987, endPoint y: 356, distance: 51.0
click at [987, 356] on div "-1690 PLN" at bounding box center [1035, 357] width 103 height 23
click at [1188, 280] on button "Dodaj wpłatę" at bounding box center [1168, 288] width 100 height 25
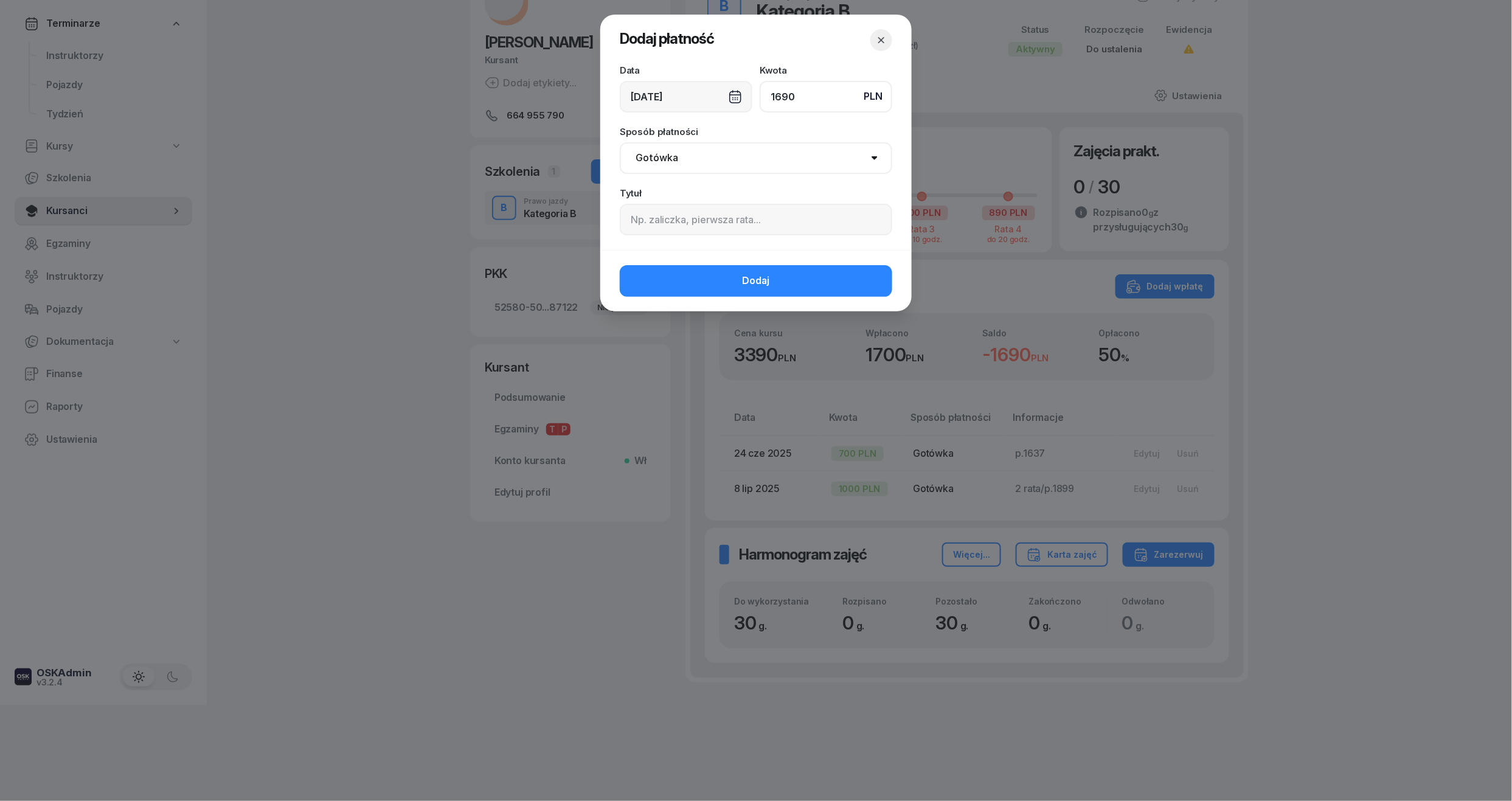
type input "1690"
click at [672, 168] on select "Gotówka Karta Przelew Płatności online BLIK" at bounding box center [756, 157] width 272 height 32
select select "card"
click at [620, 142] on select "Gotówka Karta Przelew Płatności online BLIK" at bounding box center [756, 157] width 272 height 32
click at [714, 280] on button "Dodaj" at bounding box center [756, 281] width 272 height 32
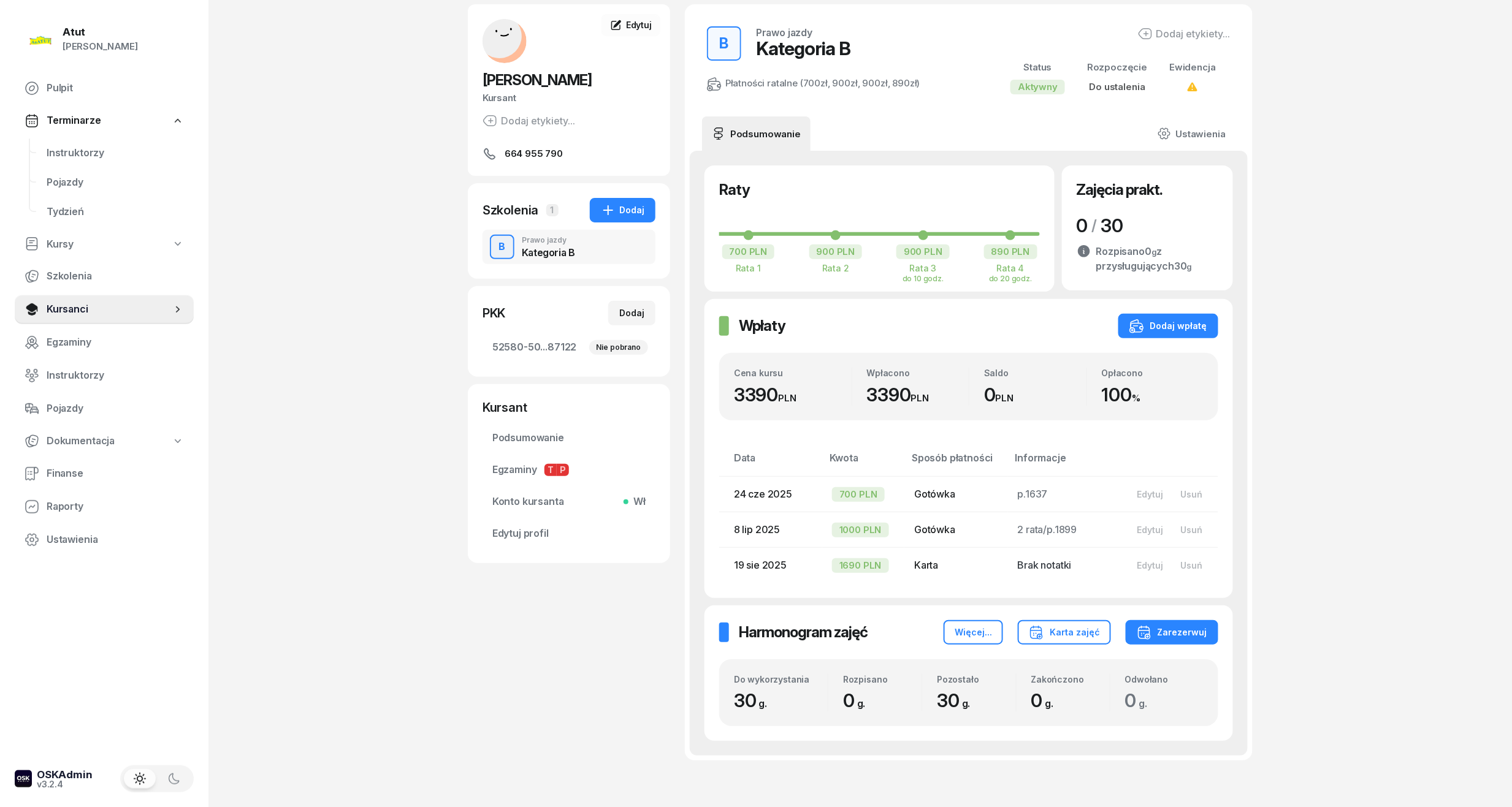
scroll to position [0, 0]
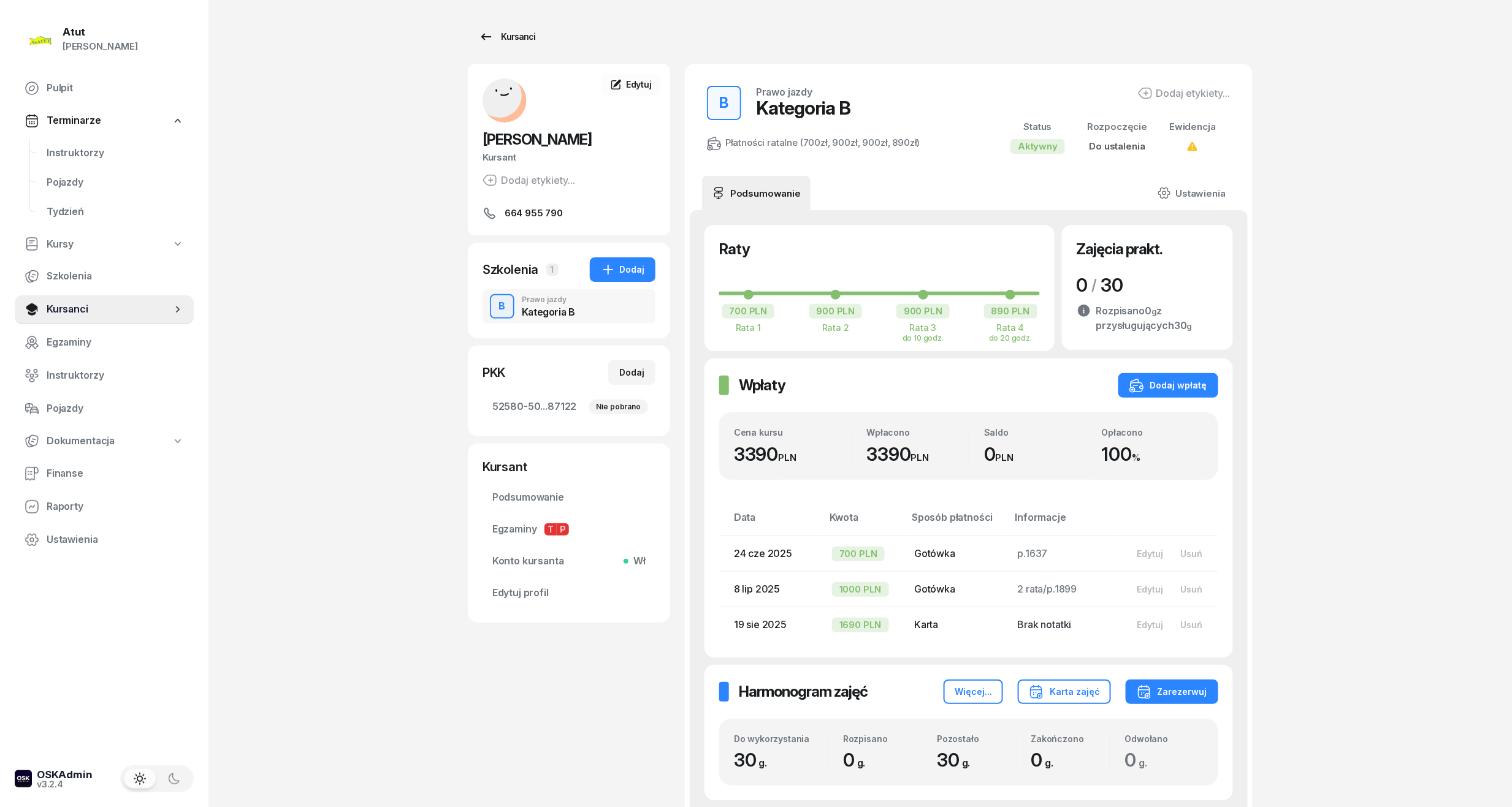
click at [508, 36] on div "Kursanci" at bounding box center [507, 37] width 57 height 15
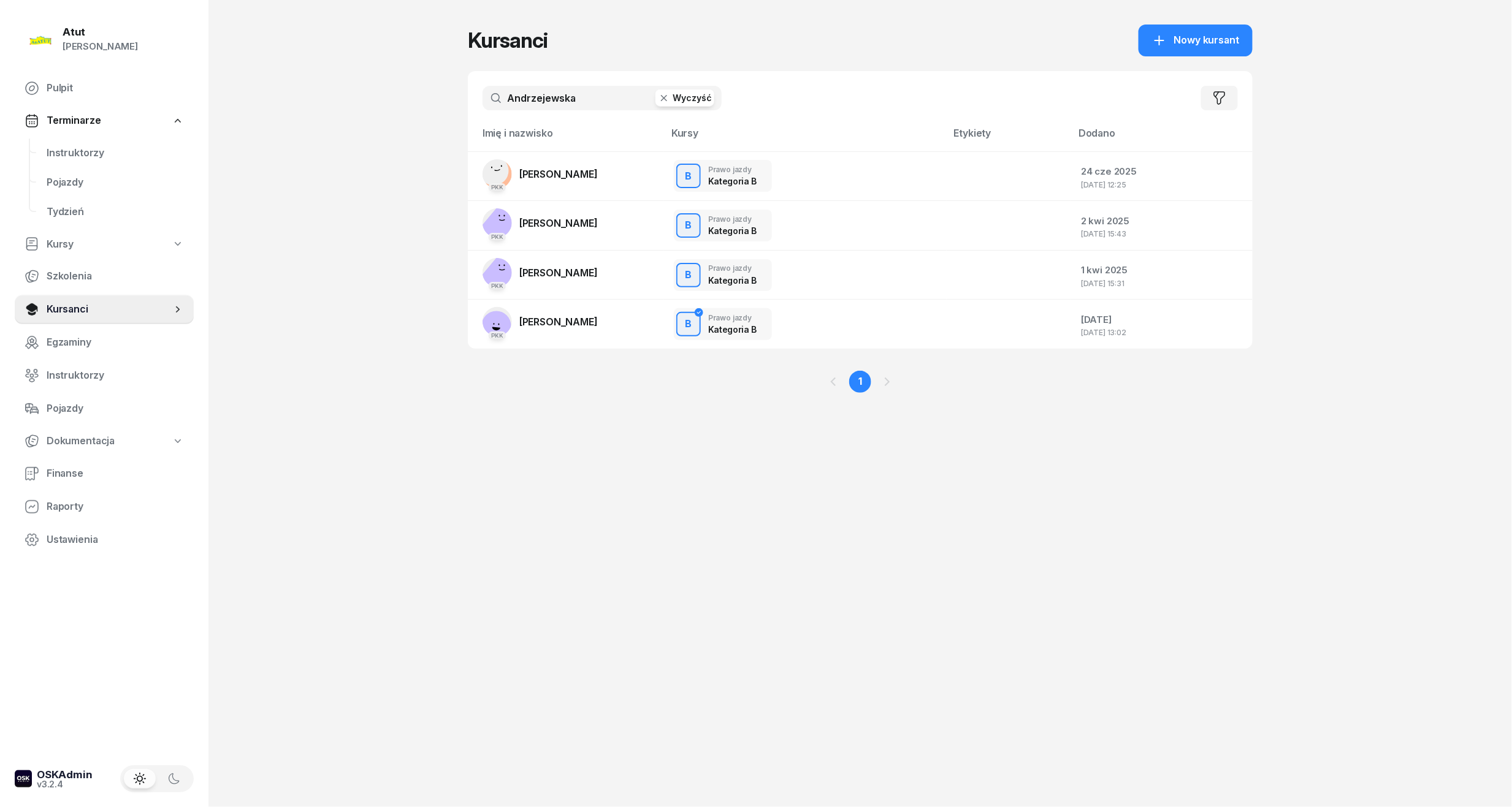
click at [530, 91] on input "Andrzejewska" at bounding box center [601, 98] width 239 height 25
paste input "text"
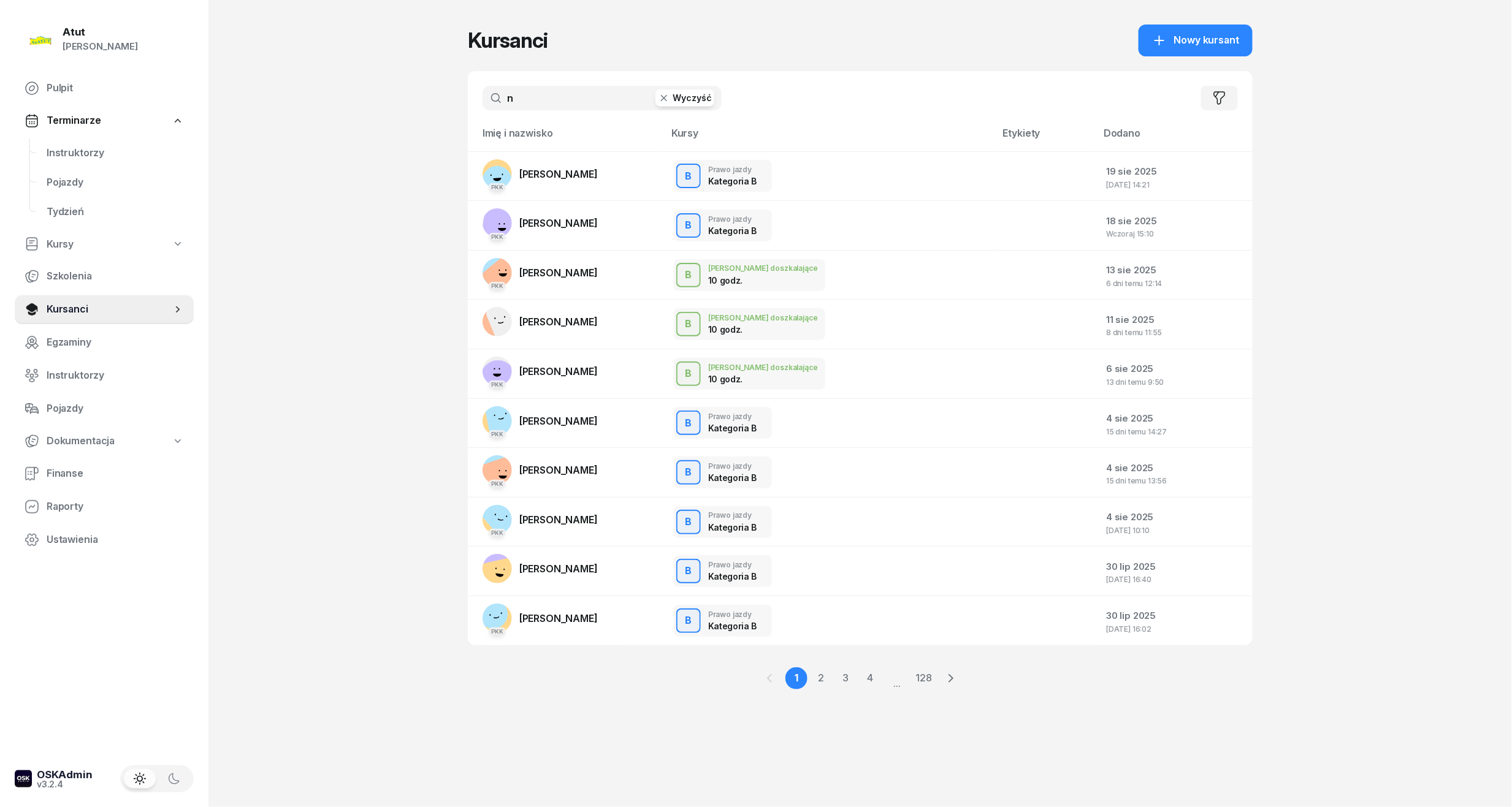
paste input "text"
type input "n"
click at [679, 94] on button "Wyczyść" at bounding box center [685, 98] width 59 height 17
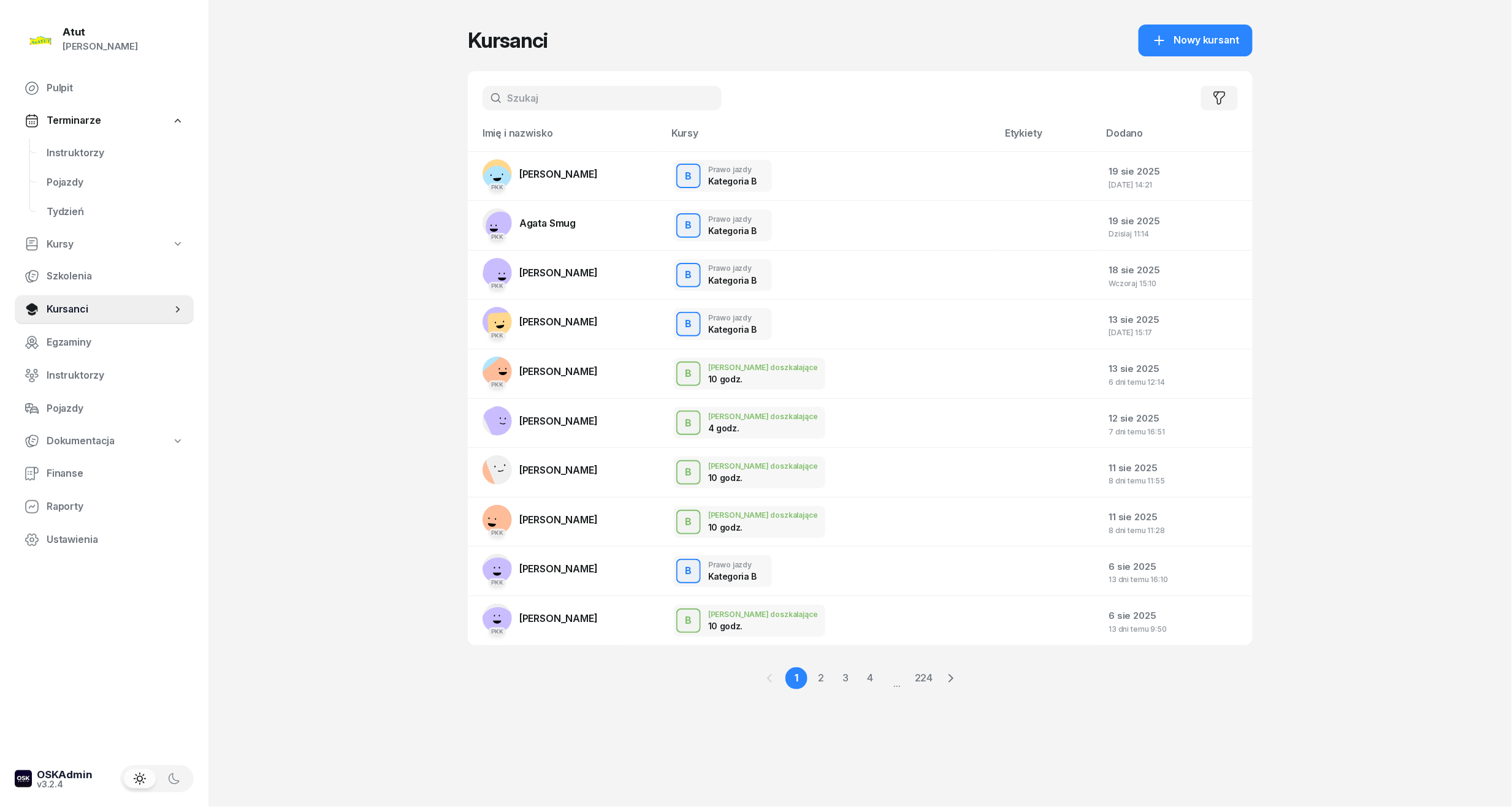
click at [543, 86] on input "text" at bounding box center [601, 98] width 239 height 25
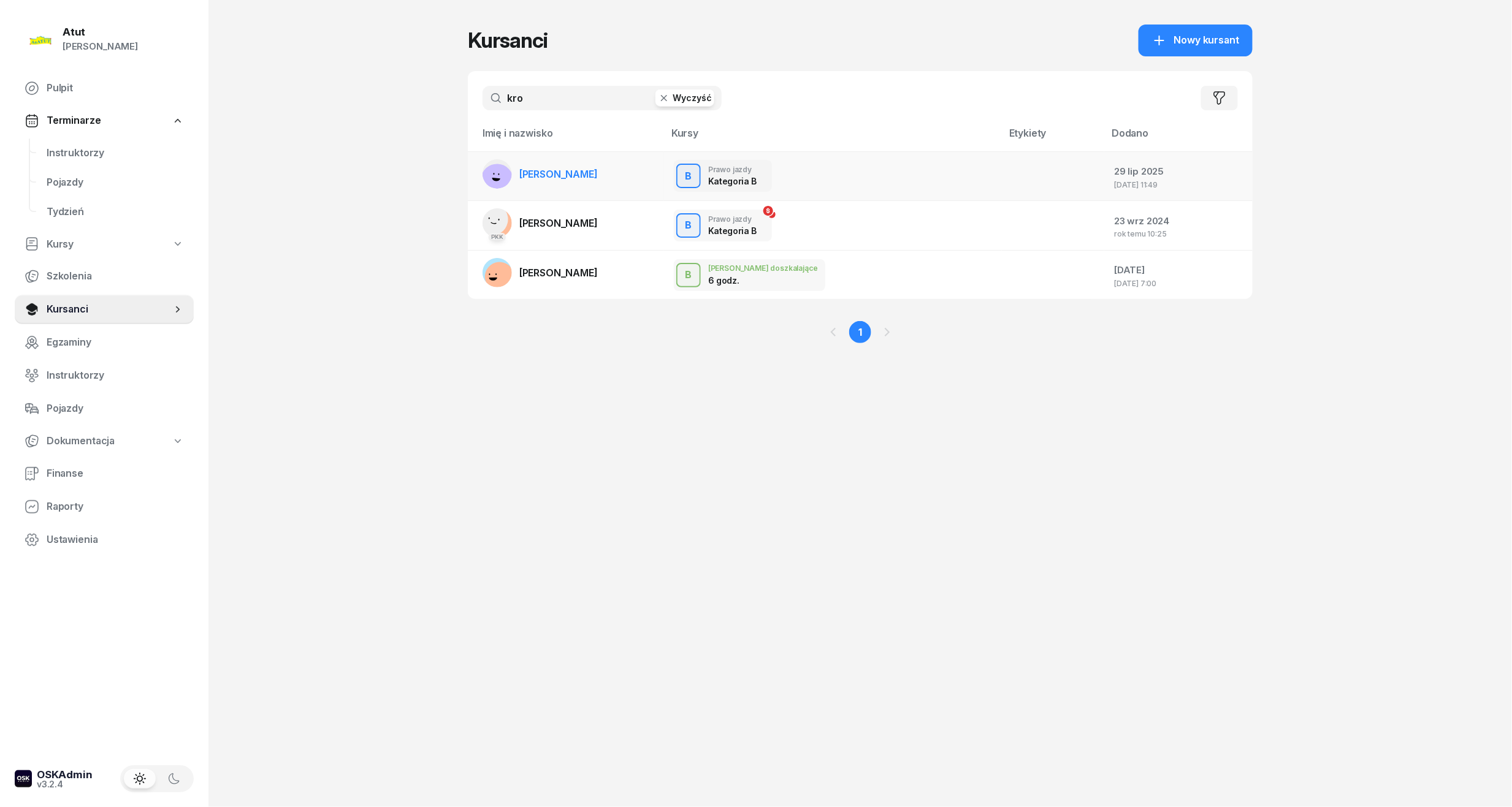
type input "kro"
click at [574, 179] on span "[PERSON_NAME]" at bounding box center [558, 174] width 79 height 12
